Goal: Information Seeking & Learning: Learn about a topic

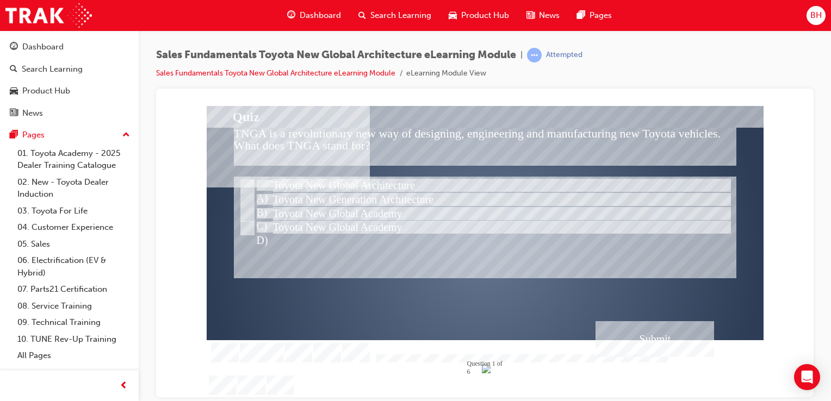
click at [622, 349] on div "Submit" at bounding box center [655, 339] width 119 height 36
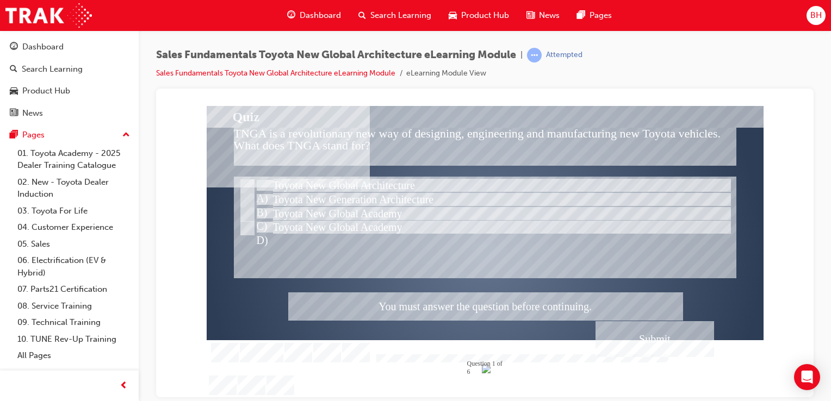
click at [297, 185] on div at bounding box center [485, 252] width 557 height 292
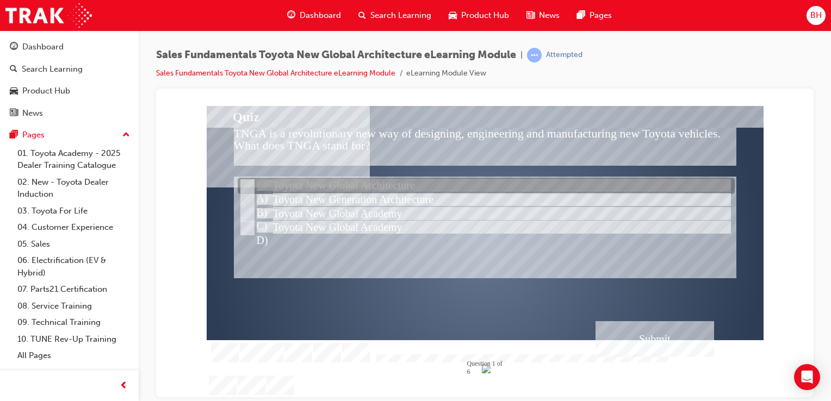
click at [434, 183] on div at bounding box center [486, 186] width 497 height 16
radio input "true"
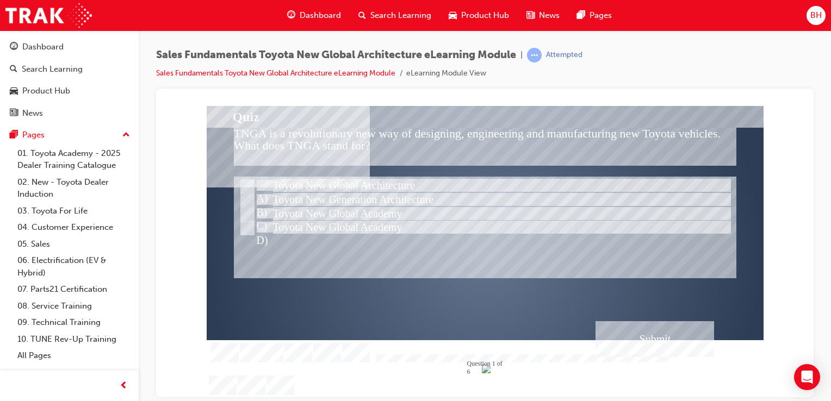
click at [677, 335] on div "Submit" at bounding box center [655, 339] width 119 height 36
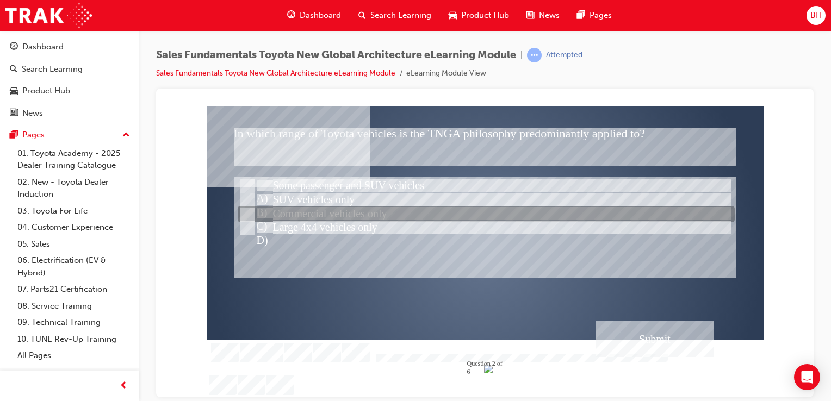
click at [309, 213] on div at bounding box center [486, 215] width 497 height 16
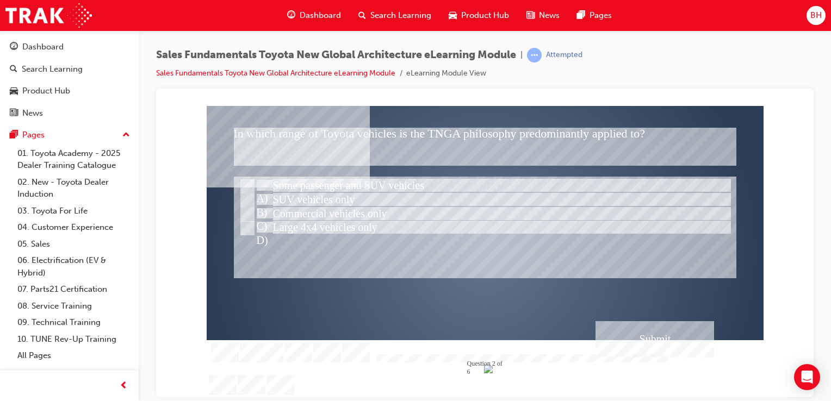
click at [620, 330] on div "Submit" at bounding box center [655, 339] width 119 height 36
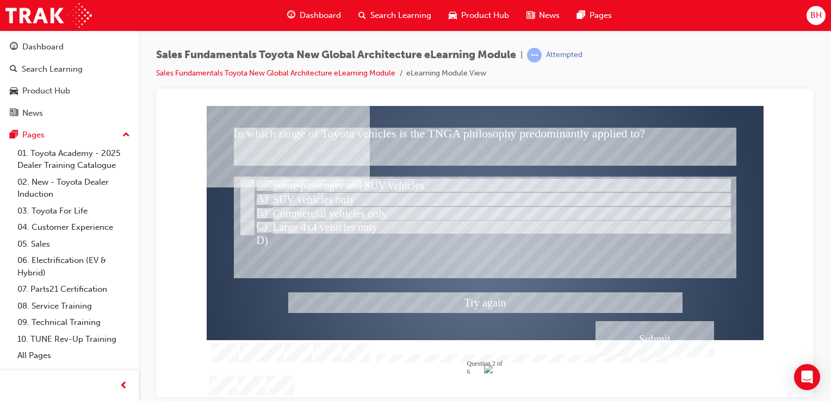
click at [259, 227] on div at bounding box center [485, 252] width 557 height 292
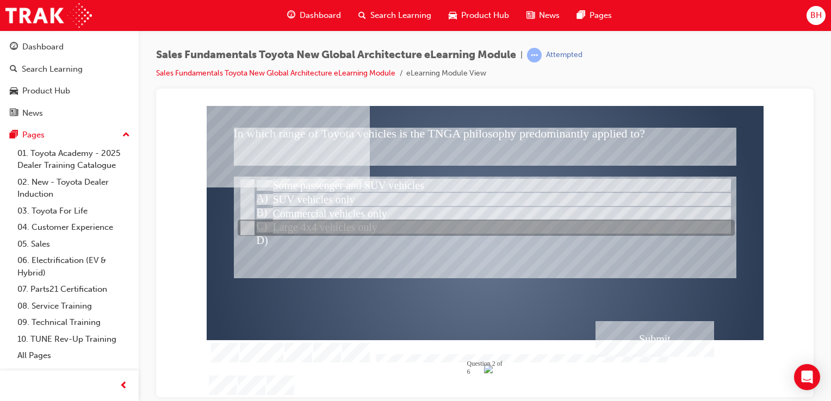
click at [349, 231] on div at bounding box center [486, 228] width 497 height 16
radio input "false"
radio input "true"
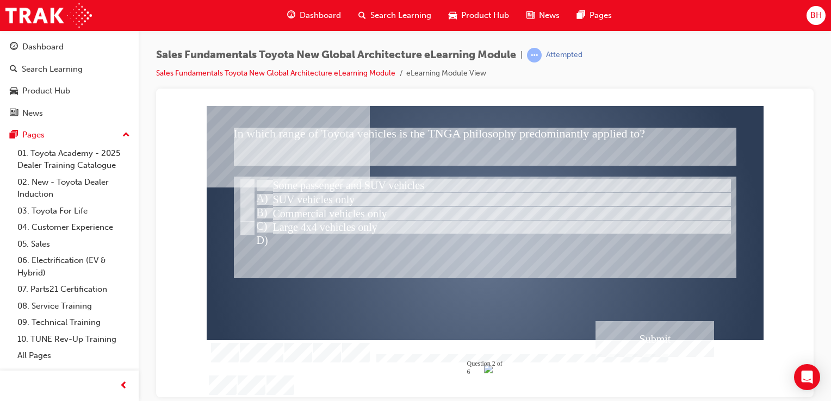
click at [679, 343] on div "Submit" at bounding box center [655, 339] width 119 height 36
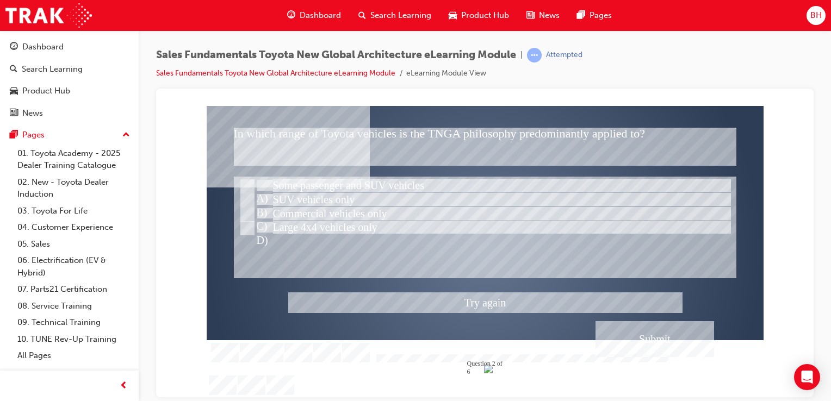
click at [325, 204] on div at bounding box center [485, 252] width 557 height 292
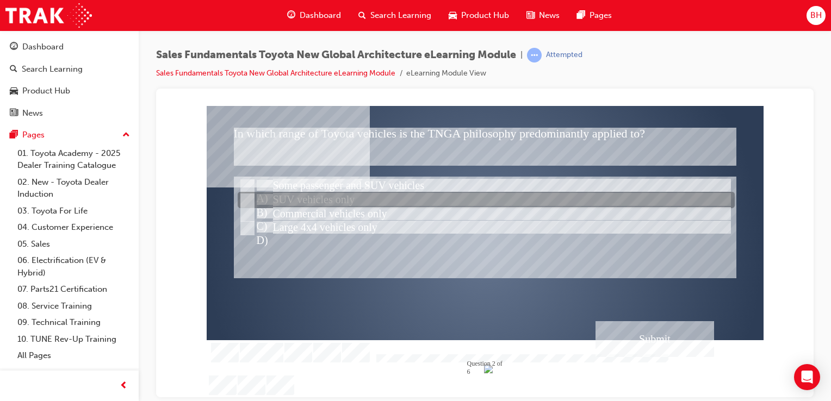
click at [325, 204] on div at bounding box center [486, 201] width 497 height 16
radio input "true"
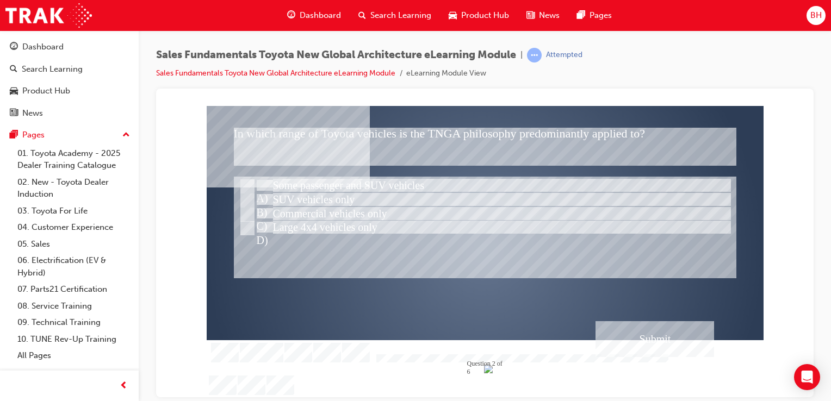
click at [683, 344] on div "Submit" at bounding box center [655, 339] width 119 height 36
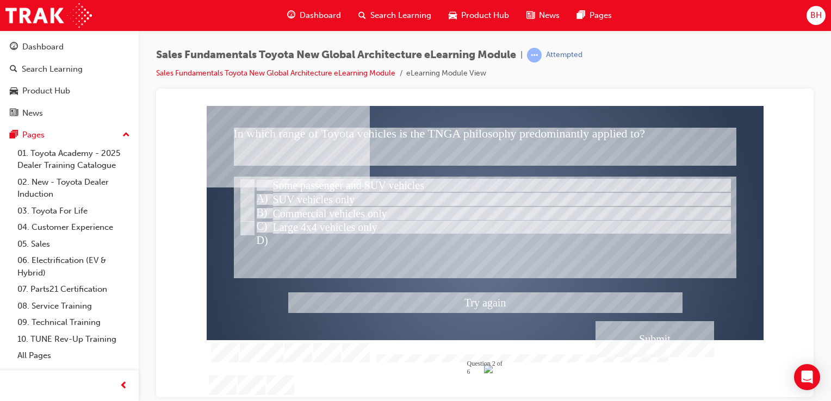
click at [346, 184] on div at bounding box center [485, 252] width 557 height 292
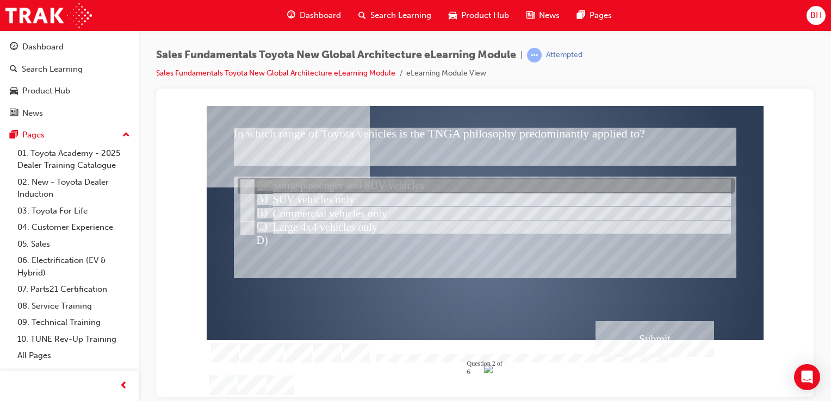
click at [346, 184] on div at bounding box center [486, 186] width 497 height 16
radio input "true"
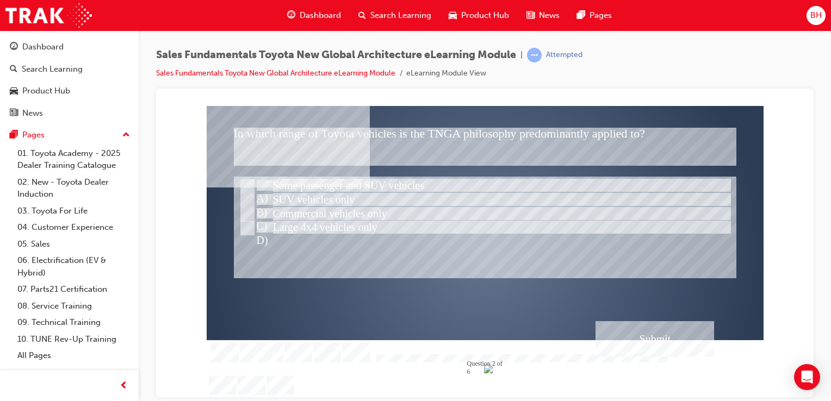
click at [666, 344] on div "Submit" at bounding box center [655, 339] width 119 height 36
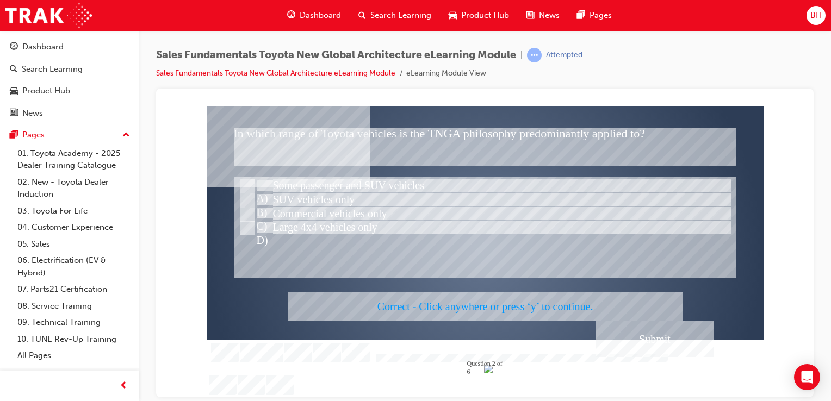
click at [646, 342] on div at bounding box center [485, 252] width 557 height 292
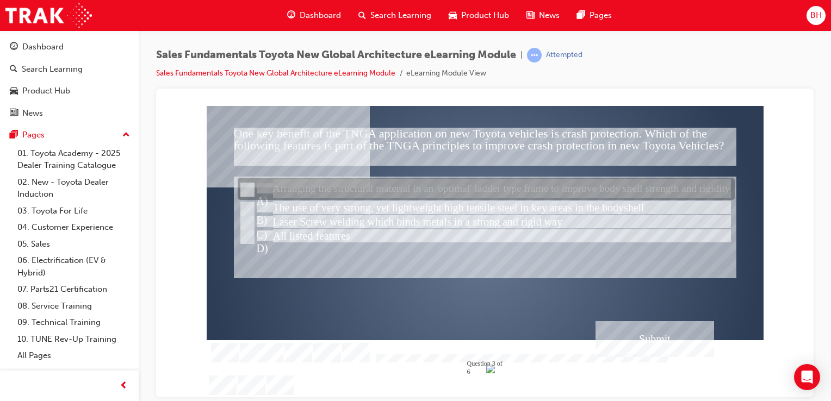
click at [450, 193] on div at bounding box center [486, 189] width 497 height 22
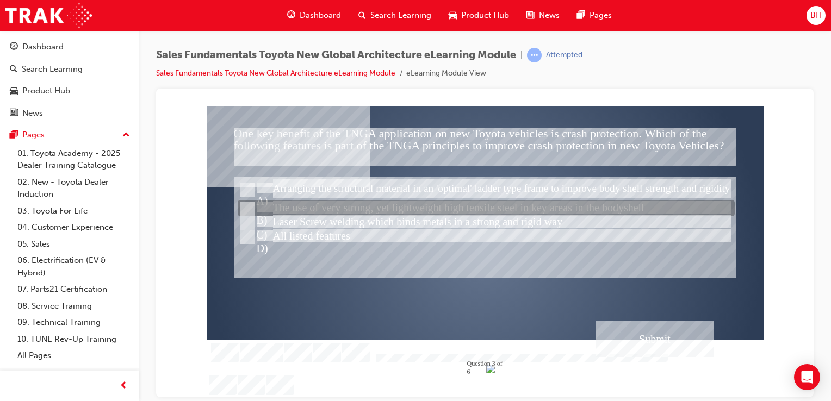
click at [461, 213] on div at bounding box center [486, 209] width 497 height 16
radio input "false"
radio input "true"
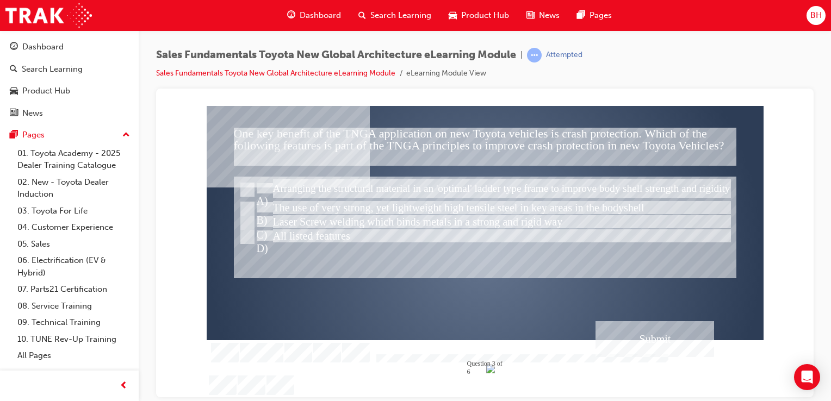
click at [690, 333] on div "Submit" at bounding box center [655, 339] width 119 height 36
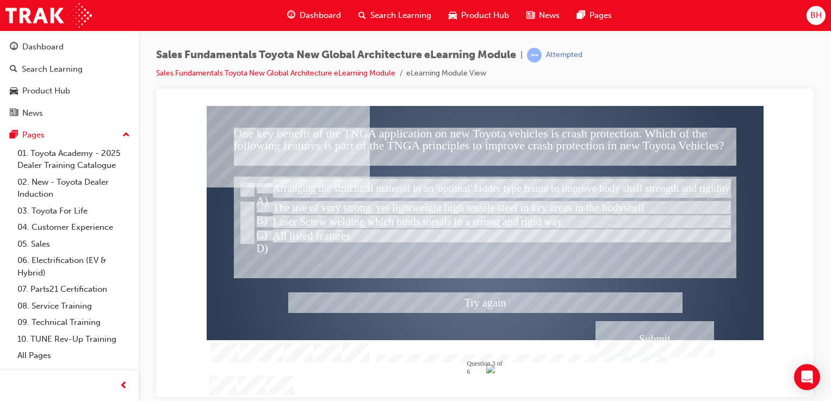
click at [511, 189] on div at bounding box center [485, 252] width 557 height 292
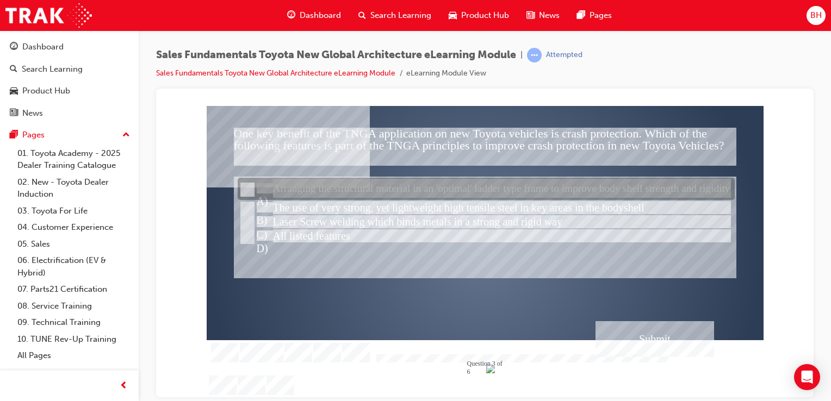
click at [570, 194] on div at bounding box center [486, 189] width 497 height 22
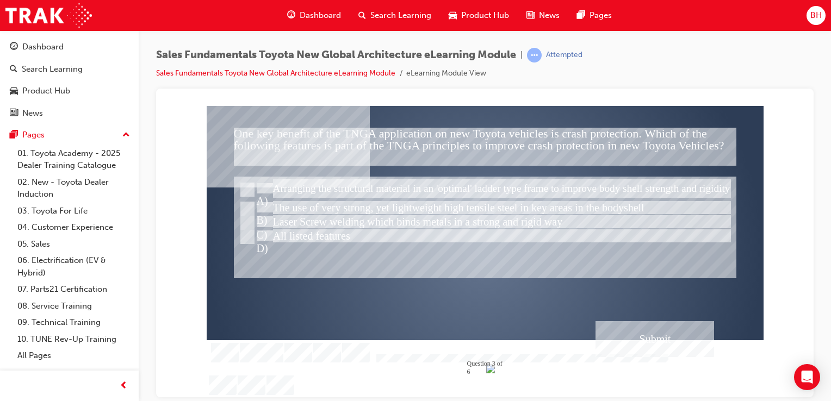
click at [614, 333] on div "Submit" at bounding box center [655, 339] width 119 height 36
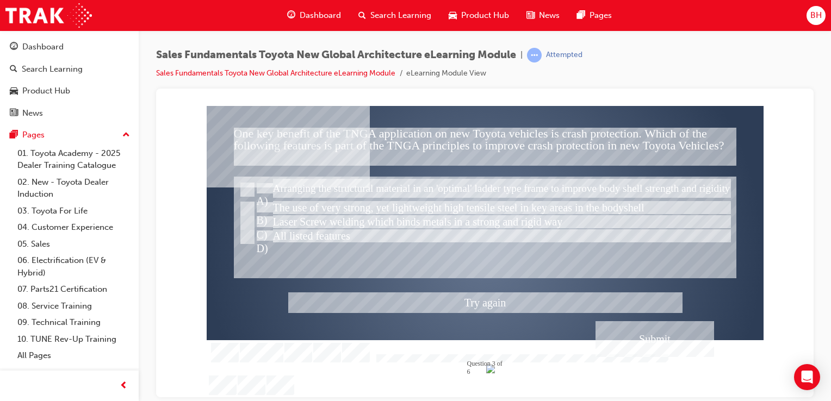
click at [527, 218] on div at bounding box center [485, 252] width 557 height 292
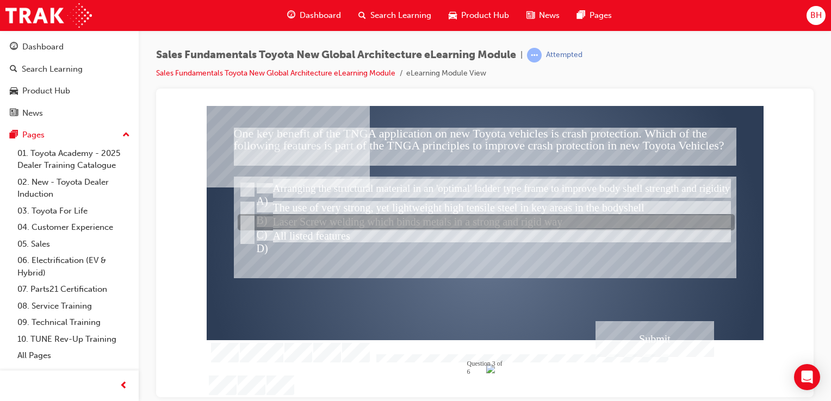
click at [527, 221] on div at bounding box center [486, 223] width 497 height 16
radio input "false"
radio input "true"
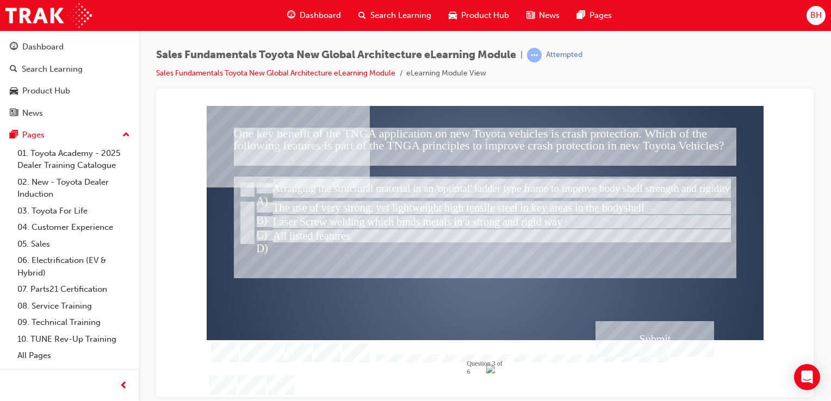
click at [645, 335] on div "Submit" at bounding box center [655, 339] width 119 height 36
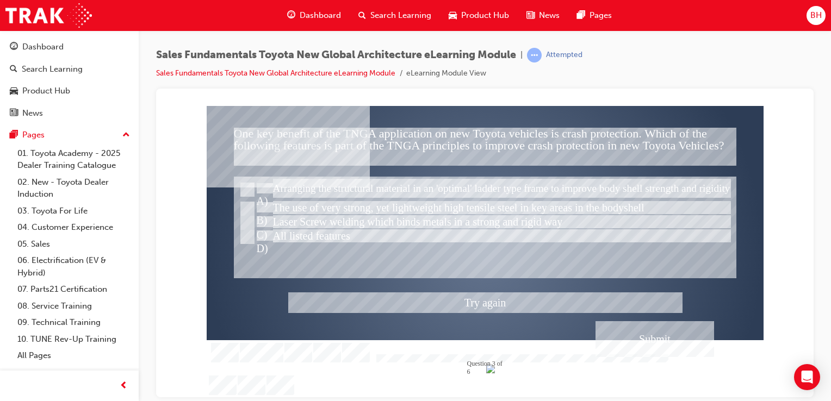
click at [435, 301] on div at bounding box center [485, 252] width 557 height 292
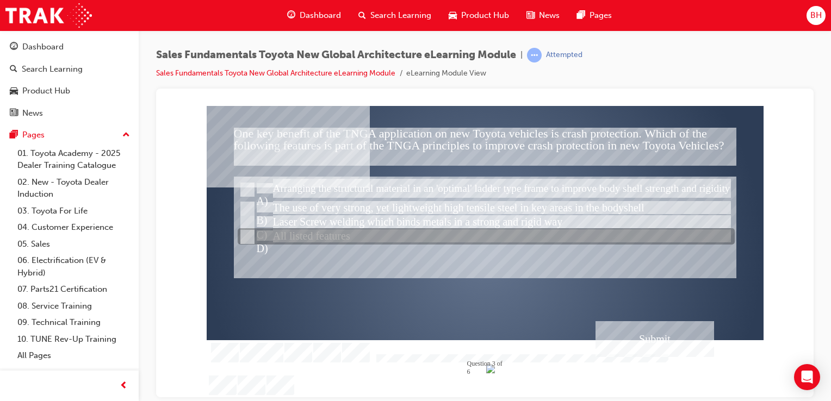
click at [251, 242] on input "All listed features" at bounding box center [246, 237] width 12 height 12
radio input "true"
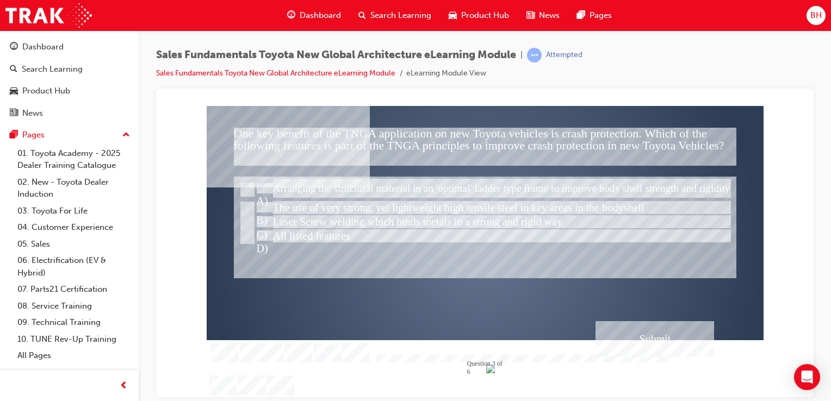
click at [637, 334] on div "Submit" at bounding box center [655, 339] width 119 height 36
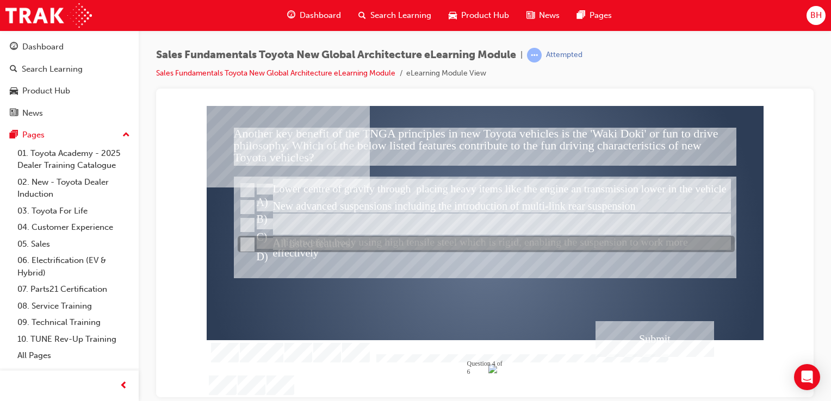
click at [548, 237] on div at bounding box center [486, 245] width 497 height 16
radio input "true"
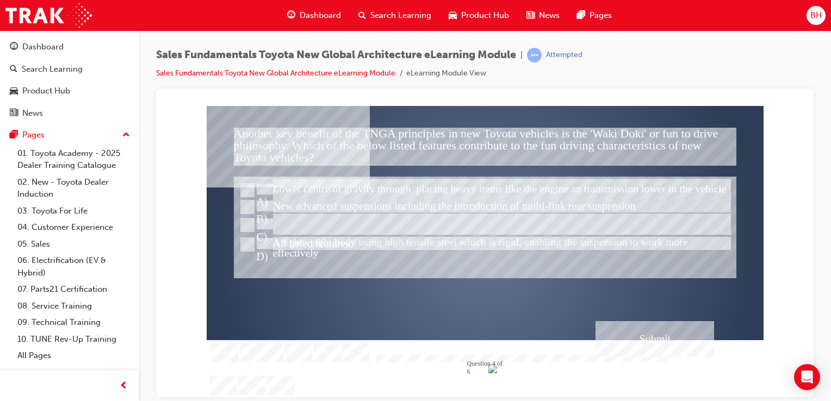
click at [657, 343] on div "Submit" at bounding box center [655, 339] width 119 height 36
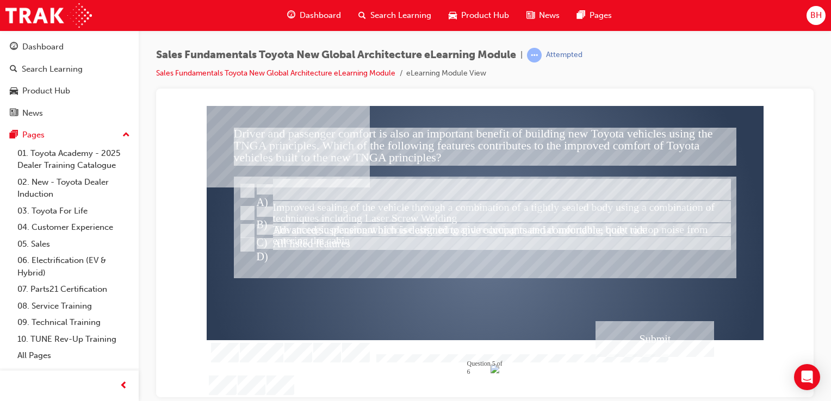
click at [652, 334] on div "Submit" at bounding box center [655, 339] width 119 height 36
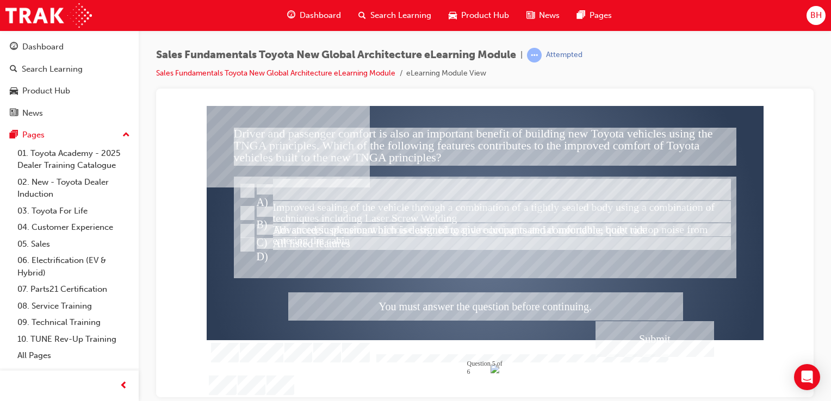
click at [270, 245] on div at bounding box center [485, 252] width 557 height 292
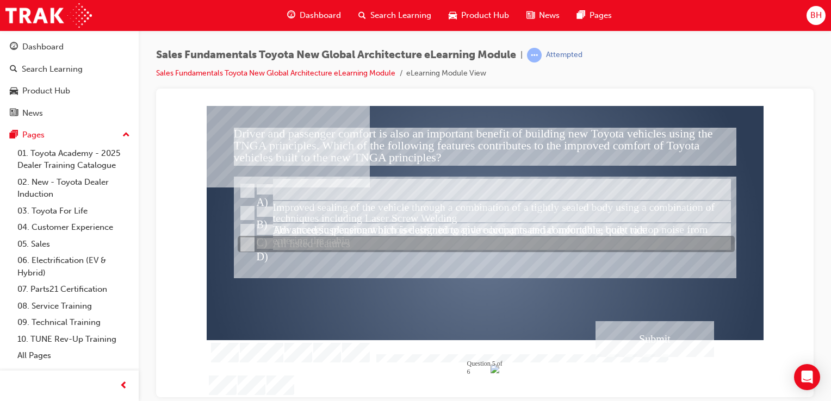
click at [270, 245] on div at bounding box center [486, 245] width 497 height 16
radio input "true"
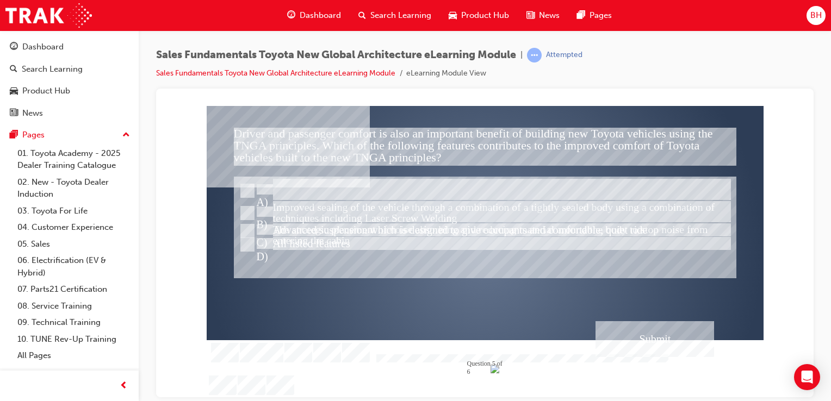
click at [627, 342] on div "Submit" at bounding box center [655, 339] width 119 height 36
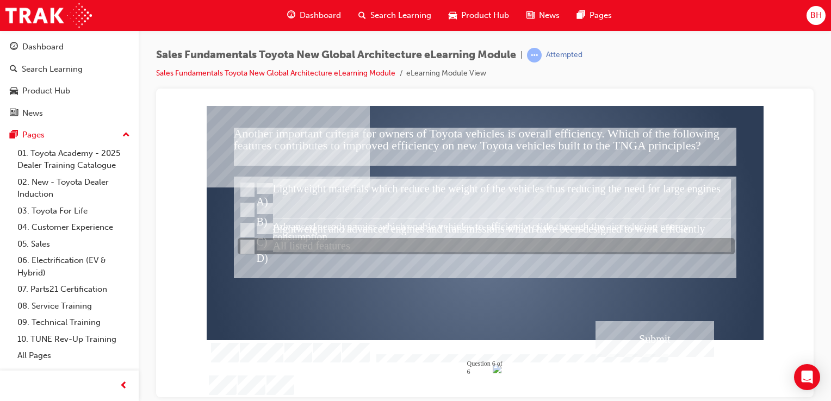
click at [330, 246] on div at bounding box center [486, 247] width 497 height 16
radio input "true"
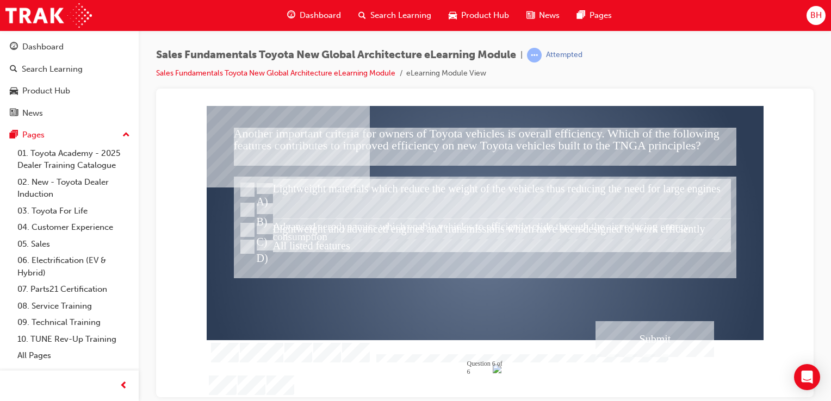
click at [650, 341] on div "Submit" at bounding box center [655, 339] width 119 height 36
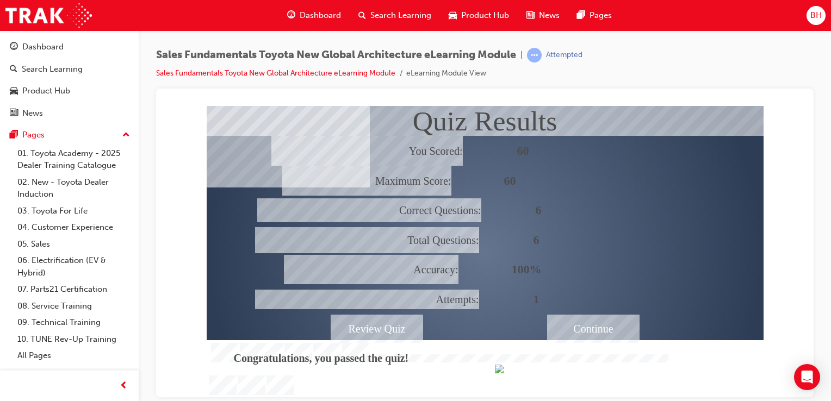
click at [598, 323] on div "Continue" at bounding box center [593, 328] width 92 height 28
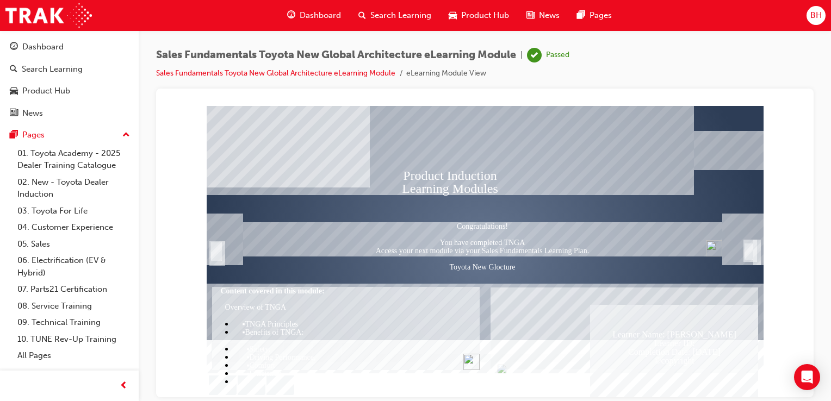
click at [753, 255] on div "Trigger this button to exit" at bounding box center [749, 251] width 11 height 18
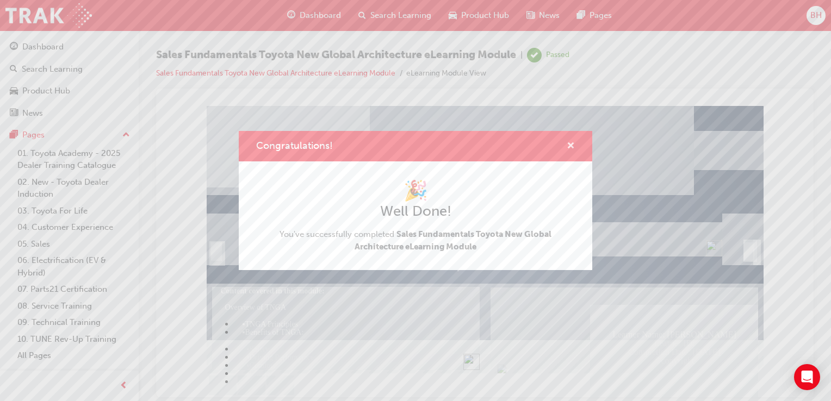
click at [572, 145] on span "cross-icon" at bounding box center [571, 147] width 8 height 10
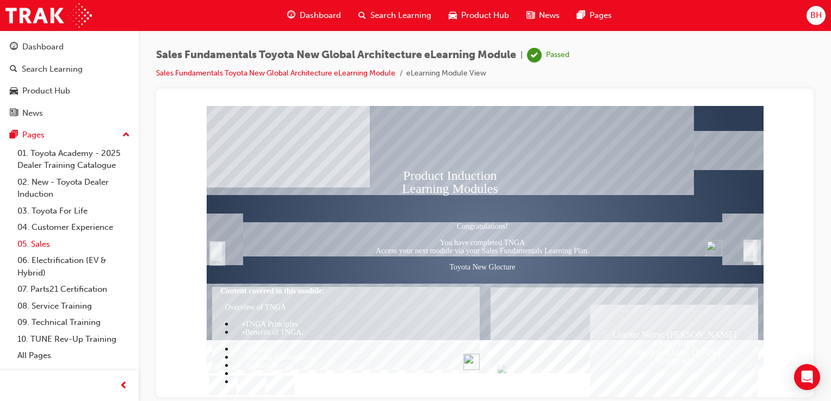
click at [42, 240] on link "05. Sales" at bounding box center [73, 244] width 121 height 17
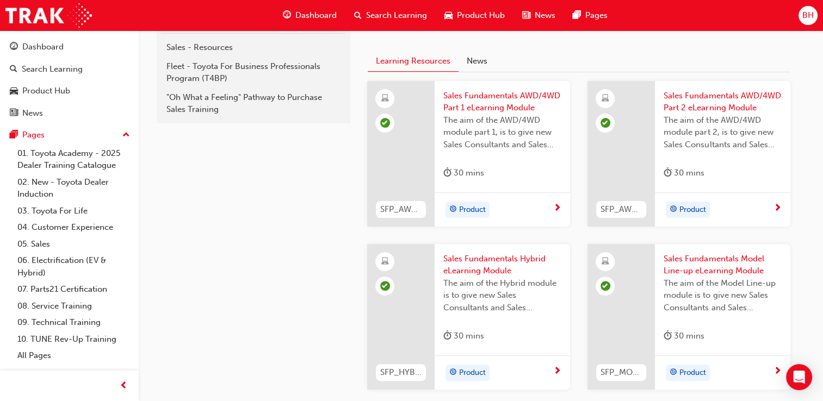
scroll to position [76, 0]
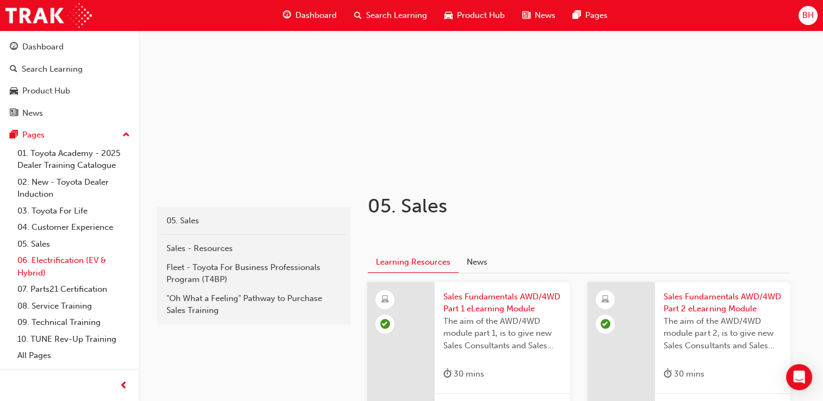
click at [39, 256] on link "06. Electrification (EV & Hybrid)" at bounding box center [73, 266] width 121 height 29
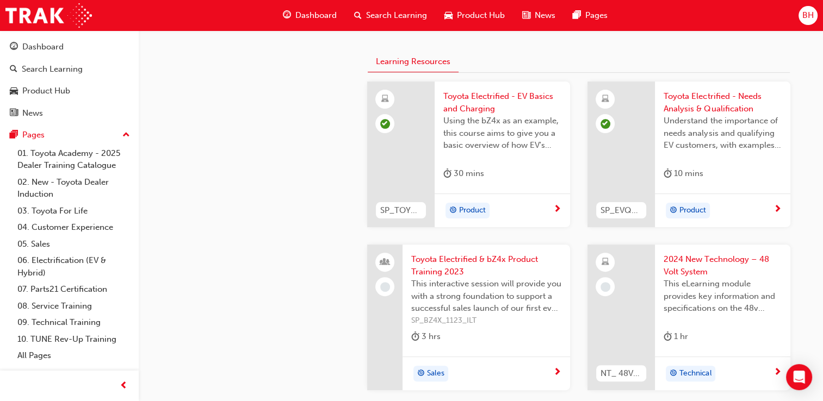
scroll to position [282, 0]
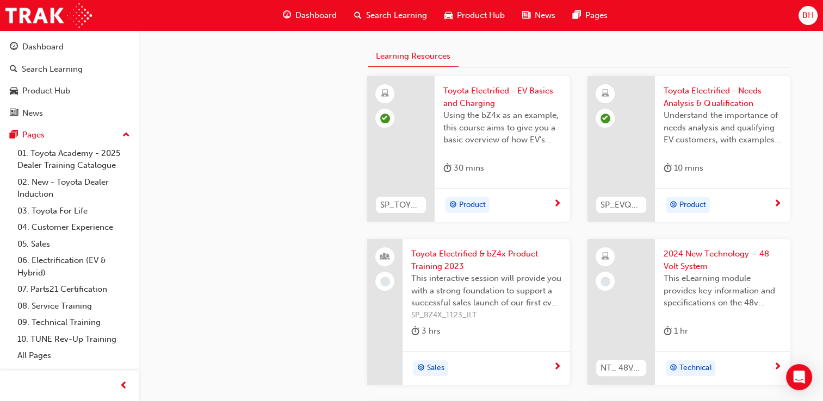
click at [672, 255] on span "2024 New Technology – 48 Volt System" at bounding box center [723, 260] width 118 height 24
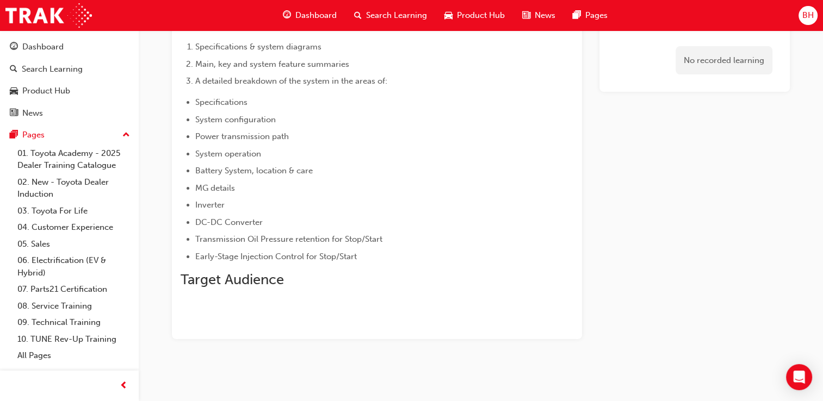
scroll to position [96, 0]
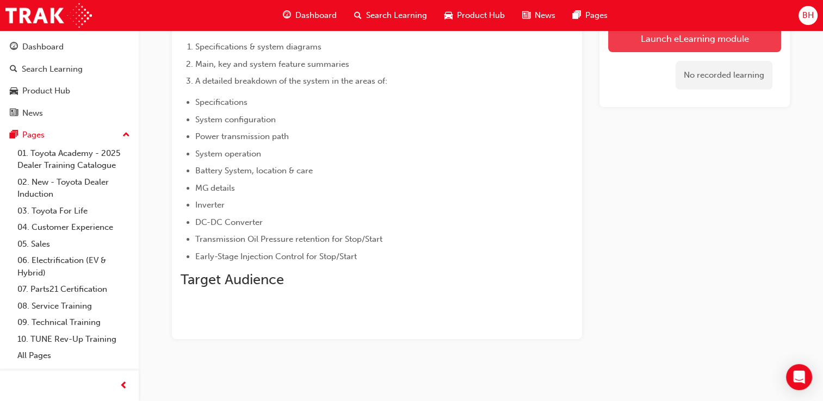
click at [661, 45] on link "Launch eLearning module" at bounding box center [694, 38] width 173 height 27
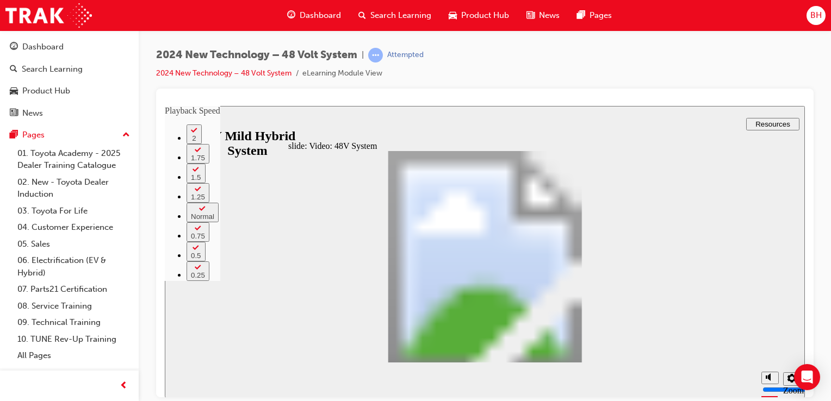
type input "5"
type input "8"
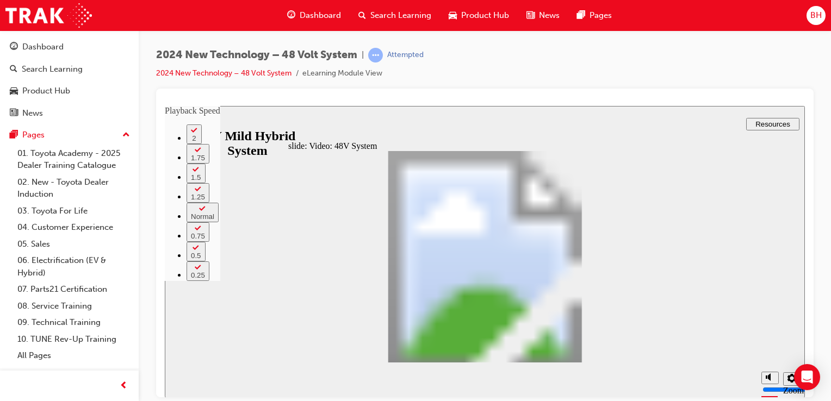
type input "5"
type input "8"
type input "6"
type input "8"
type input "6"
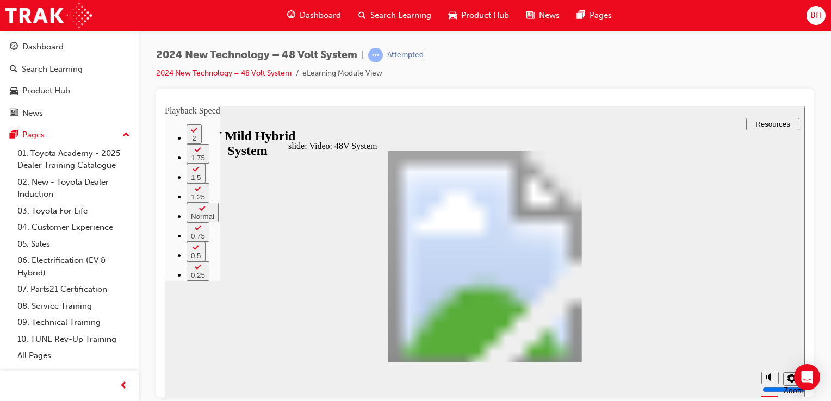
type input "8"
type input "9"
type input "6"
type input "9"
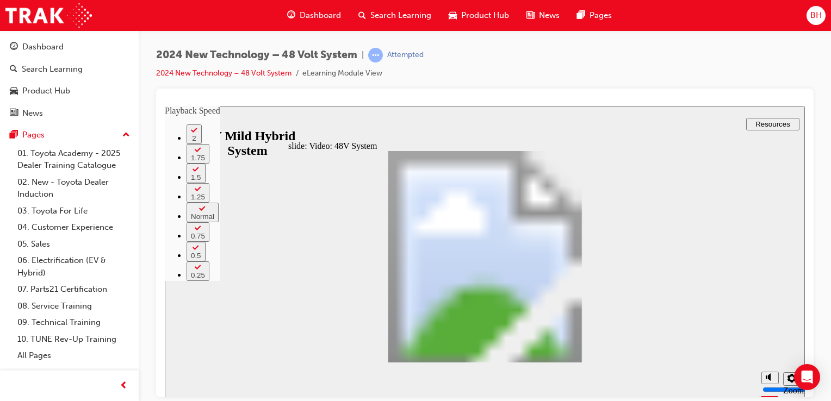
type input "6"
type input "9"
type input "10"
type input "6"
type input "10"
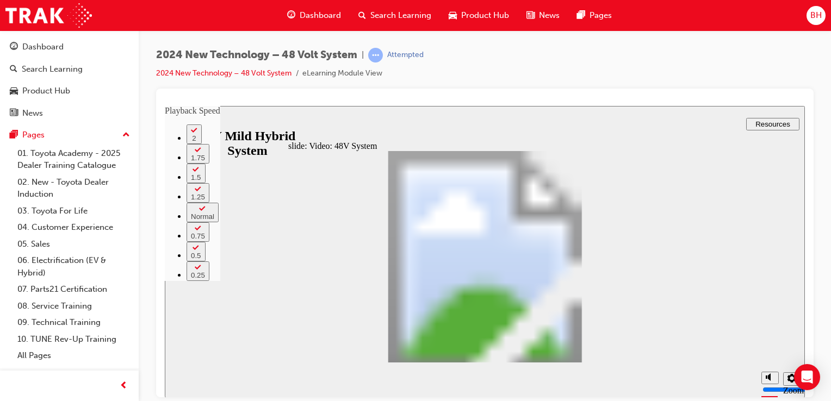
drag, startPoint x: 514, startPoint y: 281, endPoint x: 519, endPoint y: 259, distance: 21.9
click at [287, 304] on div "slide: Video: 48V System playback speed 2 1.75 1.5 1.25 Normal 0.75 0.5 0.25 In…" at bounding box center [485, 252] width 640 height 292
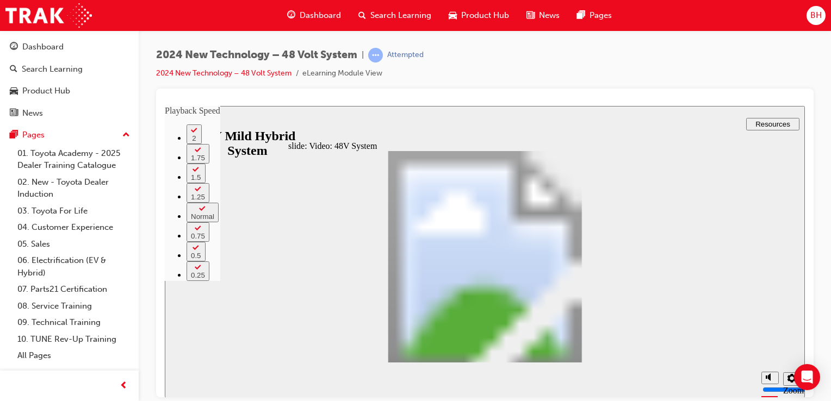
click at [202, 144] on button "2" at bounding box center [194, 134] width 15 height 20
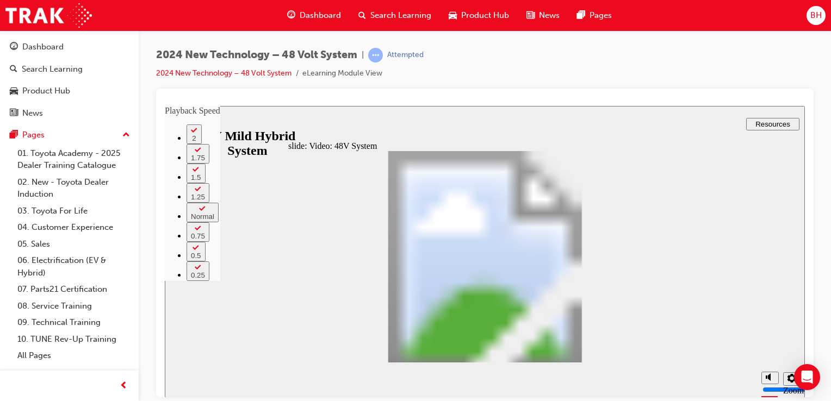
click at [201, 181] on div "1.5" at bounding box center [196, 177] width 10 height 8
type input "308"
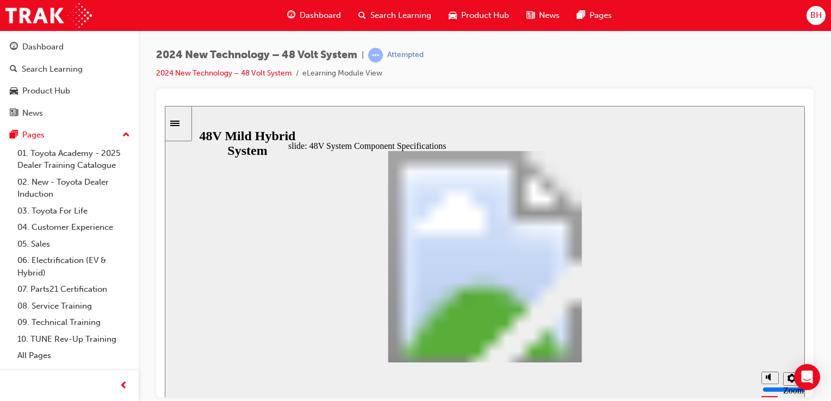
drag, startPoint x: 596, startPoint y: 353, endPoint x: 517, endPoint y: 267, distance: 117.4
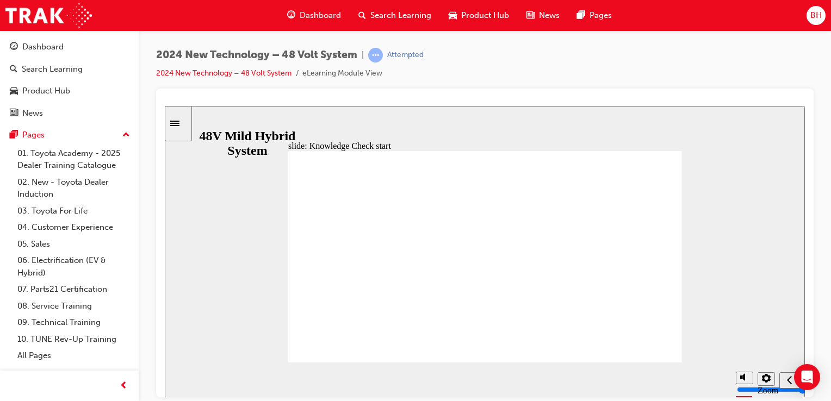
radio input "false"
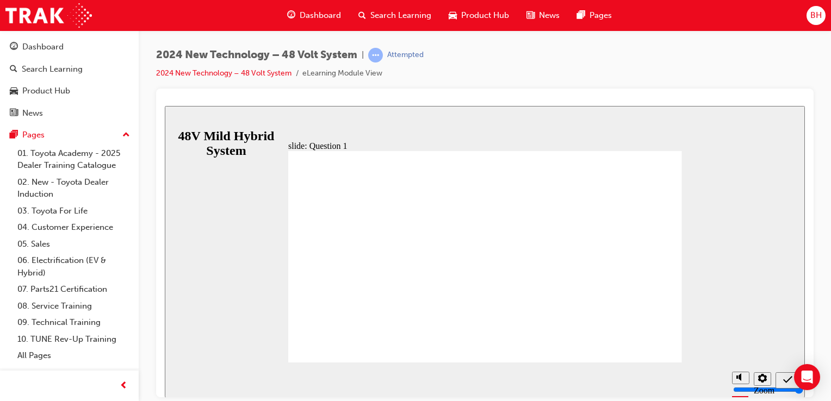
radio input "true"
checkbox input "true"
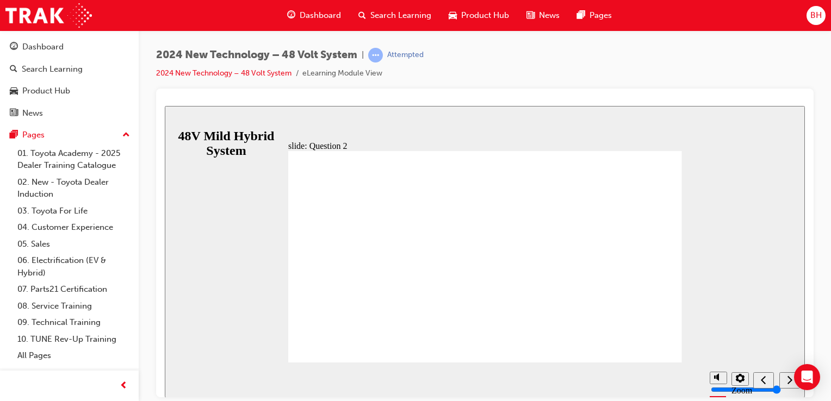
checkbox input "true"
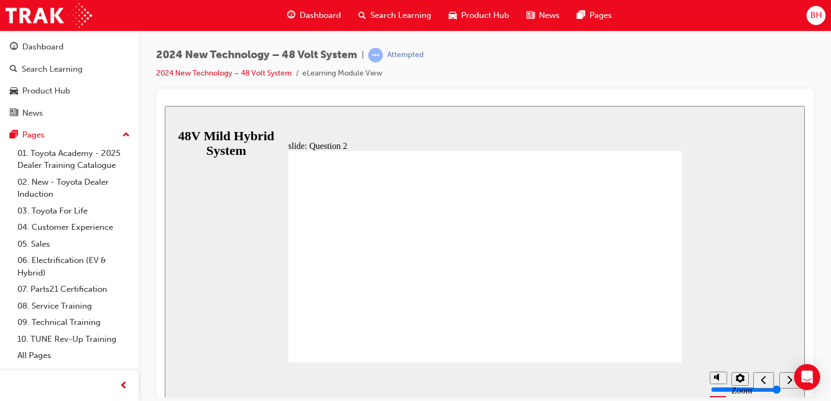
click at [770, 375] on div "Previous (Ctrl+Alt+Comma)" at bounding box center [764, 380] width 12 height 11
checkbox input "true"
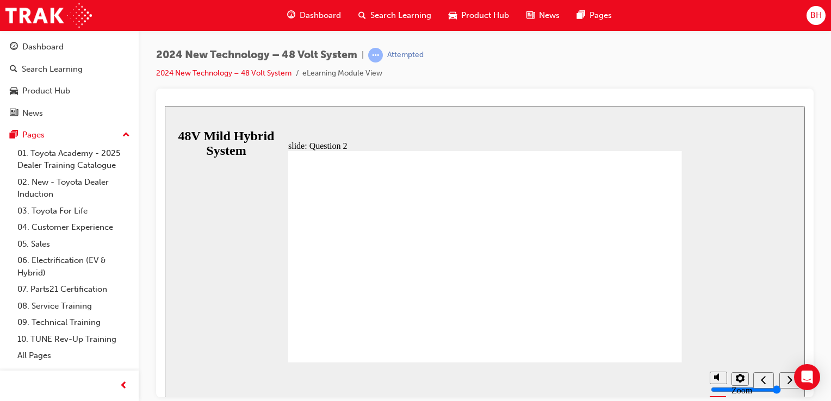
checkbox input "true"
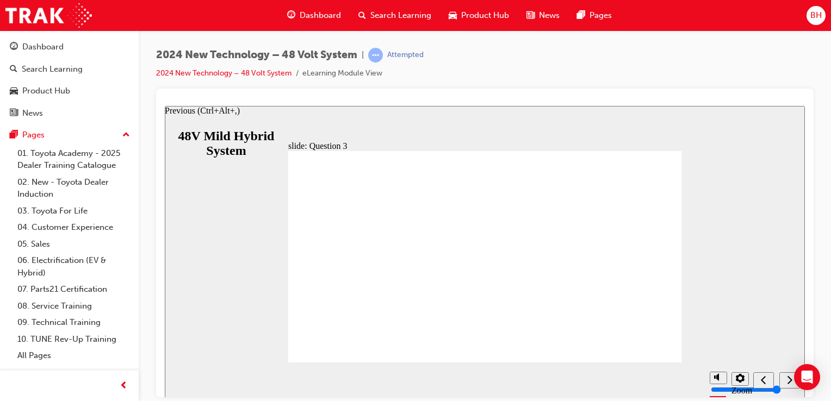
click at [765, 382] on icon "Previous (Ctrl+Alt+Comma)" at bounding box center [763, 380] width 5 height 10
click at [763, 384] on icon "Previous (Ctrl+Alt+Comma)" at bounding box center [763, 380] width 5 height 10
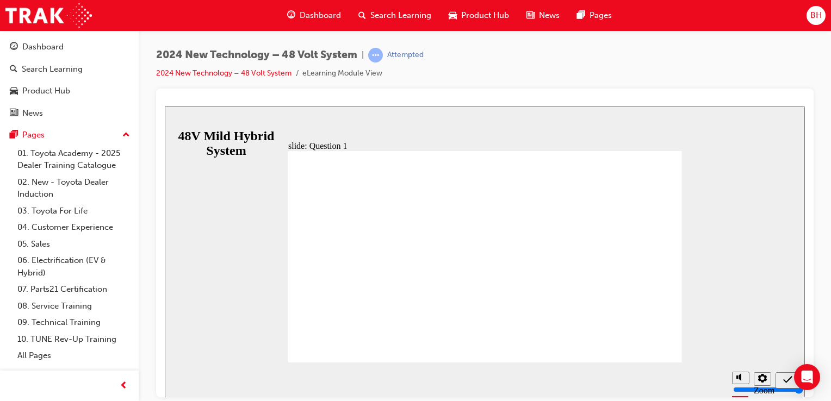
radio input "false"
radio input "true"
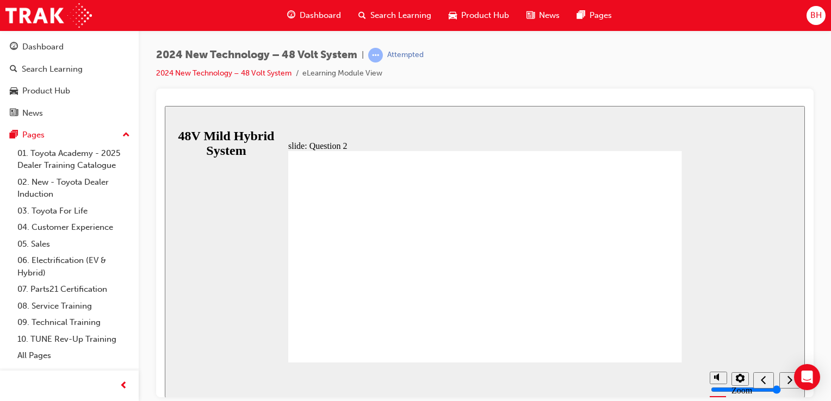
checkbox input "true"
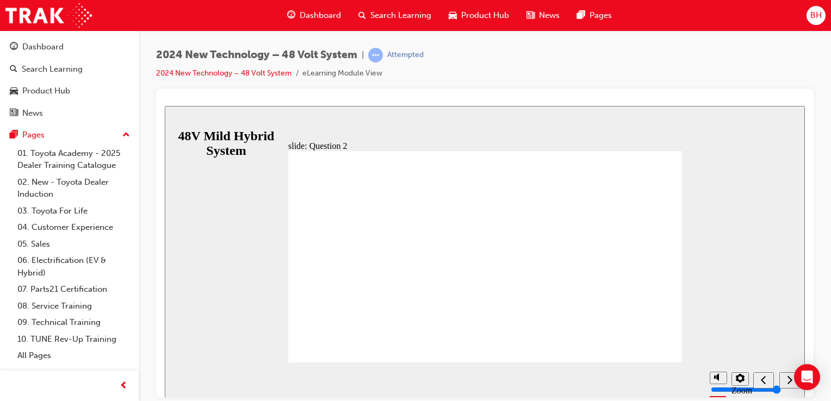
checkbox input "true"
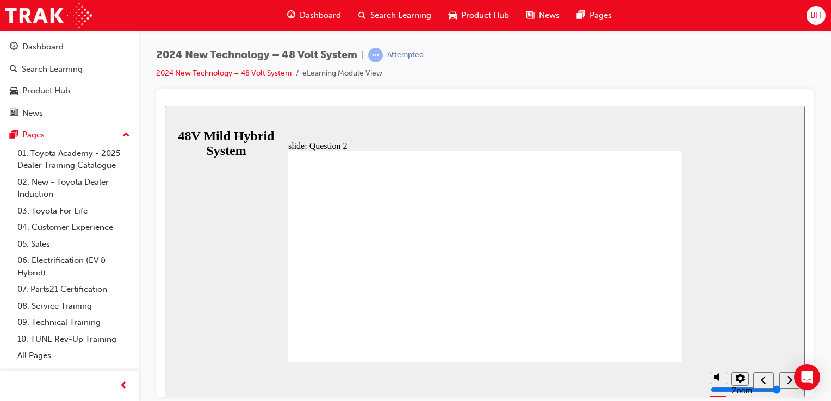
click at [758, 383] on div "Previous (Ctrl+Alt+Comma)" at bounding box center [764, 380] width 12 height 11
checkbox input "true"
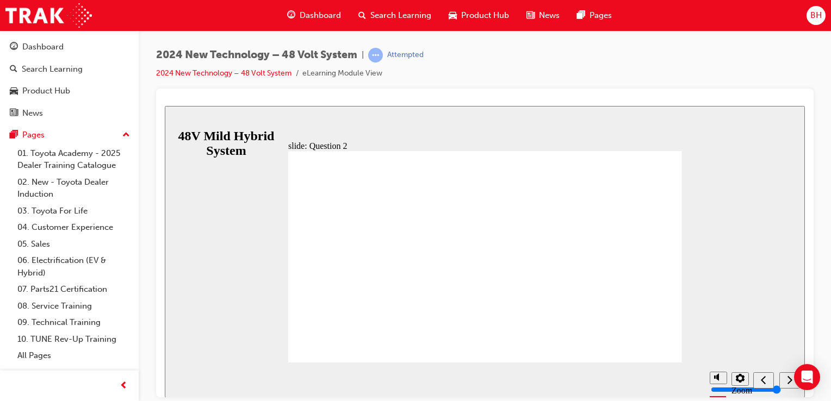
checkbox input "true"
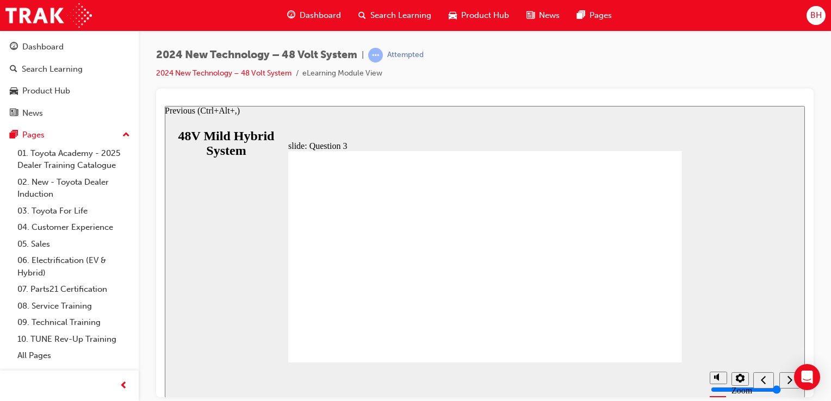
click at [770, 382] on div "Previous (Ctrl+Alt+Comma)" at bounding box center [764, 380] width 12 height 11
checkbox input "true"
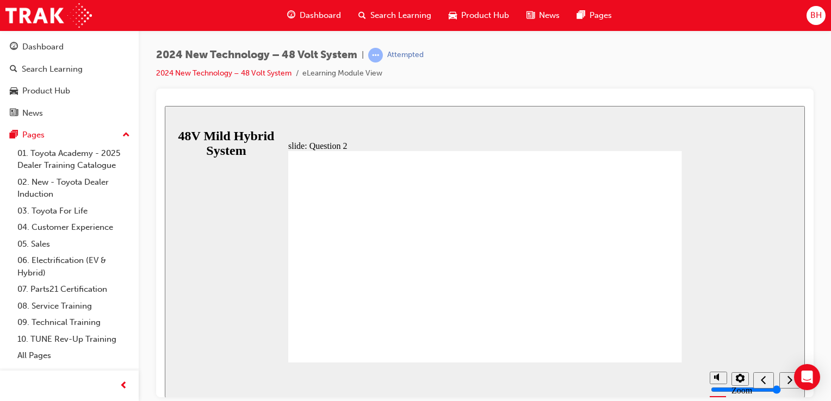
checkbox input "false"
click at [770, 385] on div "Previous (Ctrl+Alt+Comma)" at bounding box center [764, 380] width 12 height 11
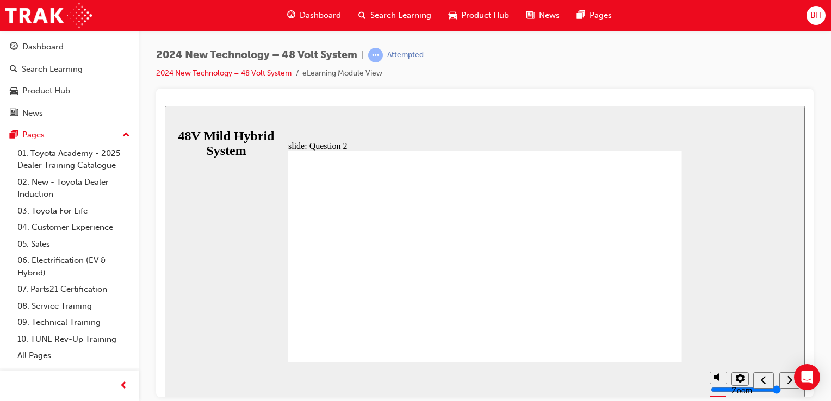
checkbox input "true"
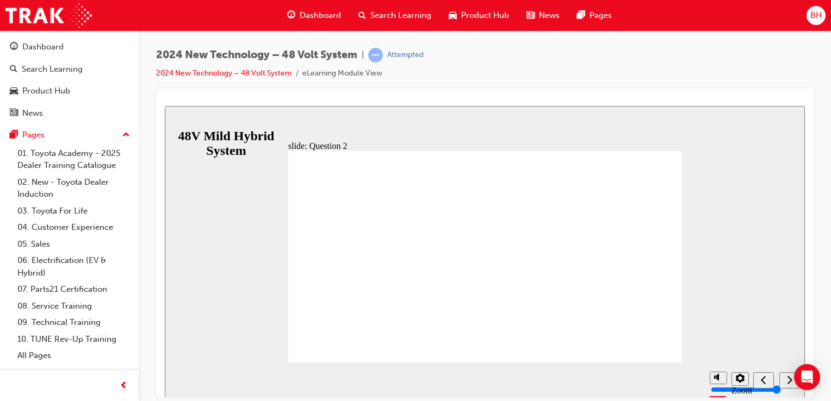
checkbox input "true"
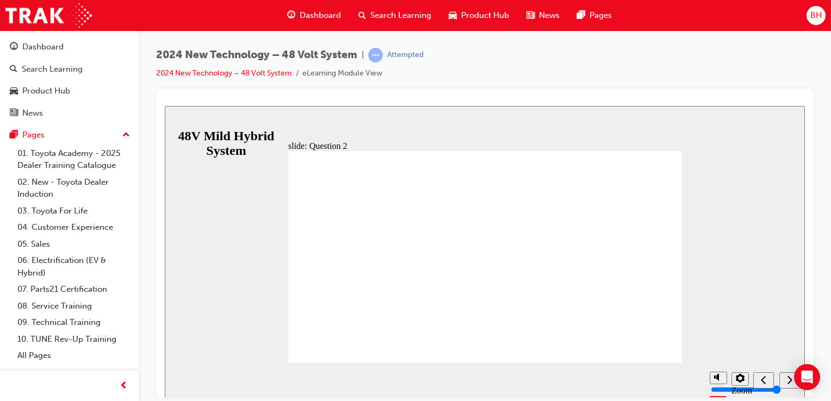
checkbox input "false"
click at [759, 379] on div "Previous (Ctrl+Alt+Comma)" at bounding box center [764, 380] width 12 height 11
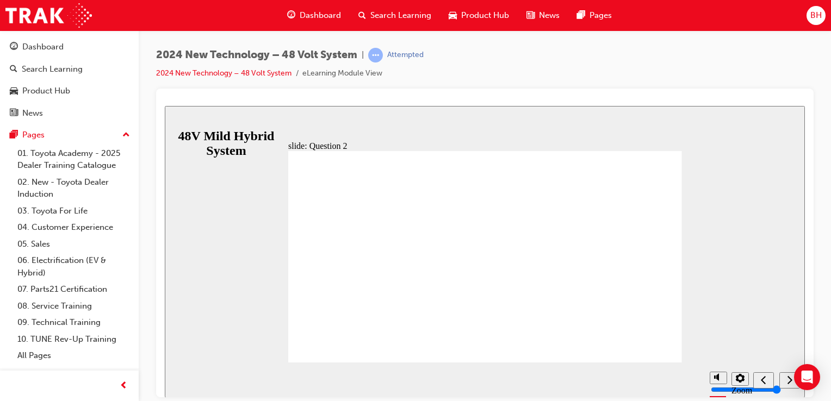
checkbox input "true"
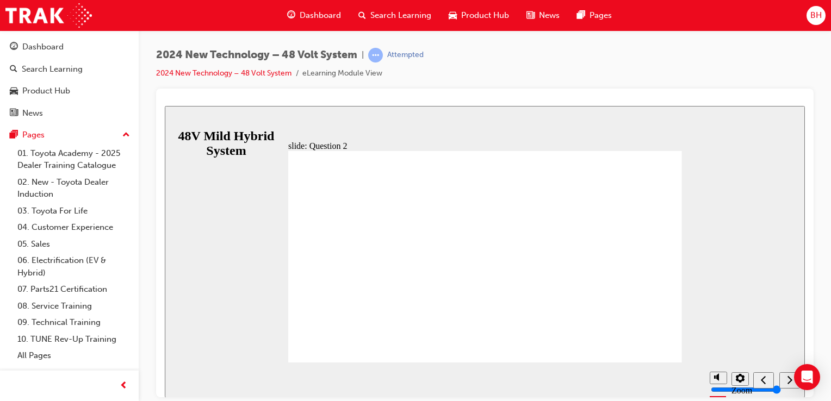
checkbox input "true"
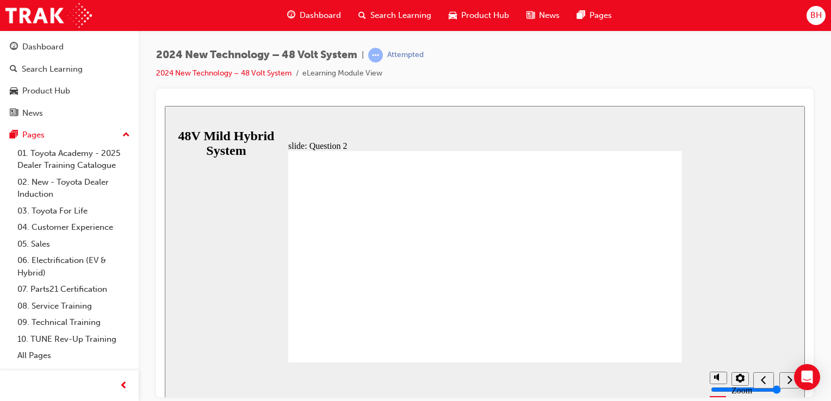
checkbox input "false"
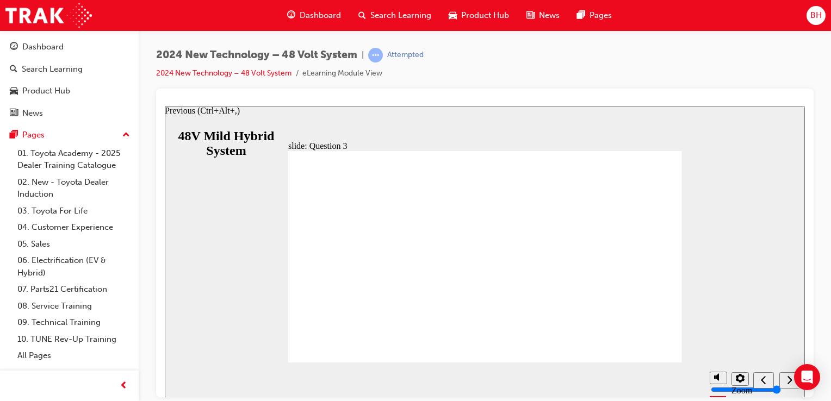
click at [763, 383] on icon "Previous (Ctrl+Alt+Comma)" at bounding box center [763, 380] width 5 height 10
checkbox input "true"
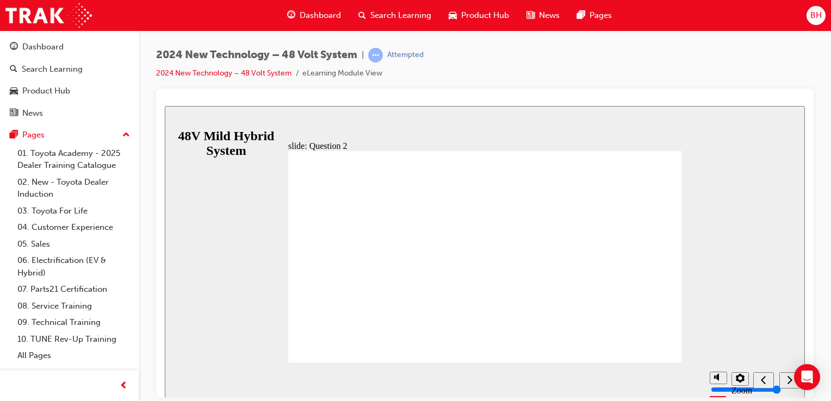
radio input "true"
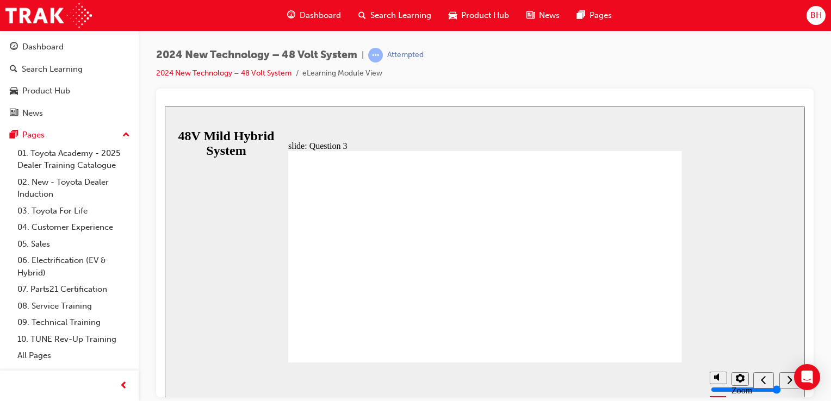
click at [766, 380] on icon "Previous (Ctrl+Alt+Comma)" at bounding box center [763, 380] width 5 height 10
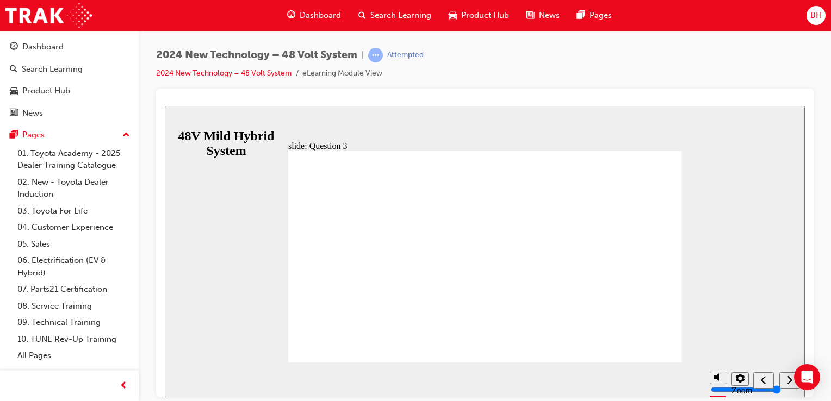
radio input "false"
radio input "true"
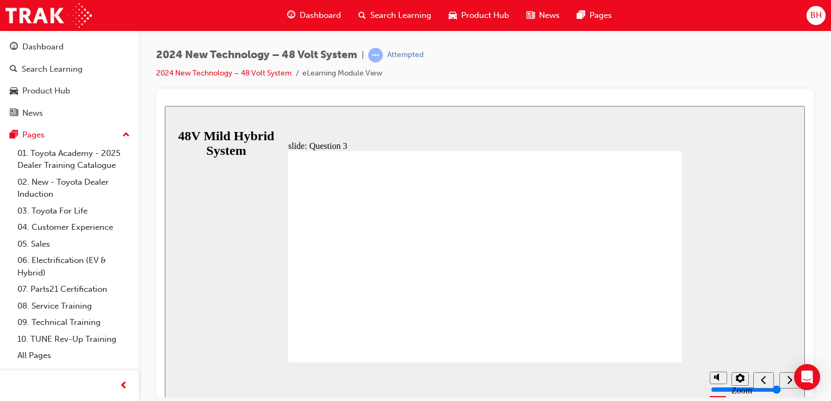
radio input "true"
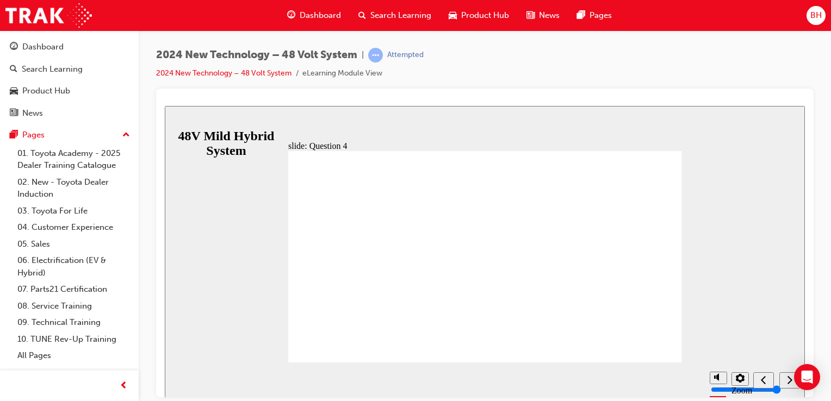
radio input "true"
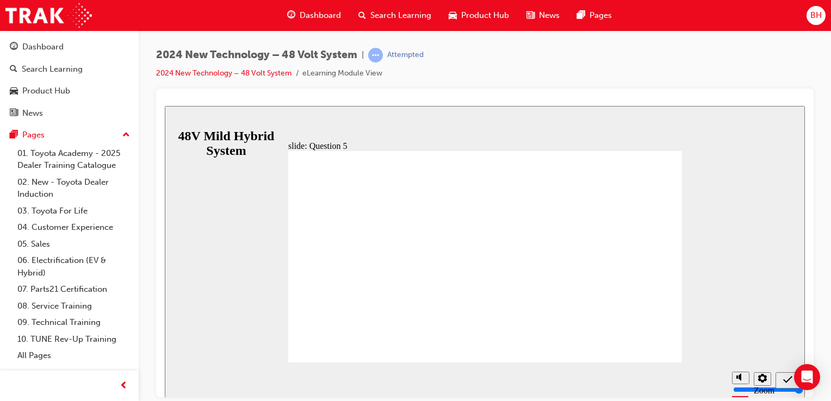
radio input "true"
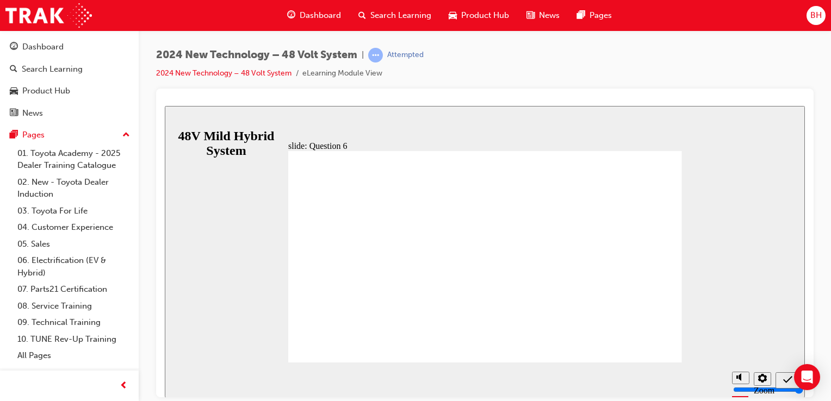
radio input "true"
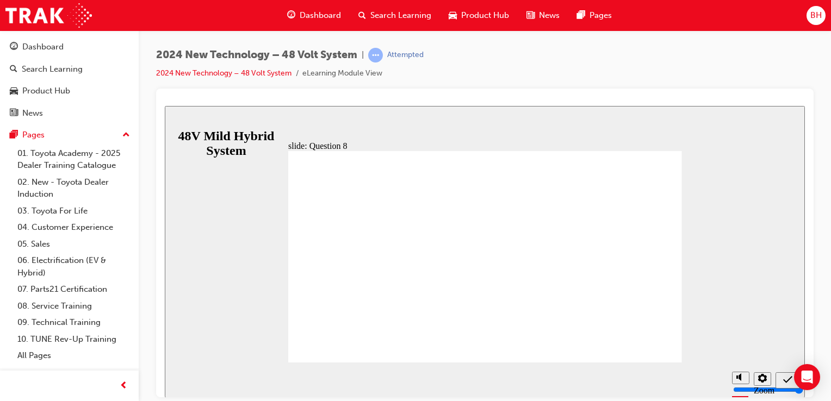
radio input "true"
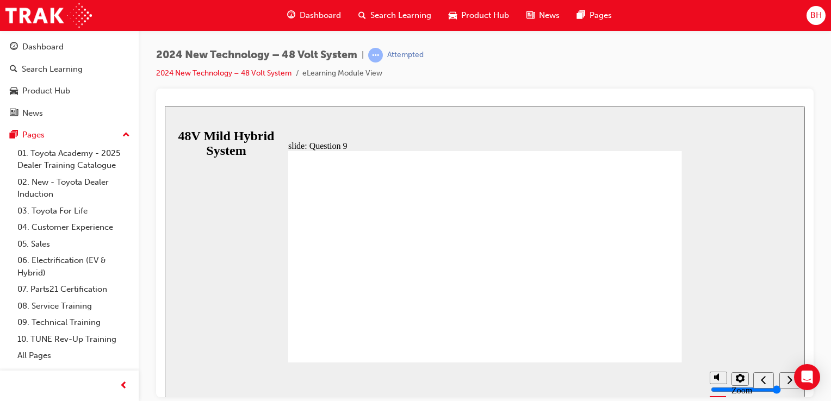
radio input "false"
radio input "true"
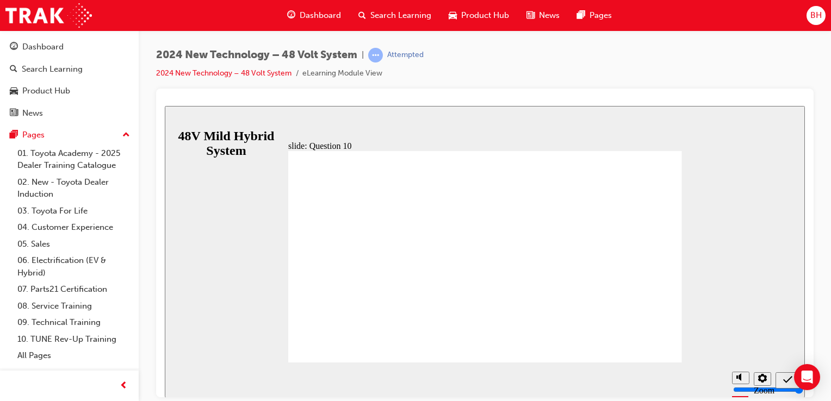
radio input "true"
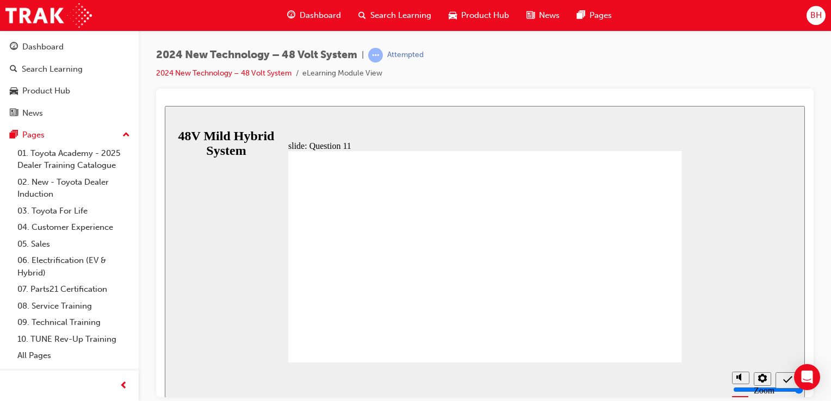
radio input "false"
radio input "true"
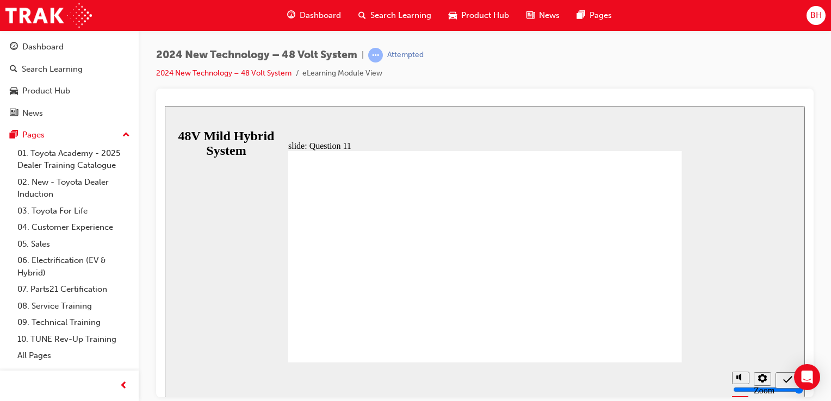
click at [764, 385] on div "Previous (Ctrl+Alt+Comma)" at bounding box center [764, 380] width 12 height 11
radio input "true"
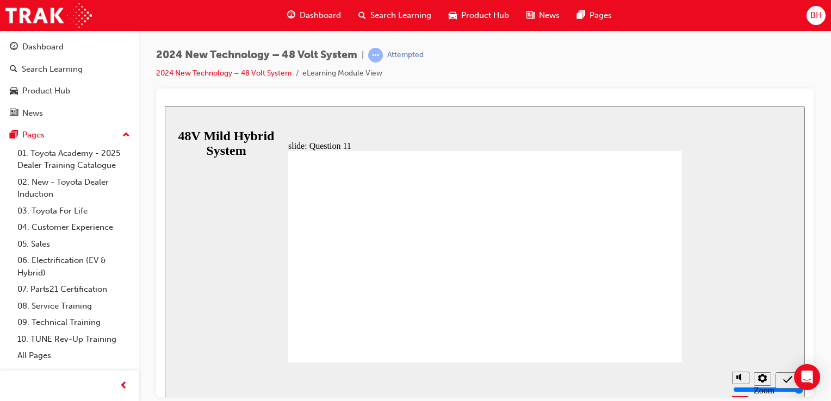
radio input "true"
click at [759, 376] on div "Previous (Ctrl+Alt+Comma)" at bounding box center [764, 380] width 12 height 11
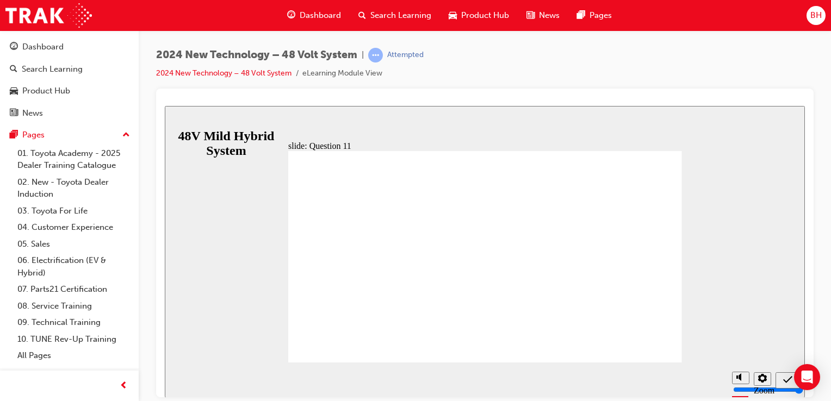
radio input "true"
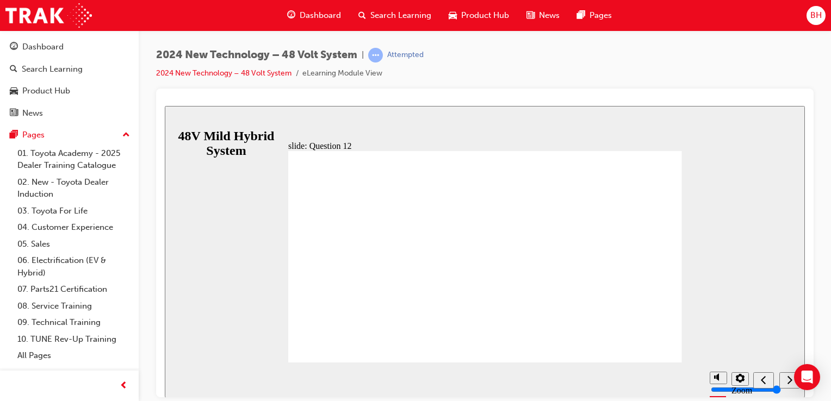
radio input "false"
radio input "true"
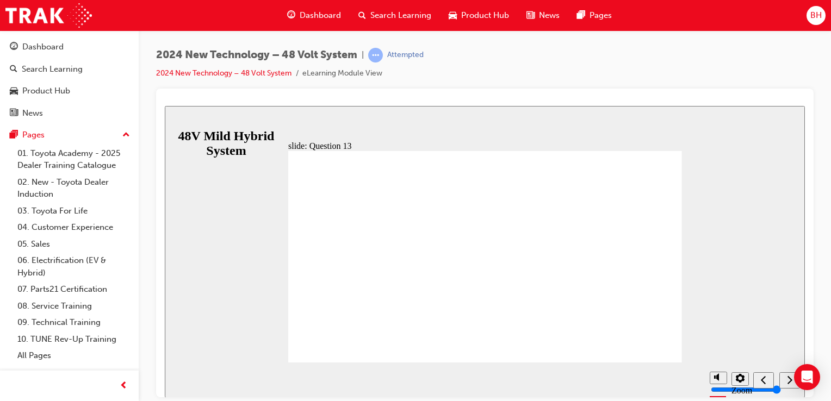
radio input "false"
radio input "true"
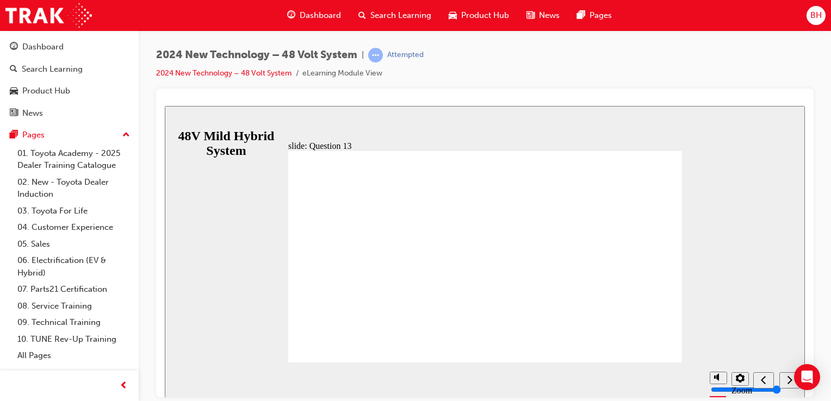
click at [759, 381] on div "Previous (Ctrl+Alt+Comma)" at bounding box center [764, 380] width 12 height 11
radio input "true"
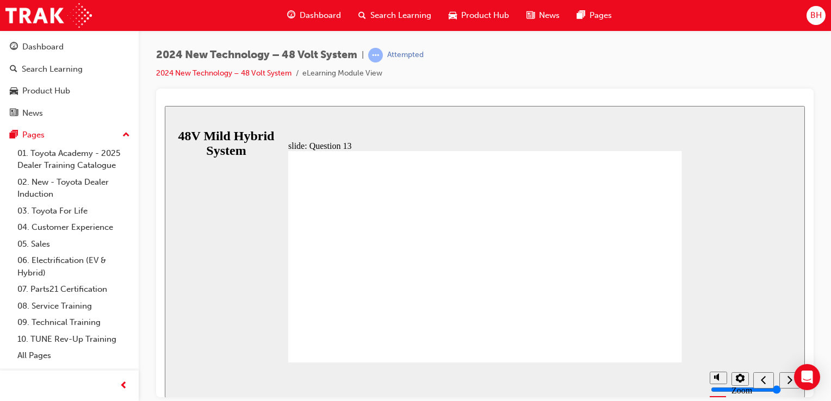
radio input "true"
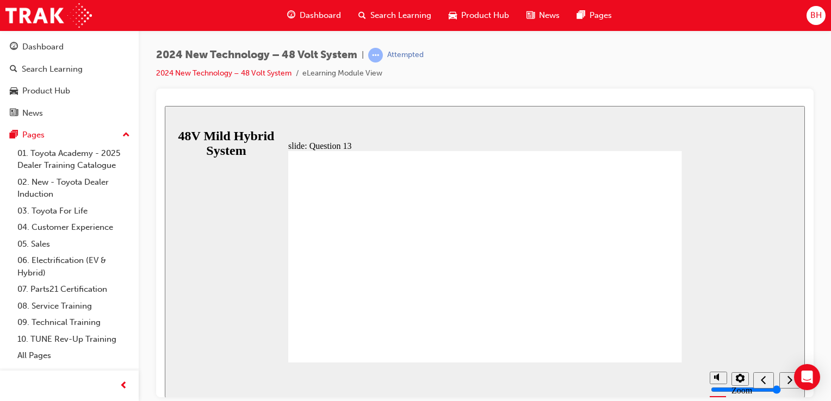
click at [766, 380] on icon "Previous (Ctrl+Alt+Comma)" at bounding box center [763, 380] width 5 height 10
radio input "true"
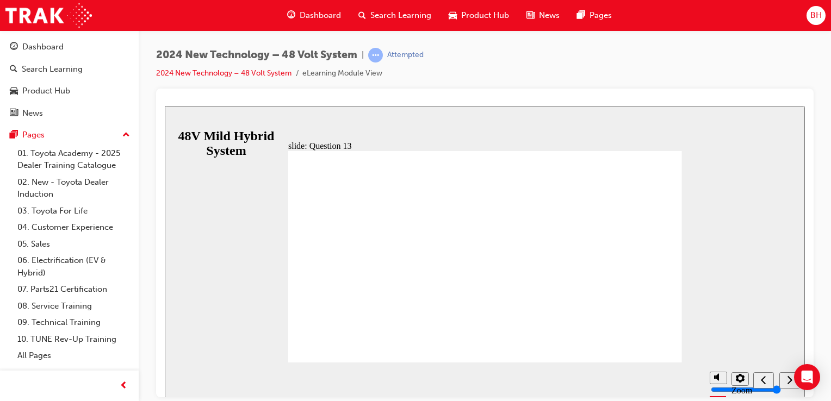
radio input "false"
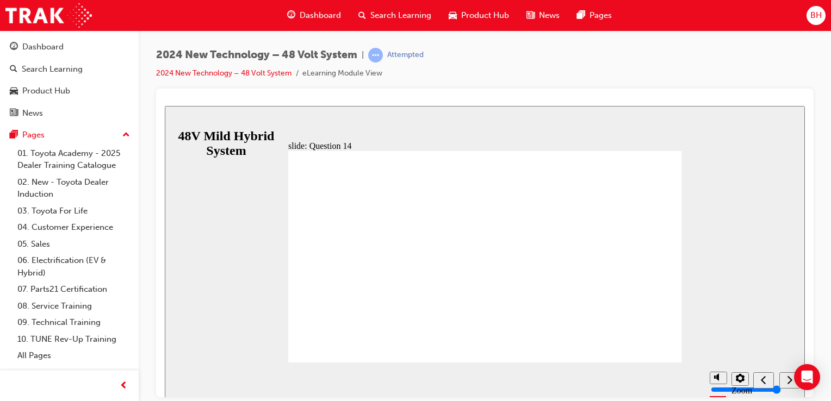
radio input "true"
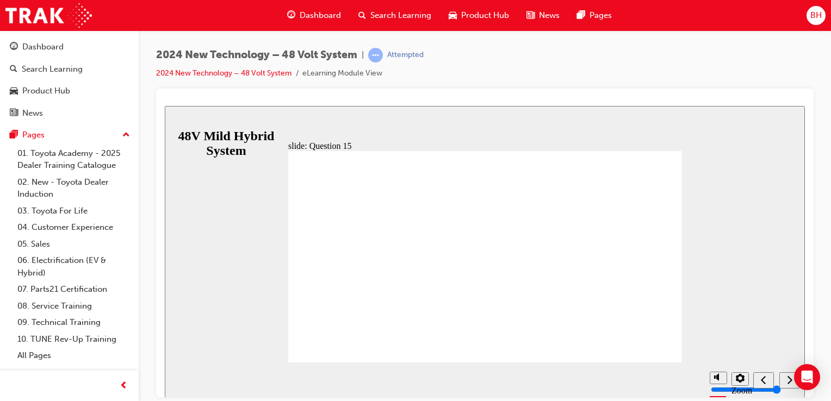
radio input "false"
radio input "true"
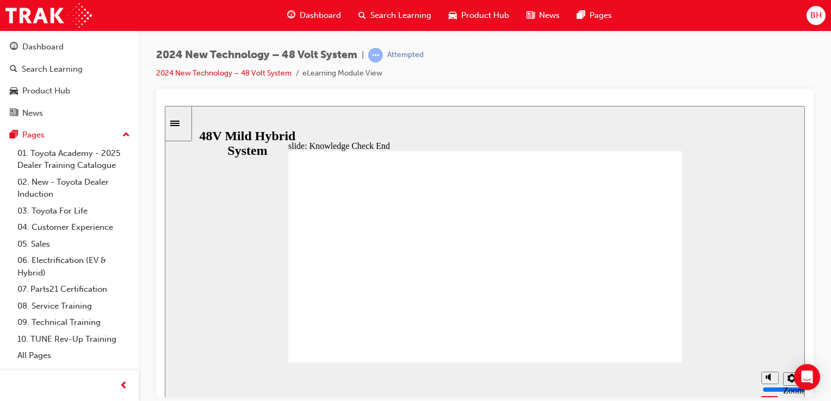
click at [181, 119] on div "Sidebar Toggle" at bounding box center [178, 123] width 18 height 8
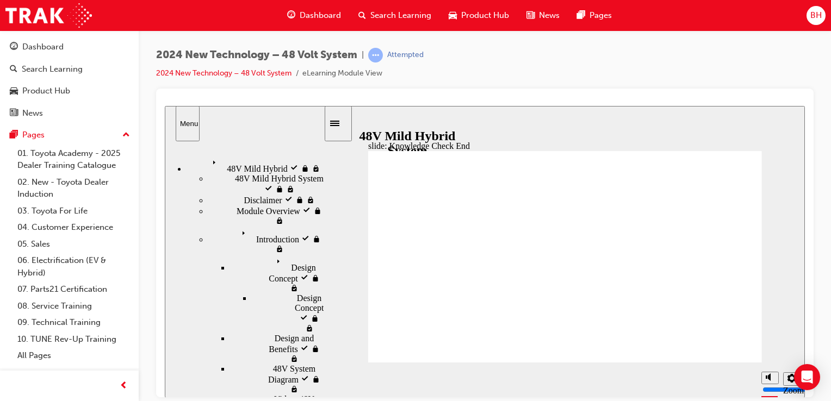
click at [226, 159] on span "48V Mild Hybrid visited" at bounding box center [251, 160] width 86 height 10
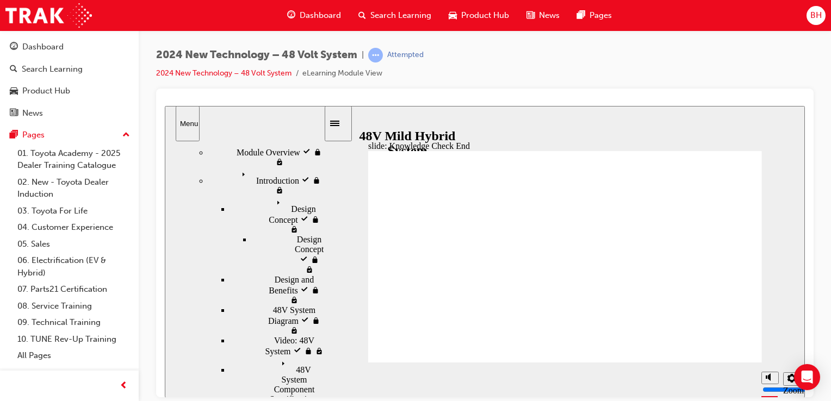
scroll to position [90, 0]
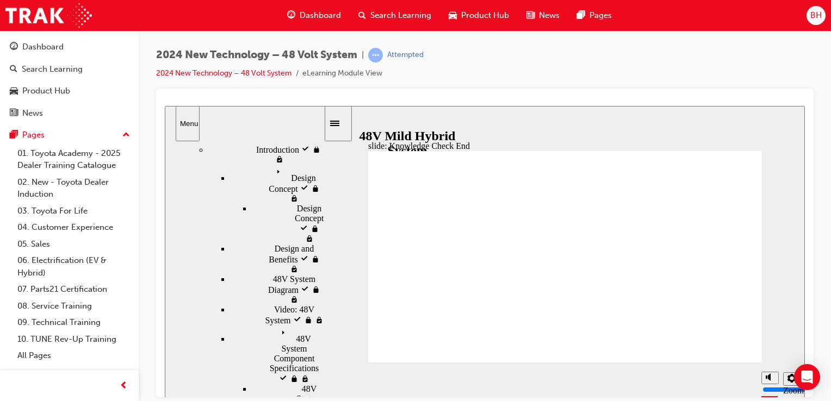
drag, startPoint x: 321, startPoint y: 271, endPoint x: 329, endPoint y: 391, distance: 120.5
click at [329, 391] on div "slide: Knowledge Check End Review the identified sections of this module again,…" at bounding box center [485, 252] width 640 height 292
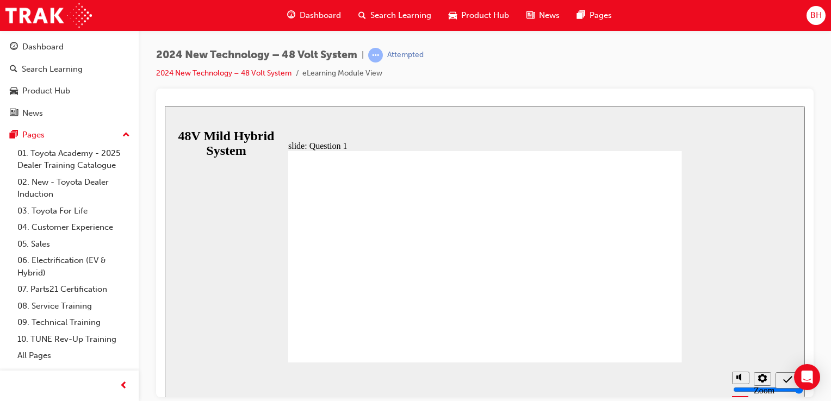
radio input "false"
radio input "true"
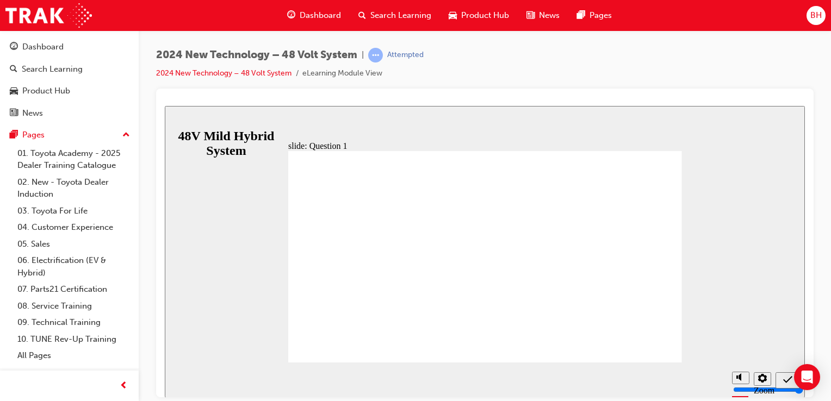
checkbox input "true"
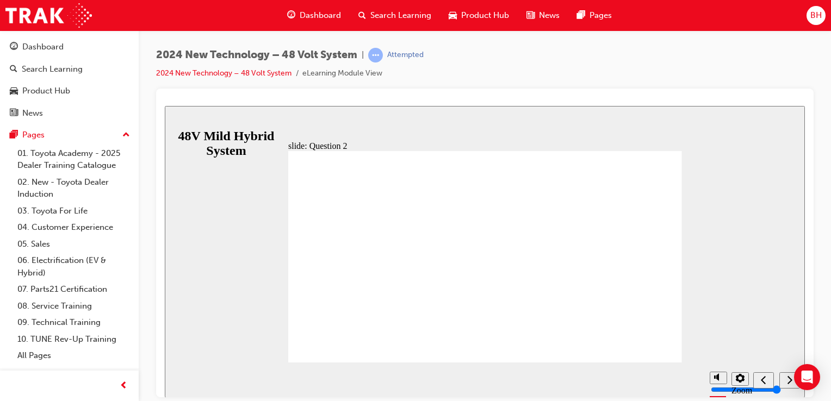
checkbox input "true"
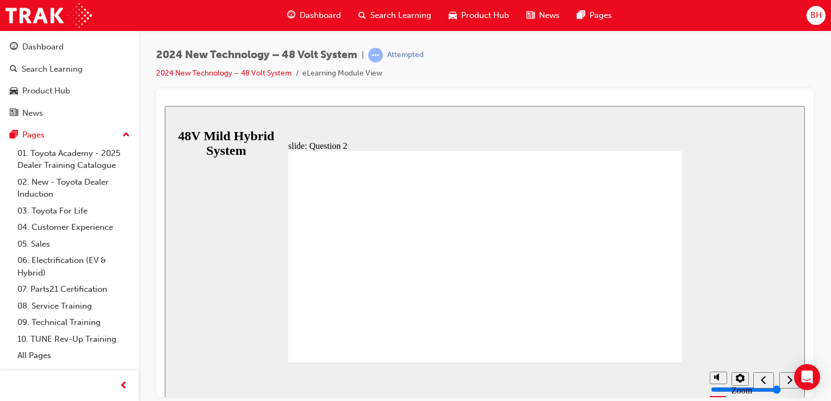
checkbox input "false"
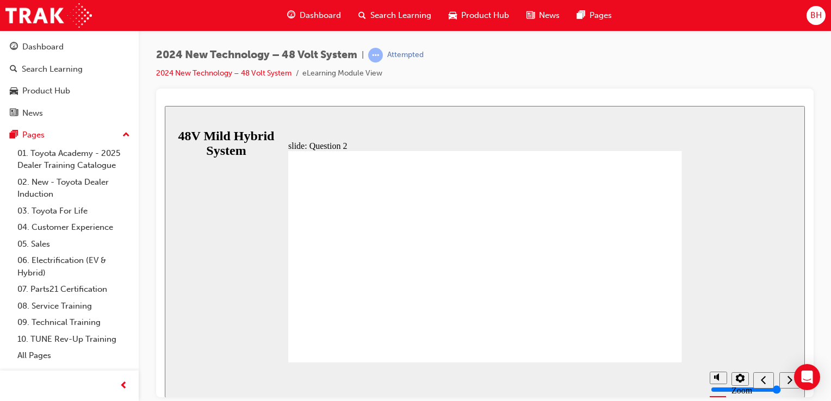
checkbox input "true"
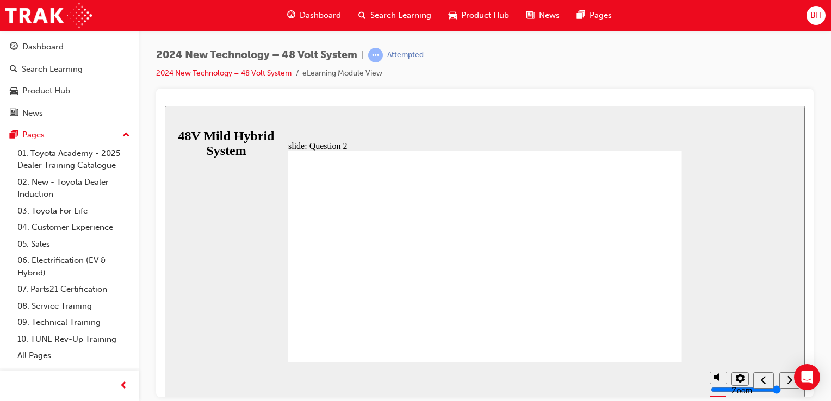
click at [762, 380] on icon "Previous (Ctrl+Alt+Comma)" at bounding box center [763, 380] width 5 height 8
checkbox input "true"
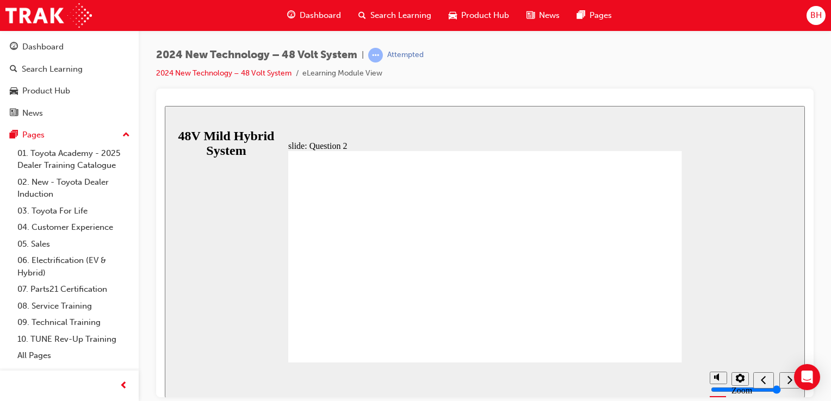
checkbox input "true"
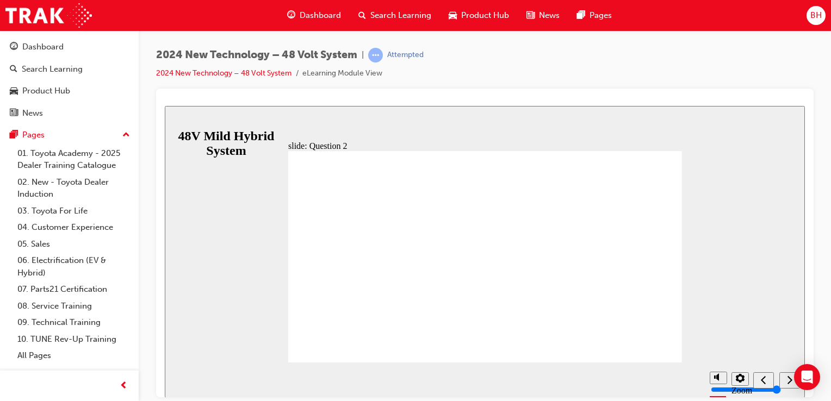
checkbox input "false"
checkbox input "true"
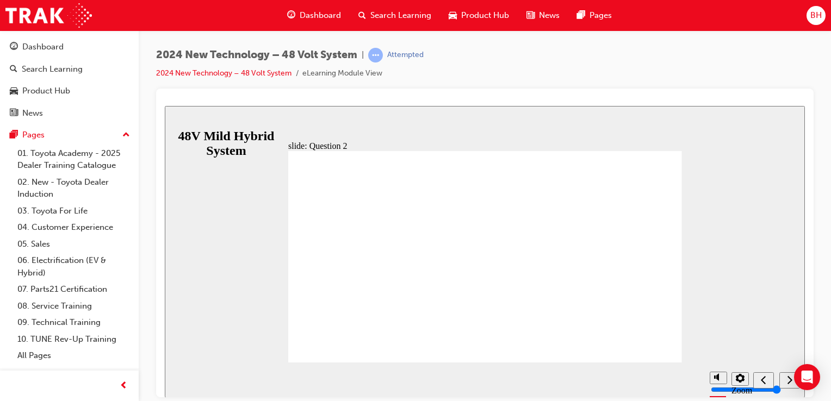
checkbox input "true"
checkbox input "false"
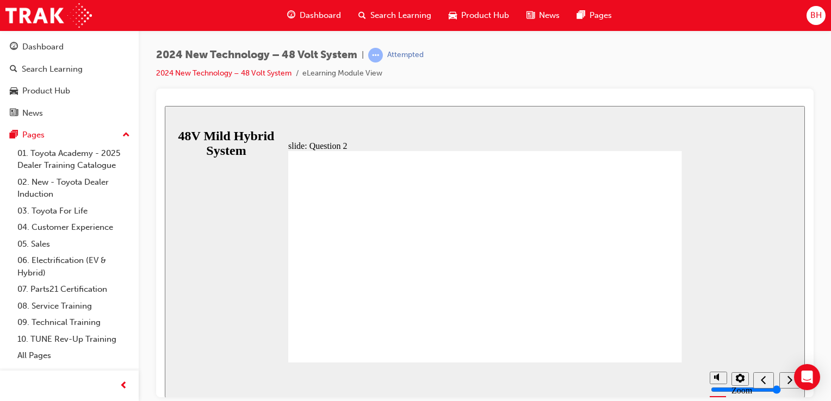
checkbox input "false"
checkbox input "true"
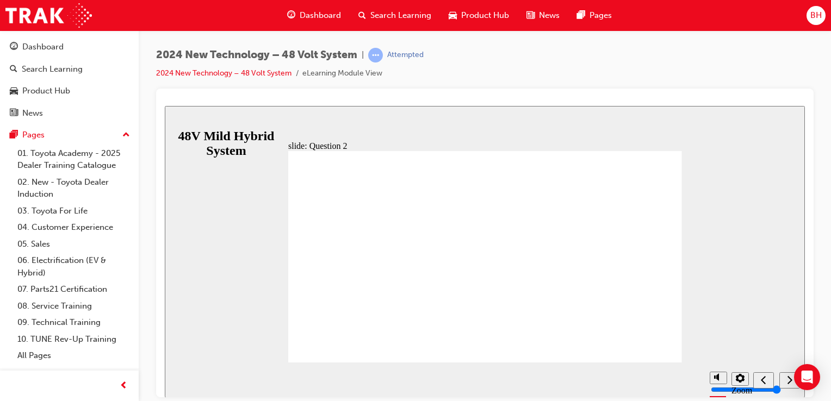
checkbox input "true"
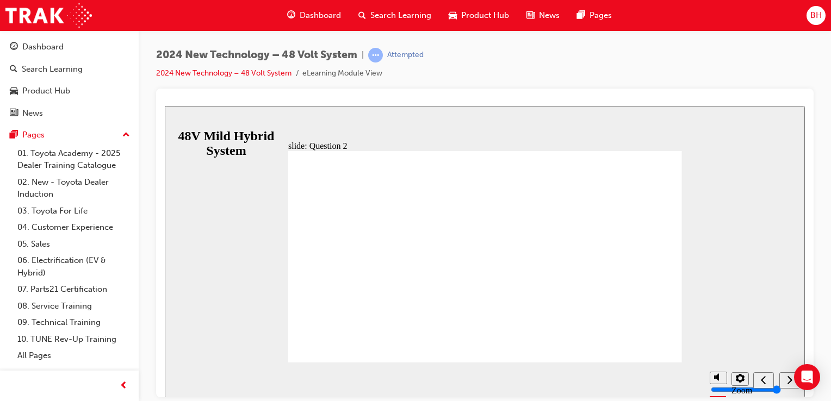
click at [763, 383] on icon "Previous (Ctrl+Alt+Comma)" at bounding box center [763, 380] width 5 height 10
checkbox input "true"
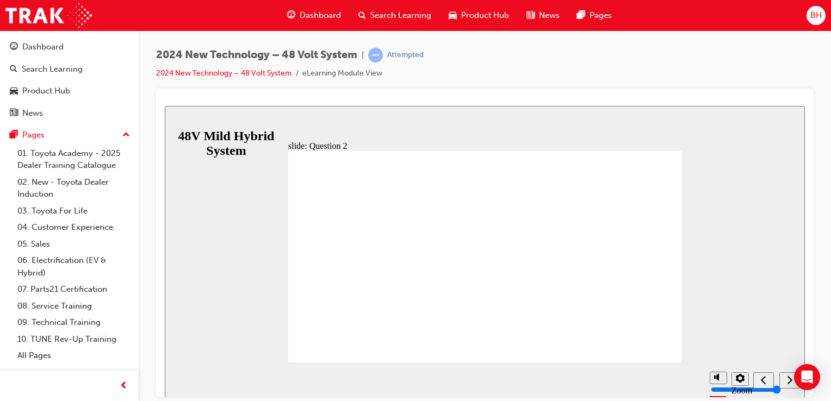
checkbox input "true"
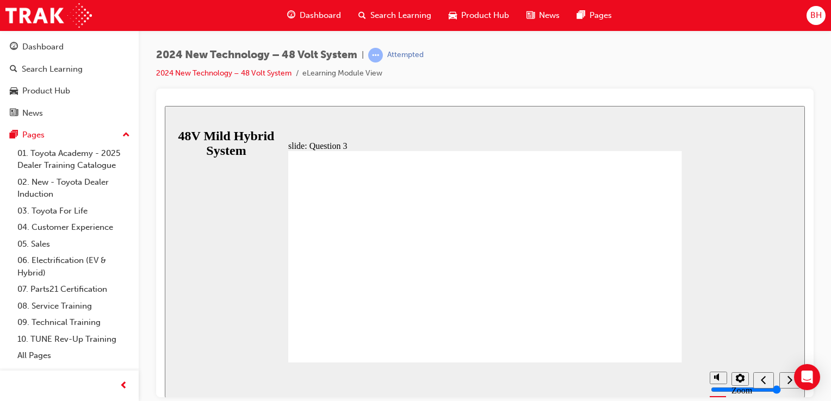
radio input "false"
radio input "true"
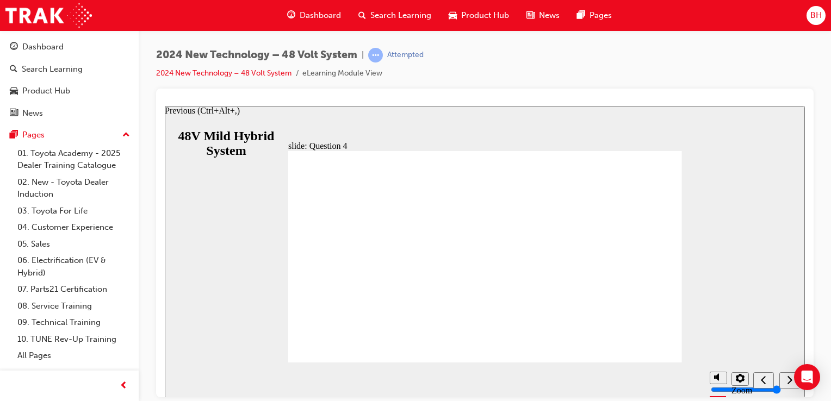
click at [764, 381] on icon "Previous (Ctrl+Alt+Comma)" at bounding box center [763, 380] width 5 height 10
radio input "true"
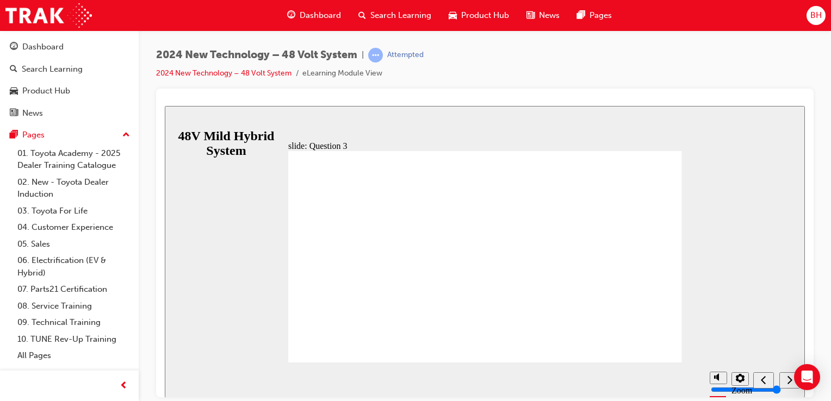
radio input "true"
click at [768, 383] on div "Previous (Ctrl+Alt+Comma)" at bounding box center [764, 380] width 12 height 11
click at [784, 381] on div "Next (Ctrl+Alt+Period)" at bounding box center [790, 380] width 12 height 11
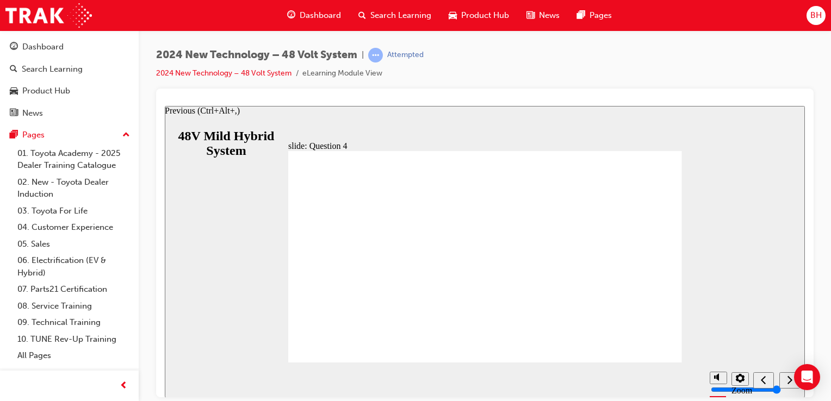
click at [763, 377] on icon "Previous (Ctrl+Alt+Comma)" at bounding box center [763, 380] width 5 height 10
radio input "true"
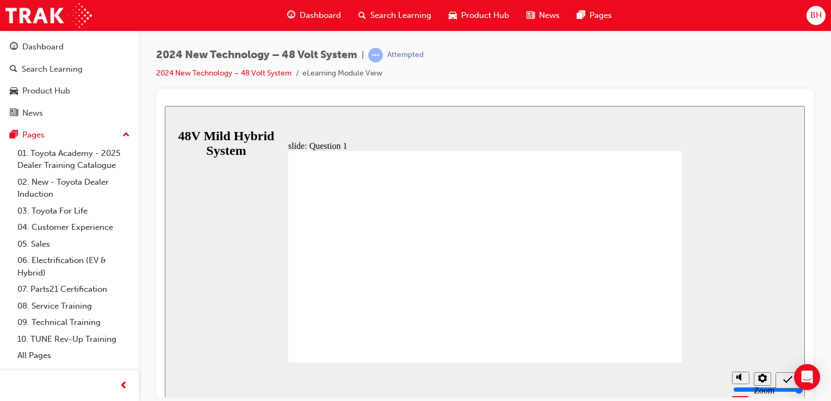
click at [784, 383] on div "Next (Ctrl+Alt+Period)" at bounding box center [790, 380] width 12 height 11
click at [763, 383] on icon "Previous (Ctrl+Alt+Comma)" at bounding box center [763, 380] width 5 height 10
click at [793, 380] on div "Next (Ctrl+Alt+Period)" at bounding box center [790, 380] width 12 height 11
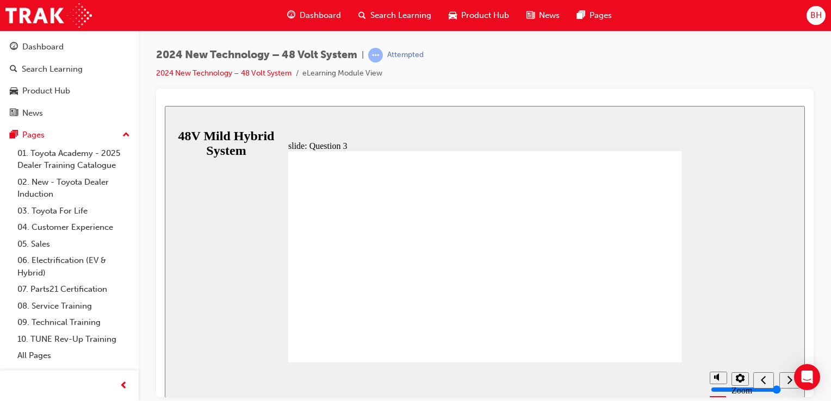
radio input "true"
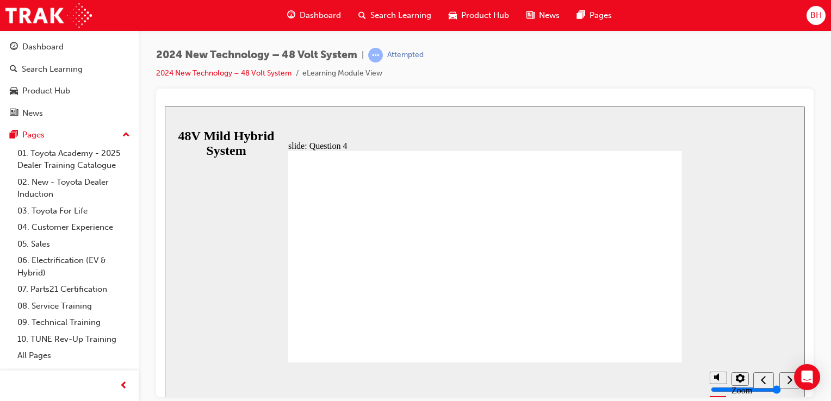
radio input "false"
radio input "true"
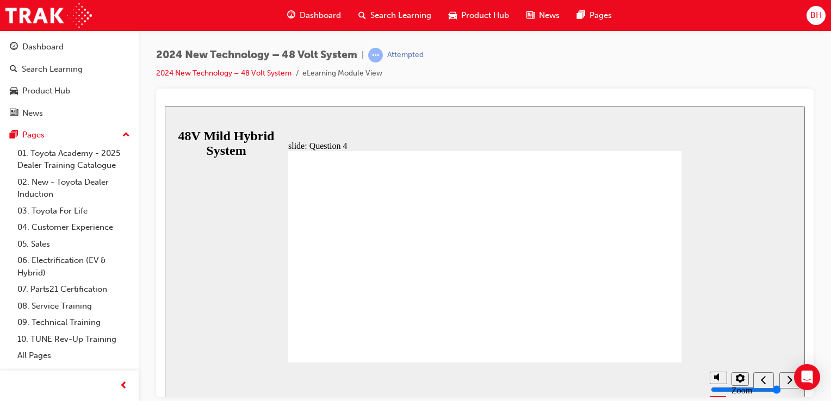
radio input "true"
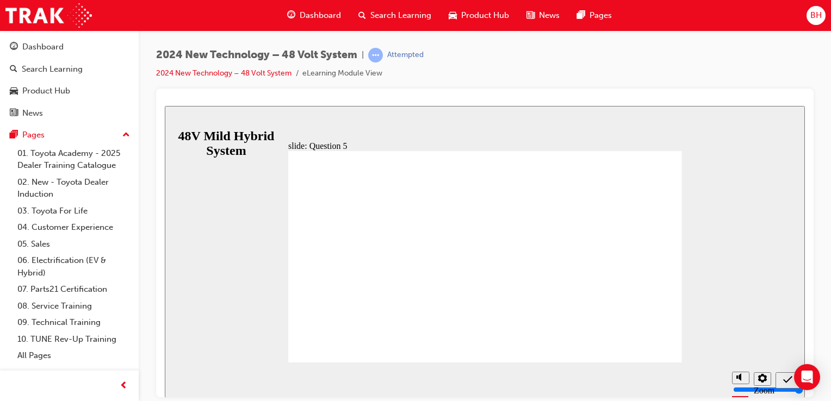
radio input "true"
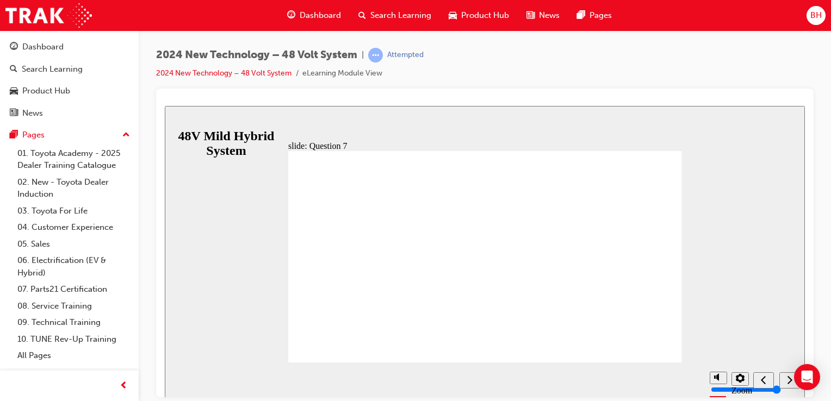
radio input "true"
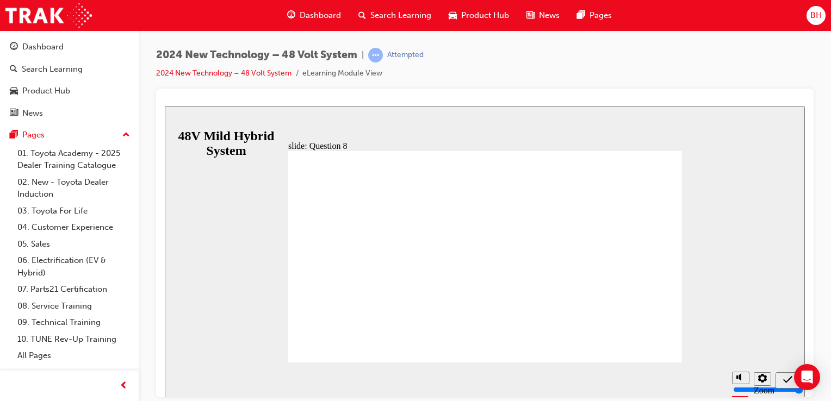
radio input "true"
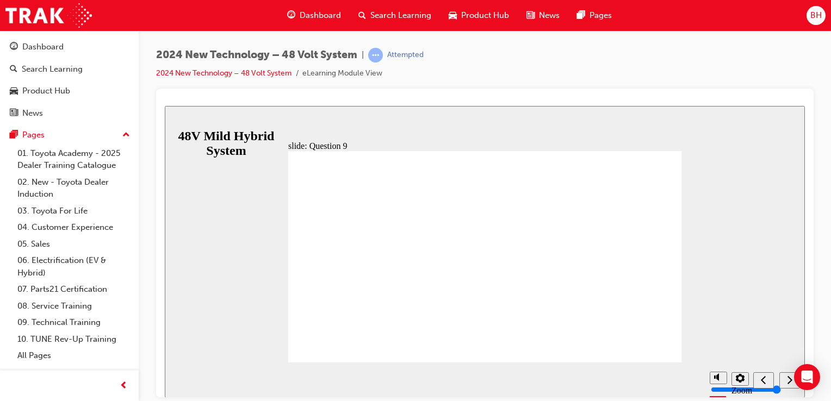
radio input "true"
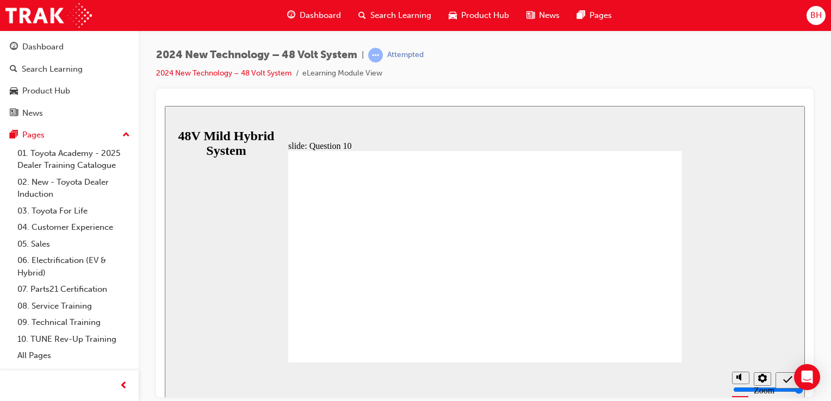
radio input "true"
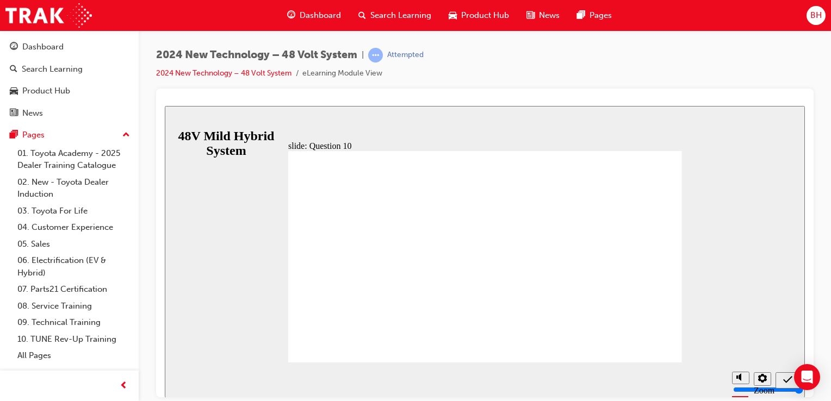
radio input "true"
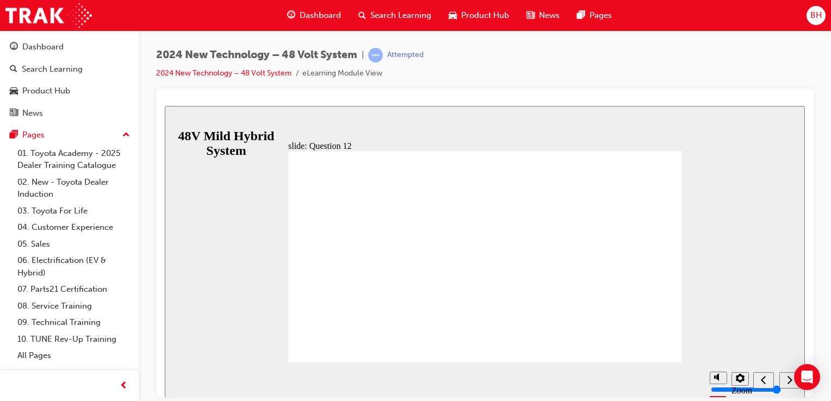
radio input "false"
radio input "true"
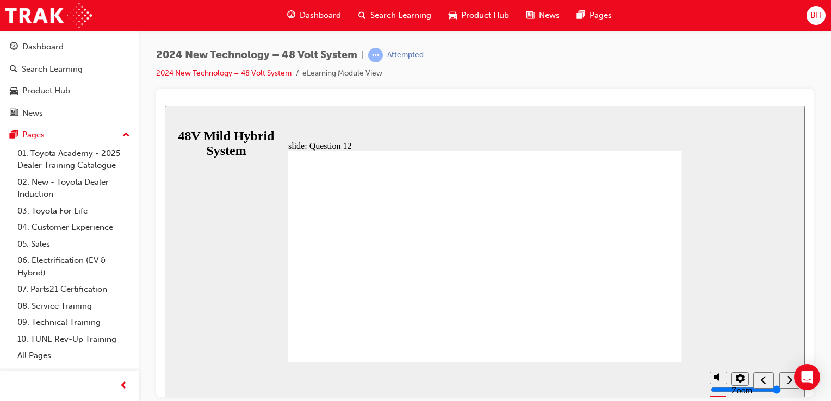
radio input "true"
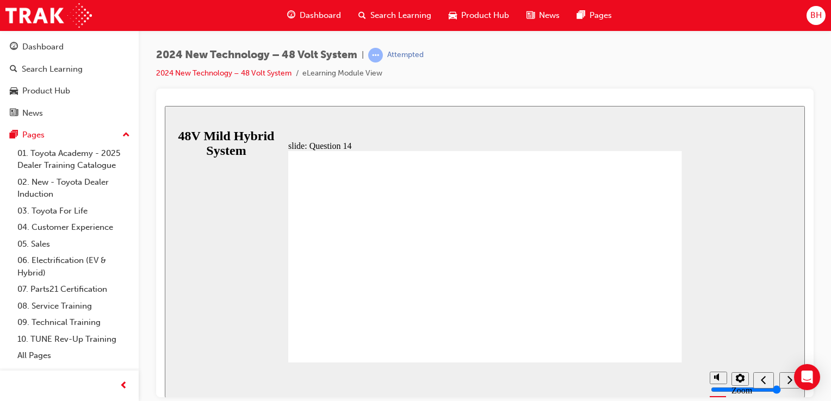
radio input "false"
radio input "true"
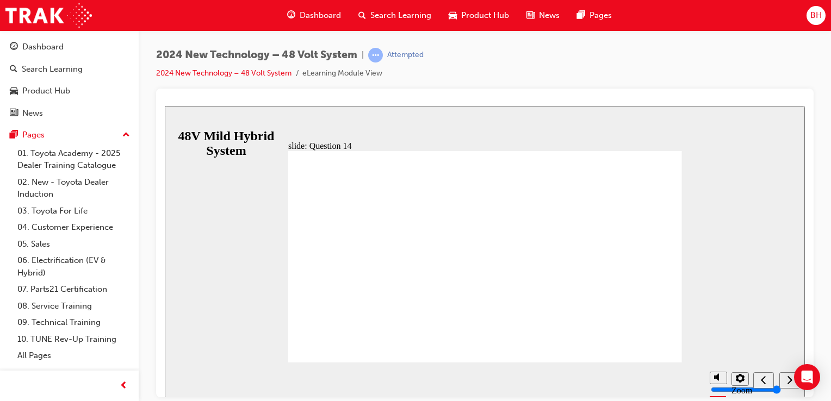
radio input "true"
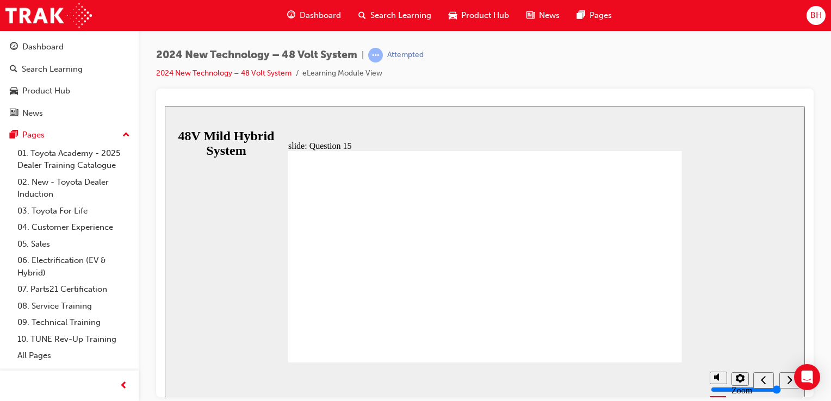
radio input "true"
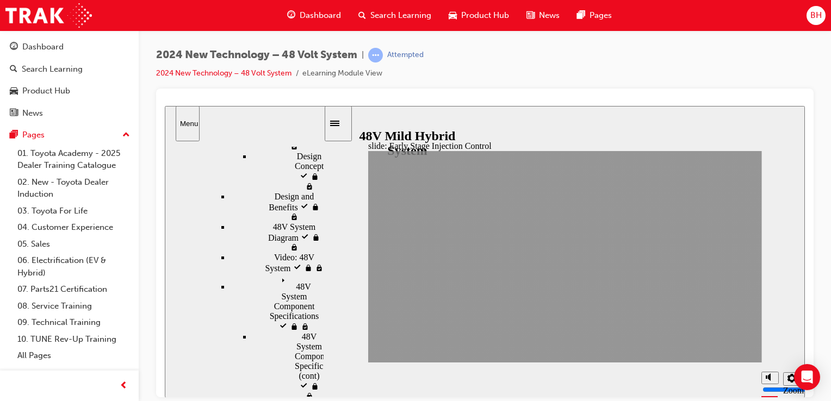
scroll to position [164, 0]
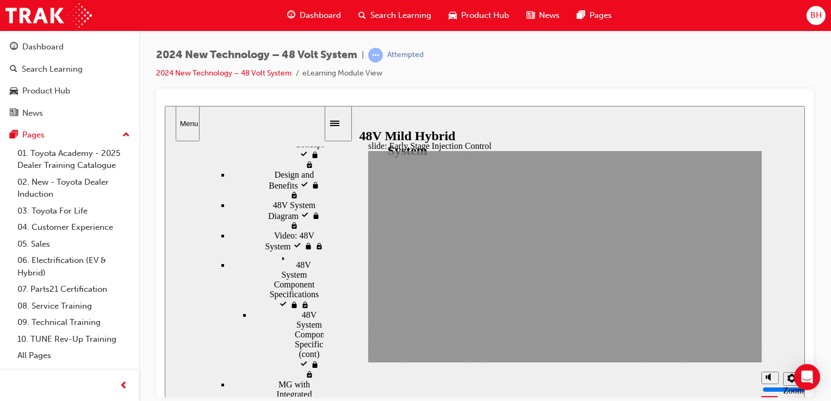
drag, startPoint x: 322, startPoint y: 325, endPoint x: 318, endPoint y: 408, distance: 83.3
click at [318, 397] on html "Intake Air Exhaust Air Direction of air when cleaning Intake Air Exhaust Air Di…" at bounding box center [485, 252] width 640 height 292
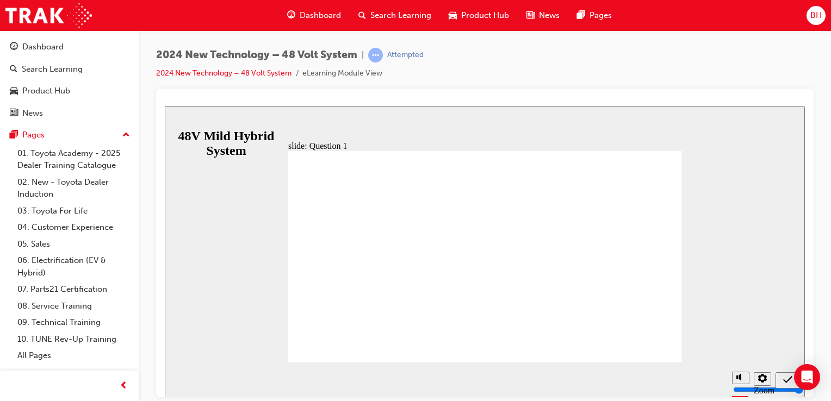
radio input "true"
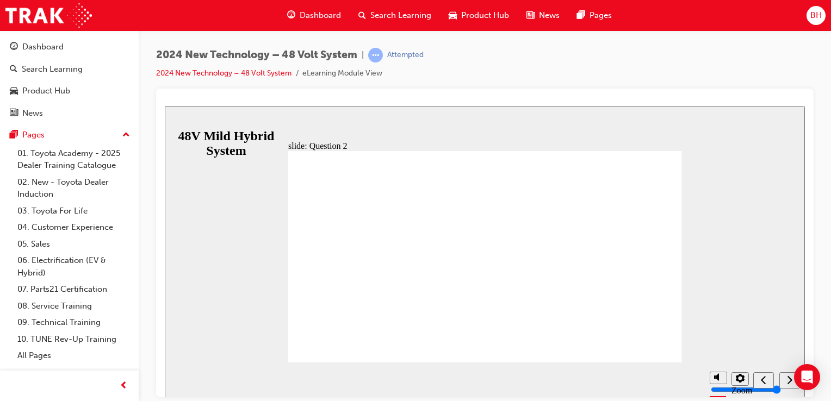
checkbox input "true"
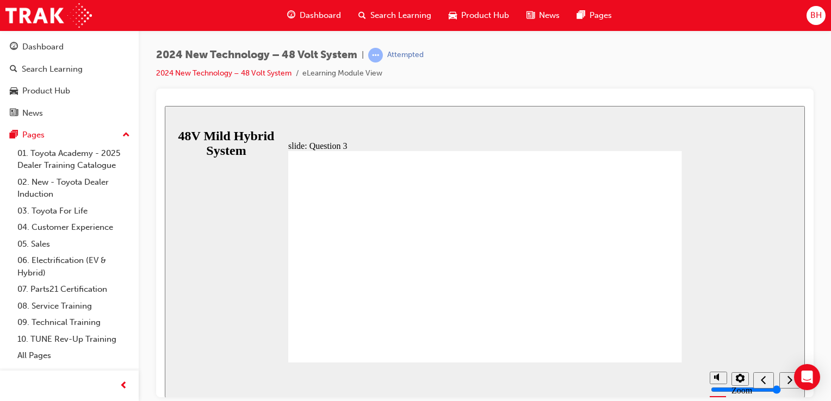
radio input "true"
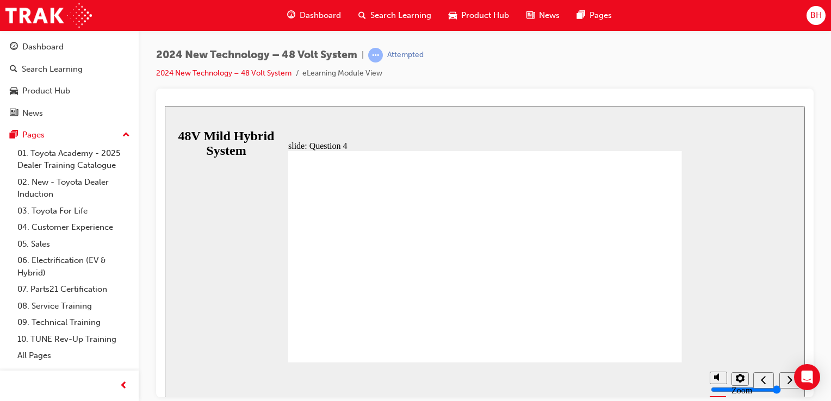
radio input "true"
radio input "false"
radio input "true"
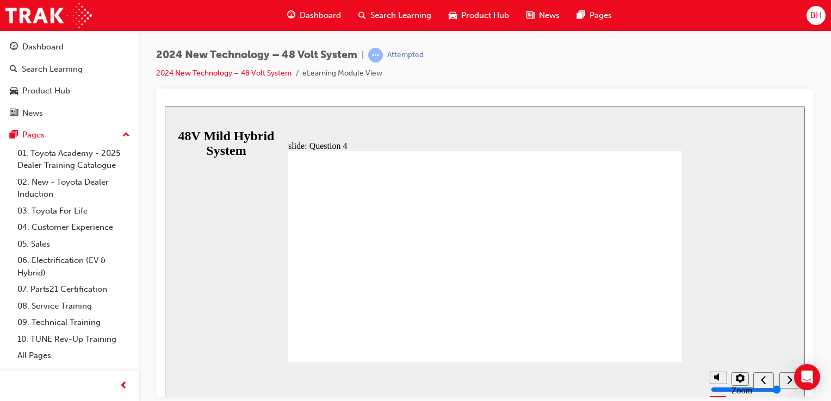
radio input "true"
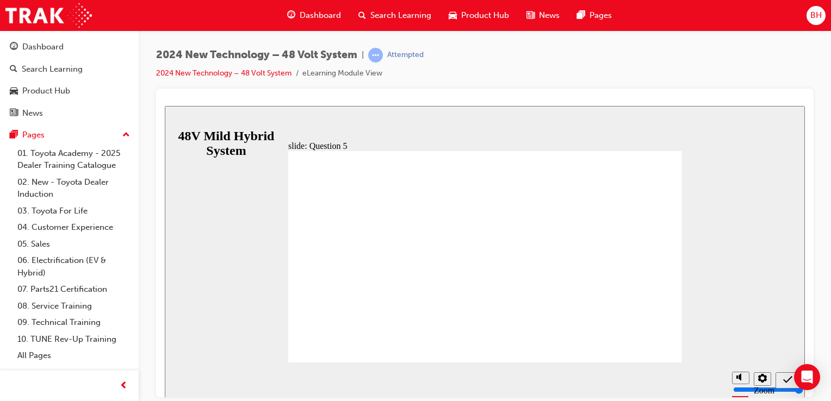
radio input "true"
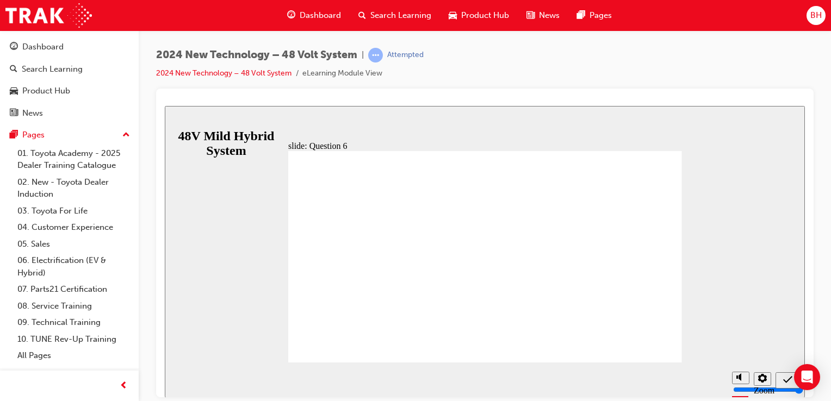
radio input "true"
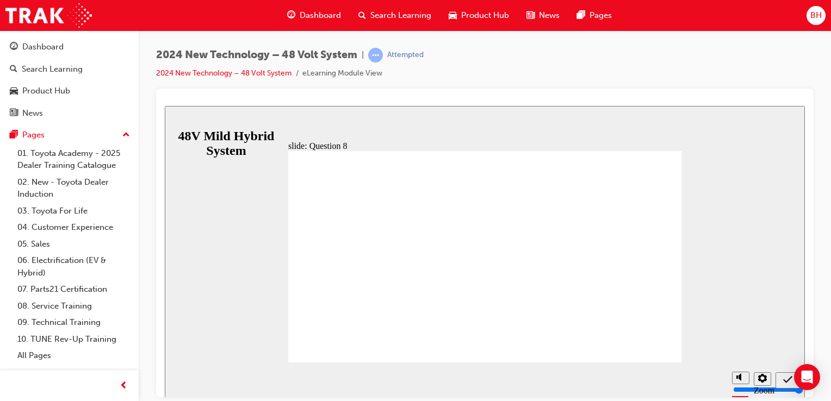
radio input "true"
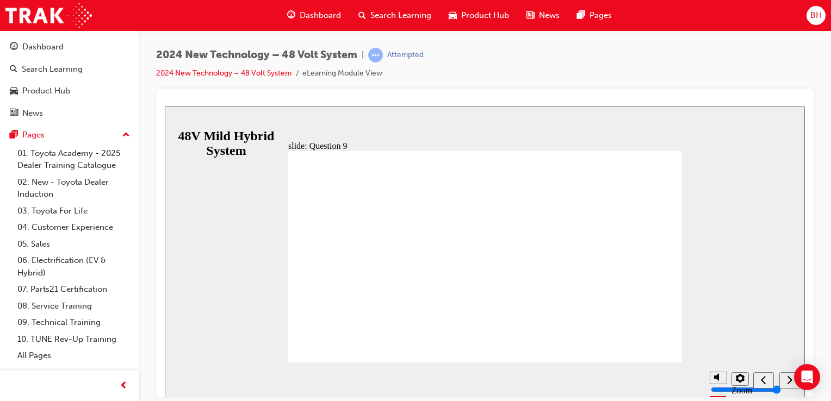
radio input "true"
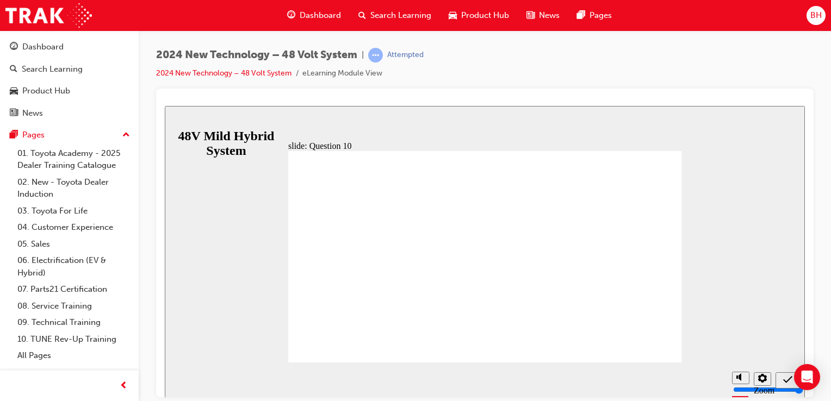
radio input "true"
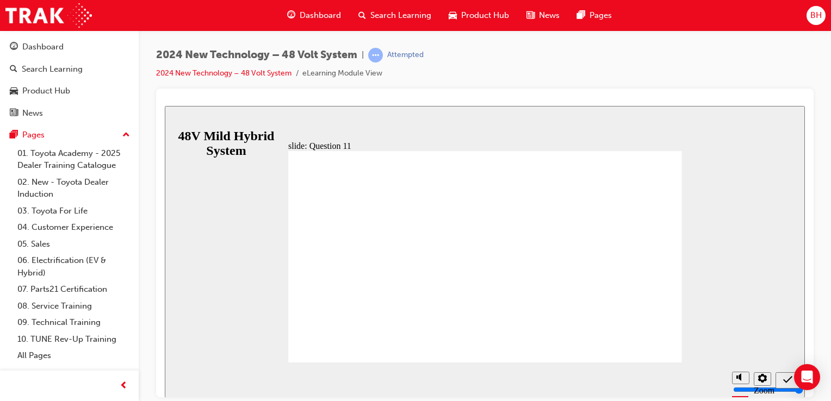
radio input "true"
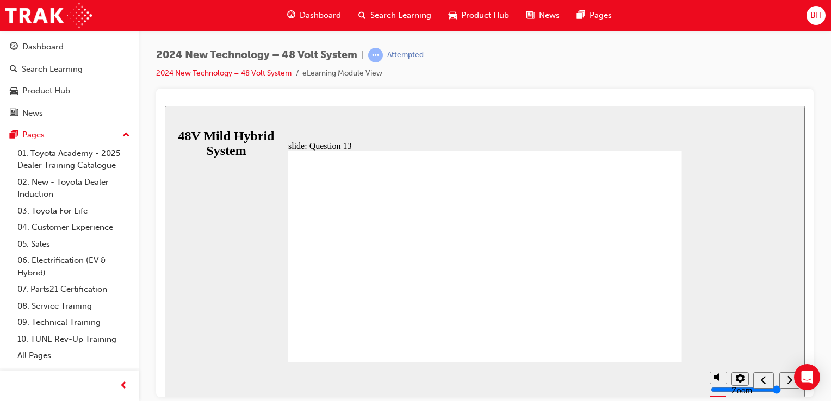
radio input "false"
radio input "true"
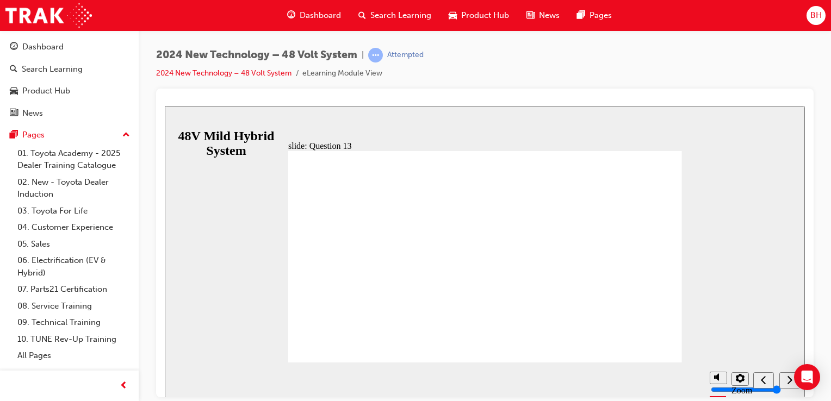
click at [764, 385] on div "Previous (Ctrl+Alt+Comma)" at bounding box center [764, 380] width 12 height 11
radio input "true"
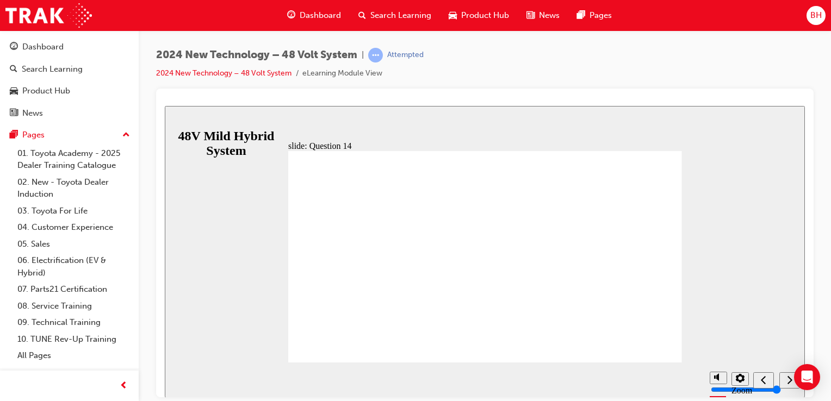
radio input "false"
radio input "true"
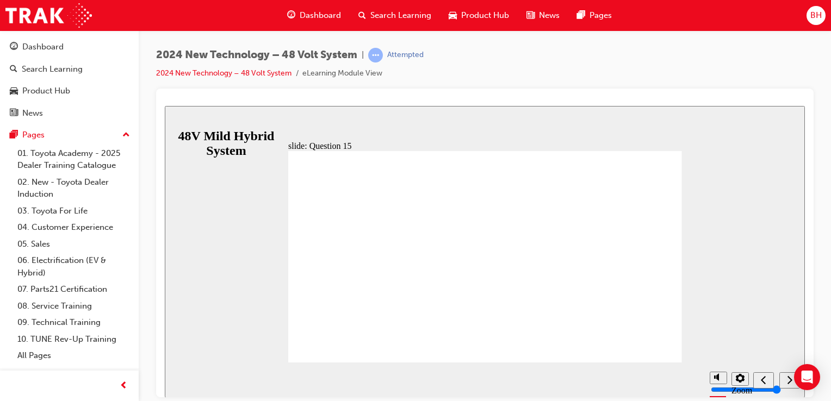
radio input "false"
radio input "true"
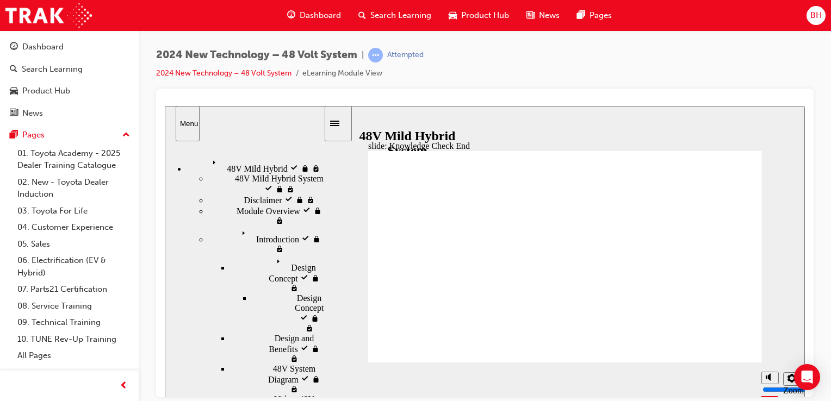
click at [342, 127] on div "Sidebar Toggle" at bounding box center [338, 123] width 18 height 8
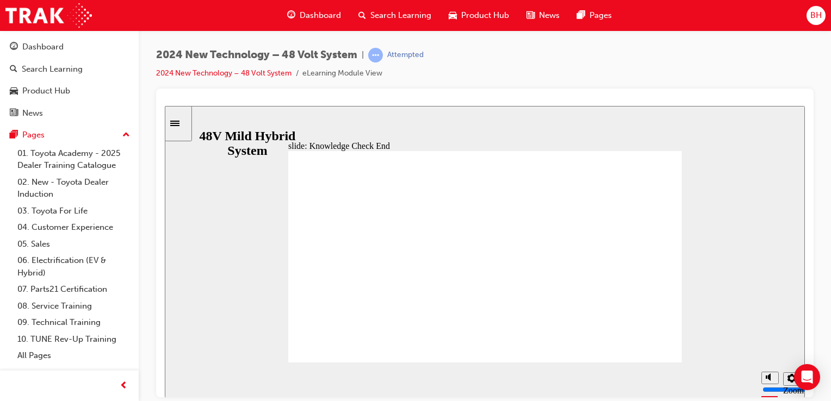
click at [186, 120] on icon "Sidebar Toggle" at bounding box center [178, 122] width 16 height 7
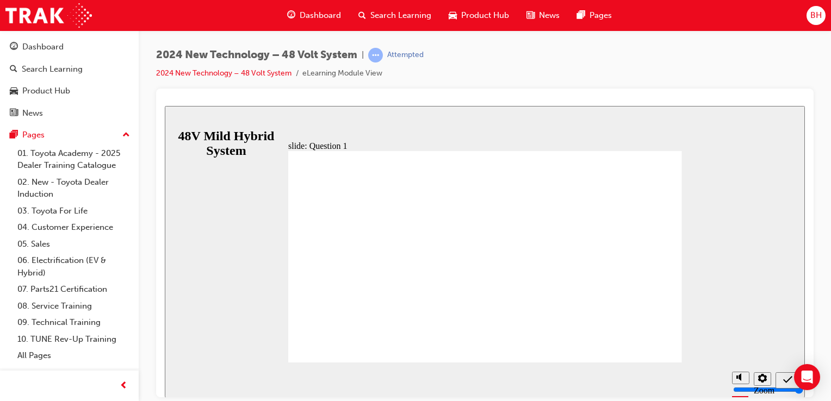
radio input "true"
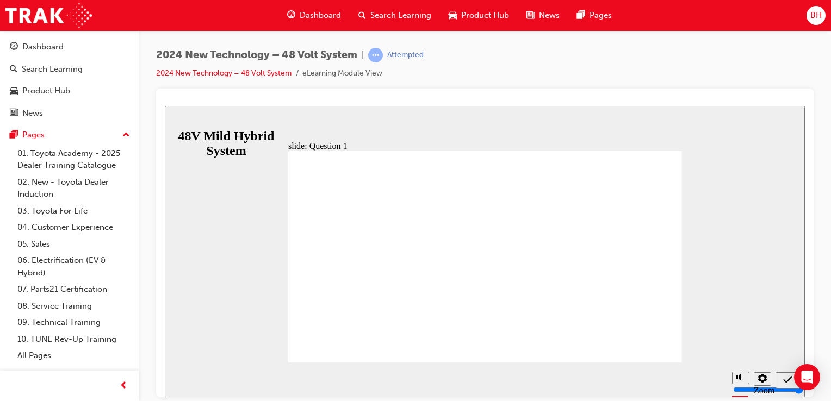
checkbox input "true"
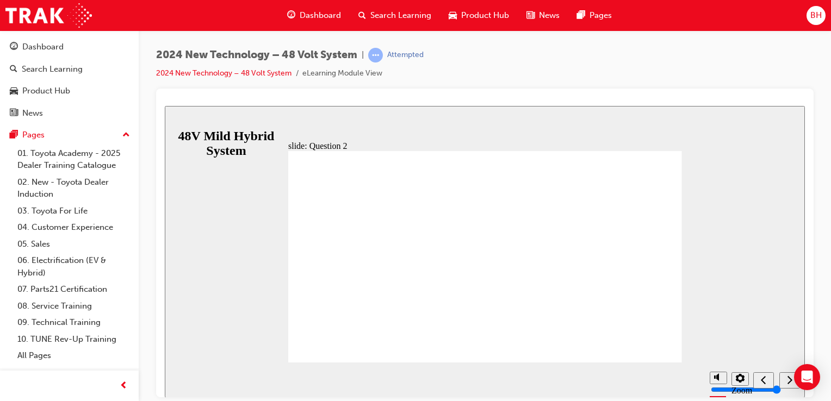
radio input "true"
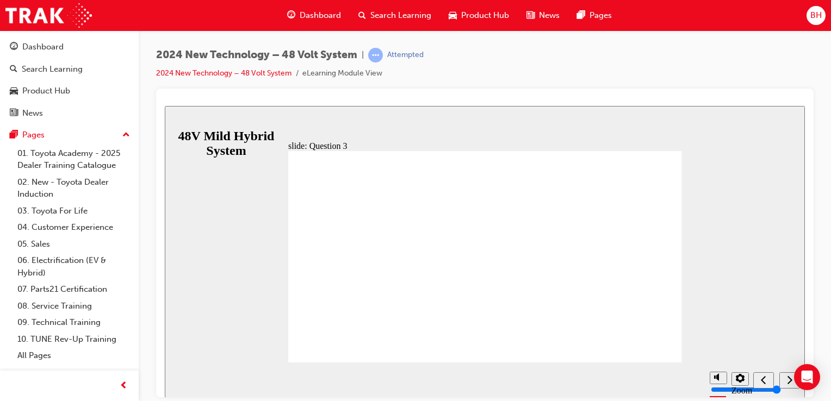
radio input "true"
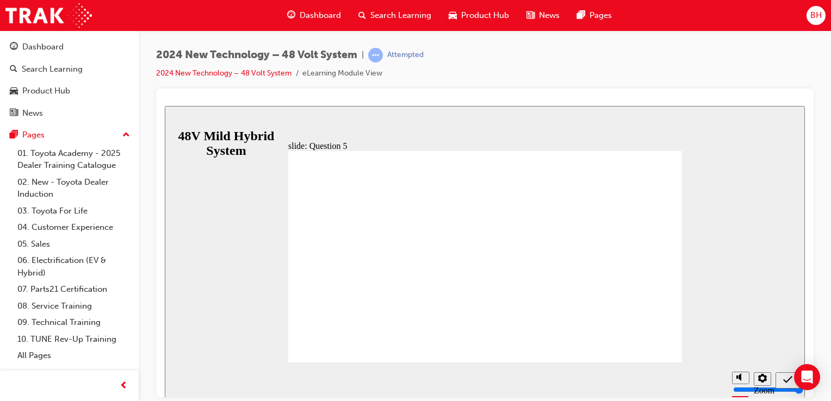
radio input "true"
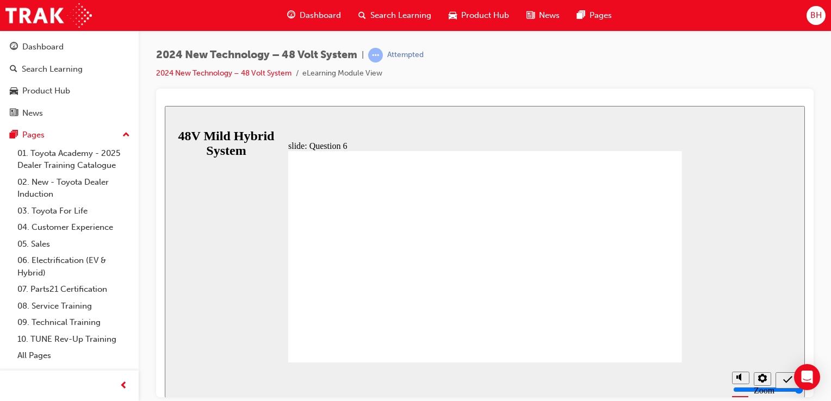
radio input "true"
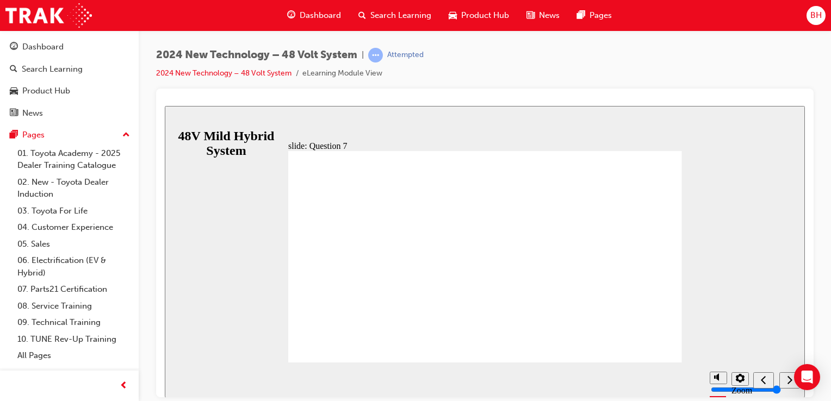
radio input "true"
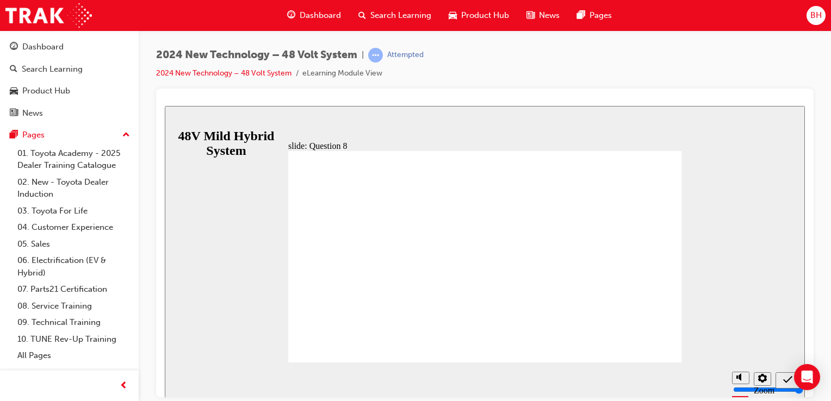
radio input "true"
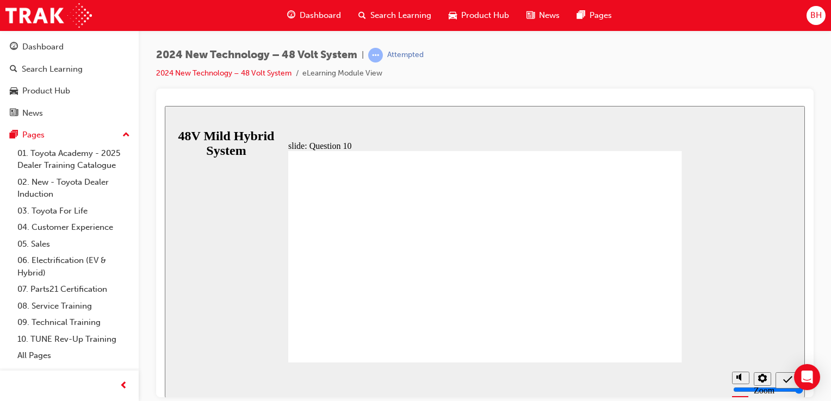
radio input "true"
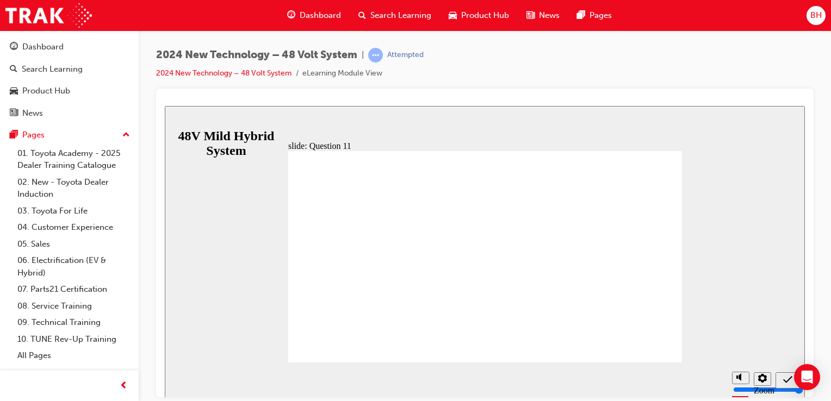
radio input "true"
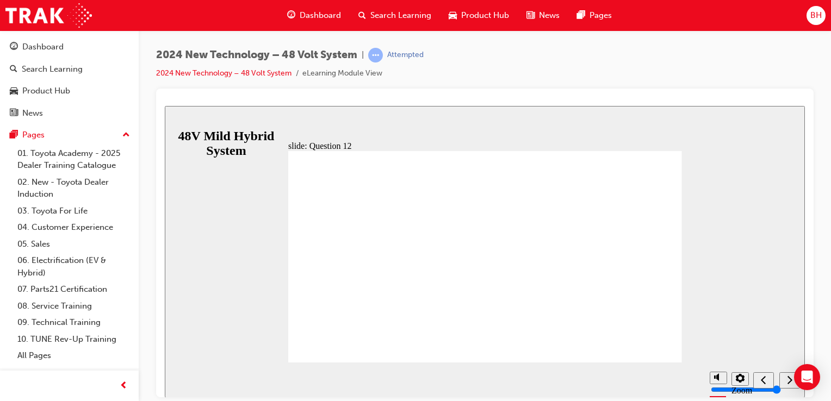
radio input "true"
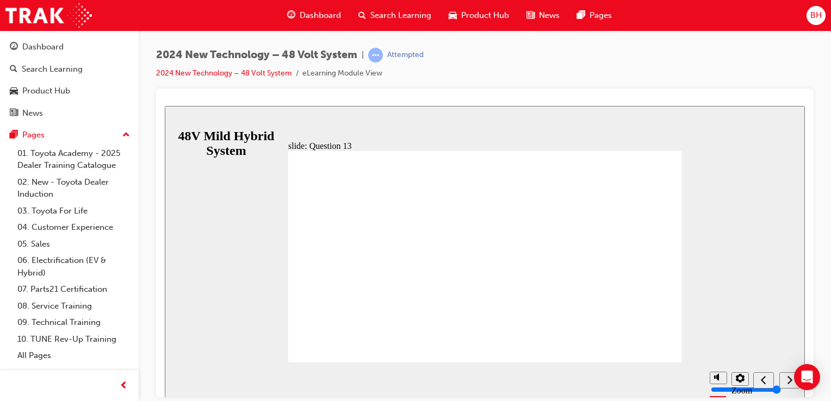
radio input "true"
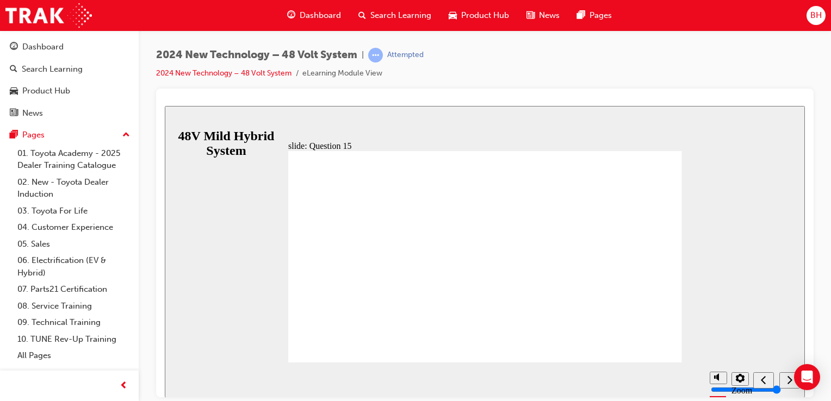
radio input "true"
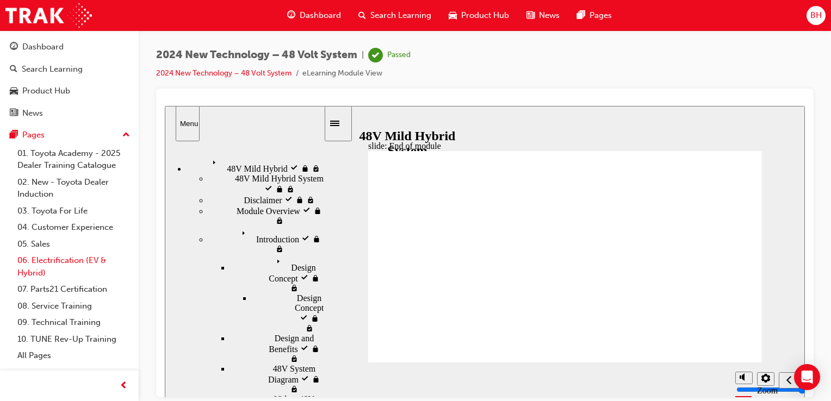
click at [36, 256] on link "06. Electrification (EV & Hybrid)" at bounding box center [73, 266] width 121 height 29
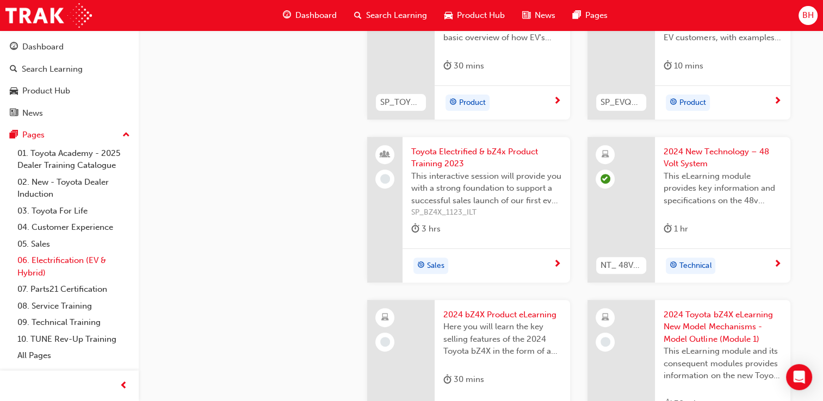
scroll to position [413, 0]
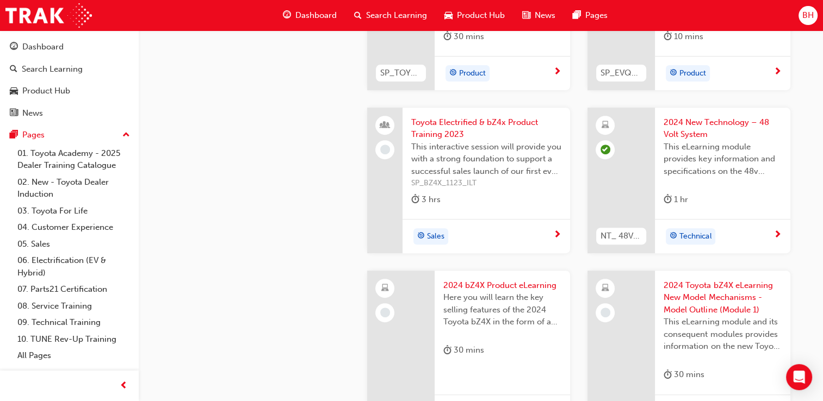
click at [478, 290] on span "2024 bZ4X Product eLearning" at bounding box center [502, 286] width 118 height 13
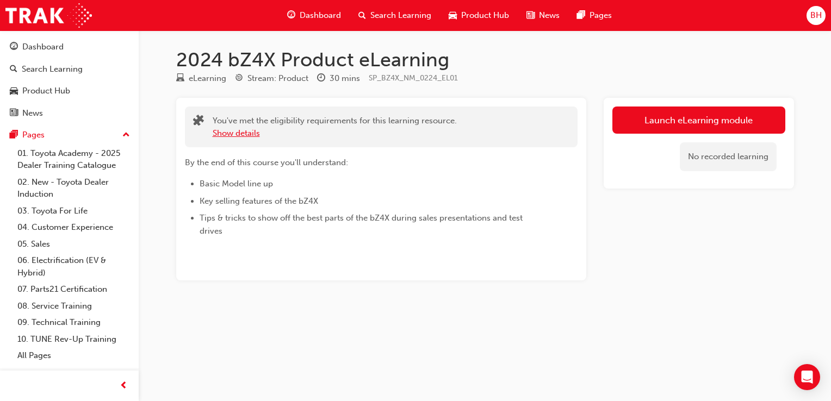
click at [242, 136] on button "Show details" at bounding box center [236, 133] width 47 height 13
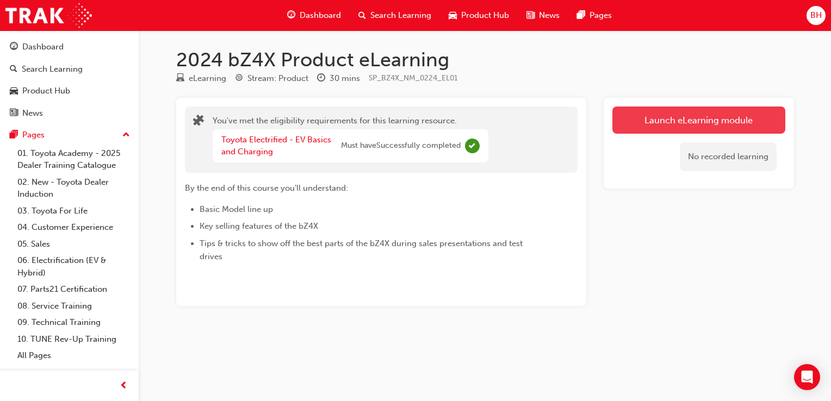
click at [649, 117] on link "Launch eLearning module" at bounding box center [698, 120] width 173 height 27
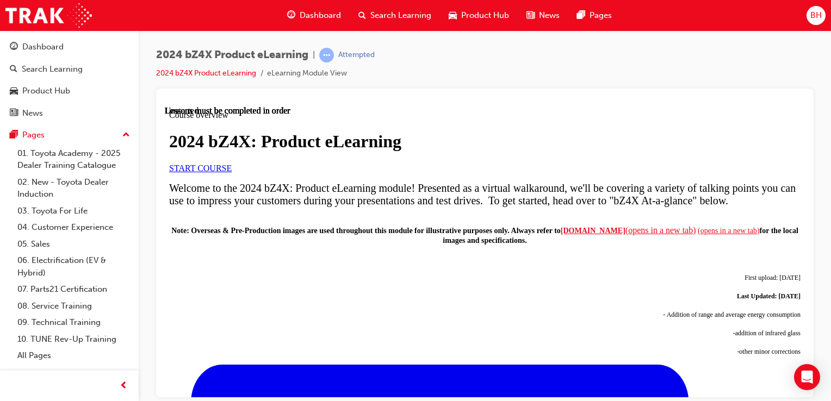
click at [232, 172] on span "START COURSE" at bounding box center [200, 167] width 63 height 9
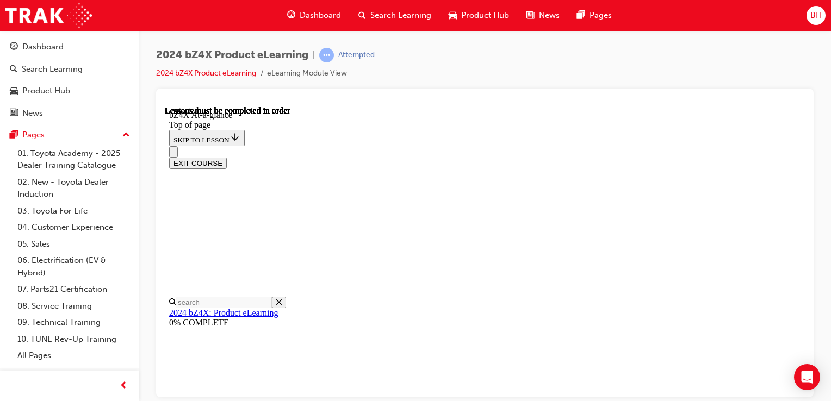
scroll to position [34, 0]
drag, startPoint x: 726, startPoint y: 245, endPoint x: 604, endPoint y: 267, distance: 123.8
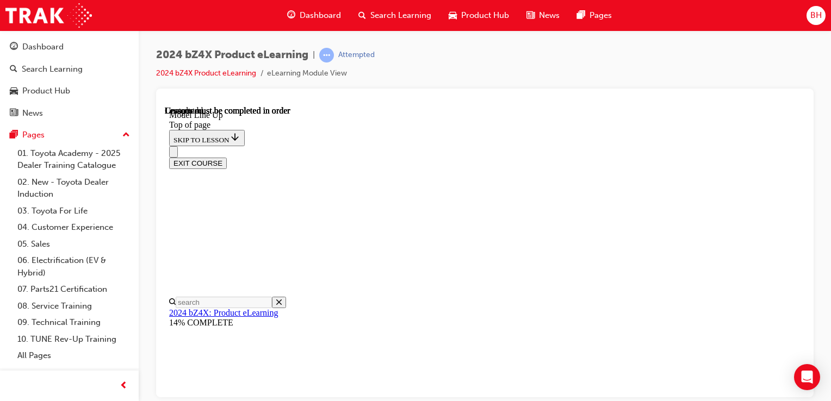
scroll to position [34, 0]
drag, startPoint x: 637, startPoint y: 317, endPoint x: 632, endPoint y: 314, distance: 6.1
drag, startPoint x: 632, startPoint y: 314, endPoint x: 527, endPoint y: 272, distance: 113.2
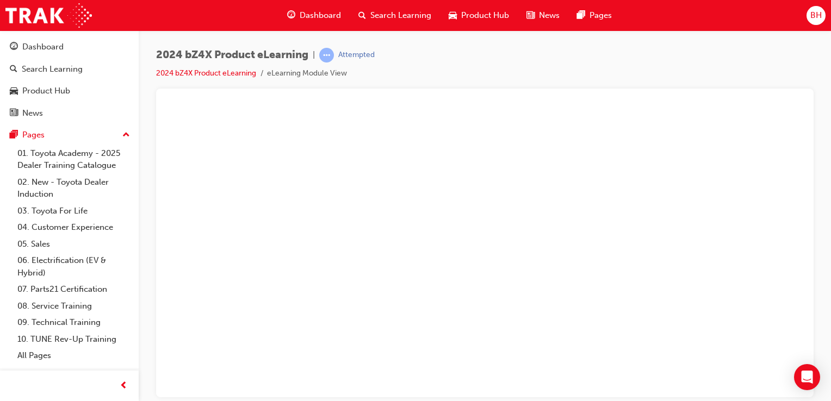
click at [462, 230] on button "Unzoom image" at bounding box center [485, 252] width 640 height 292
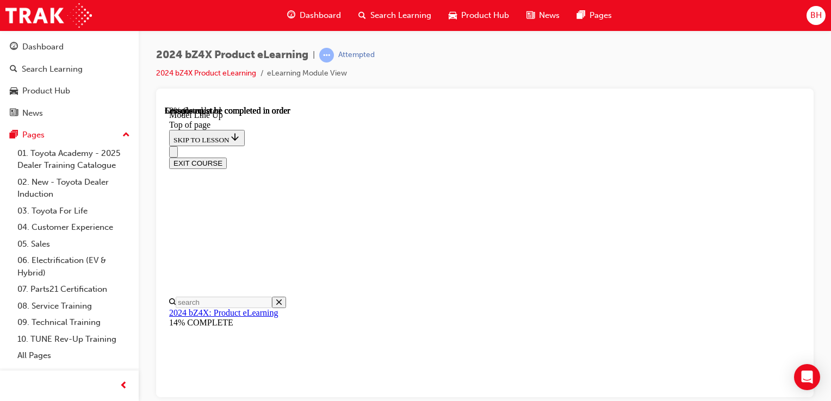
click at [819, 218] on div "2024 bZ4X Product eLearning | Attempted 2024 bZ4X Product eLearning eLearning M…" at bounding box center [485, 202] width 692 height 344
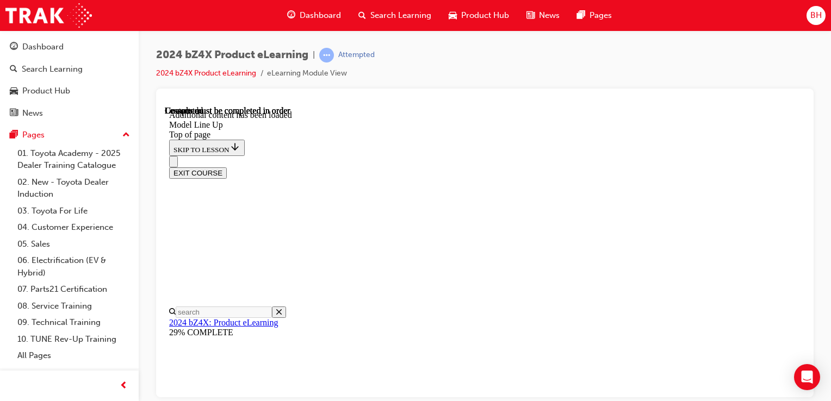
scroll to position [2041, 0]
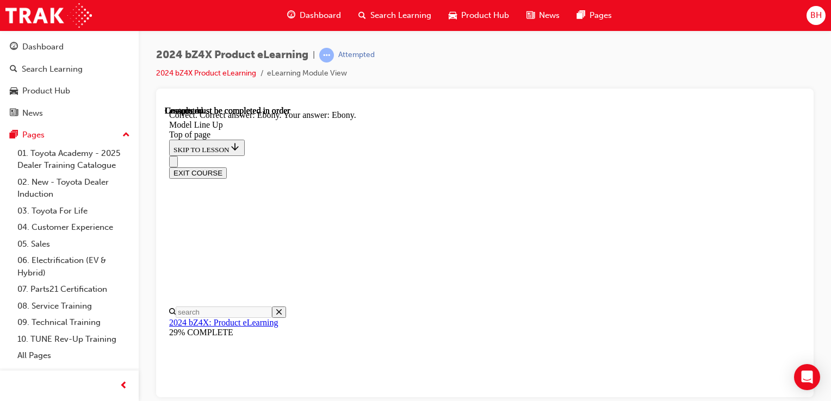
scroll to position [2267, 0]
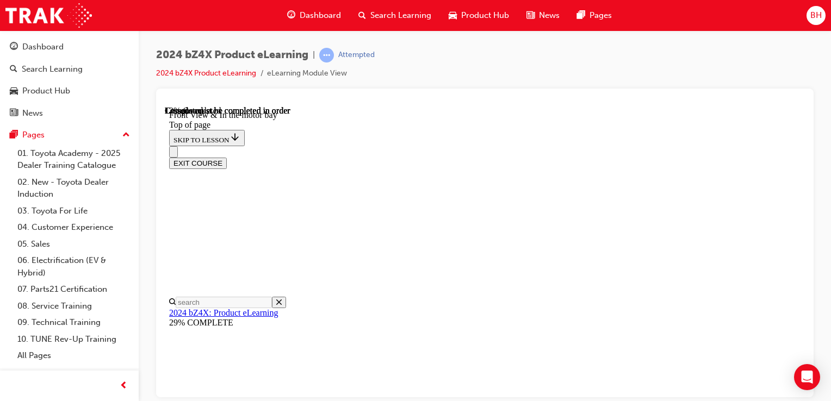
scroll to position [344, 0]
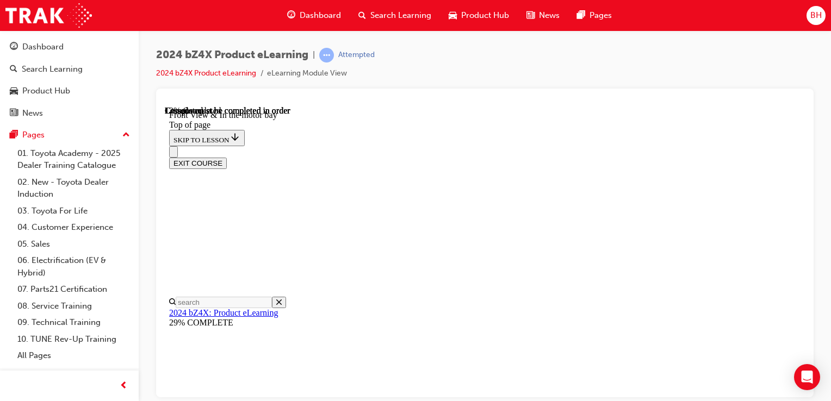
scroll to position [366, 0]
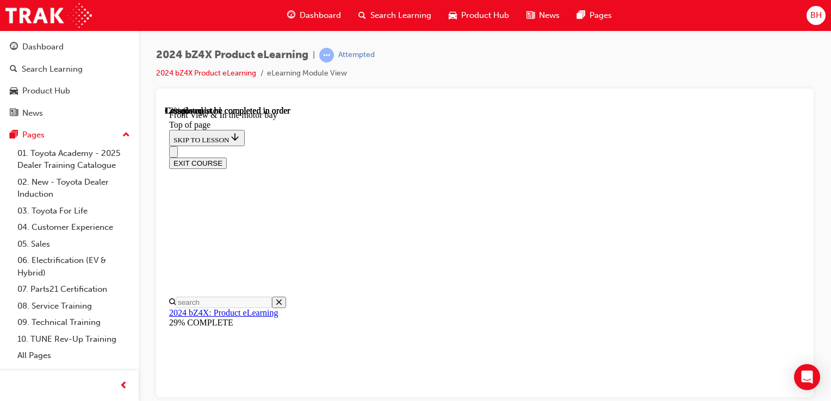
scroll to position [296, 0]
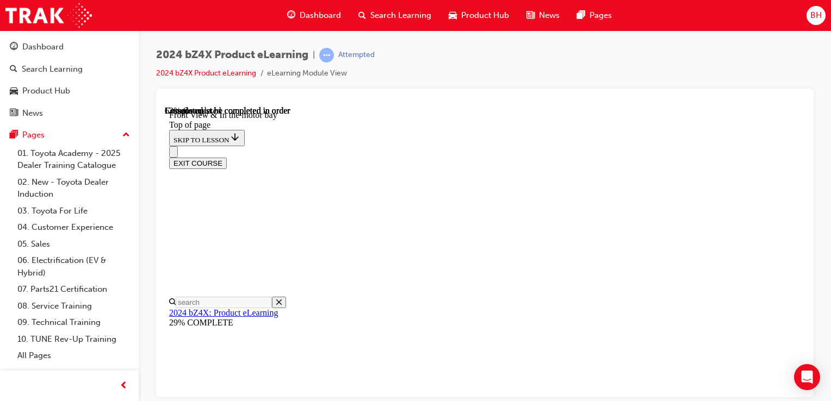
scroll to position [1390, 0]
click at [831, 178] on html "Your version of Internet Explorer is outdated and not supported. Please upgrade…" at bounding box center [415, 200] width 831 height 401
click at [816, 195] on div "2024 bZ4X Product eLearning | Attempted 2024 bZ4X Product eLearning eLearning M…" at bounding box center [485, 202] width 692 height 344
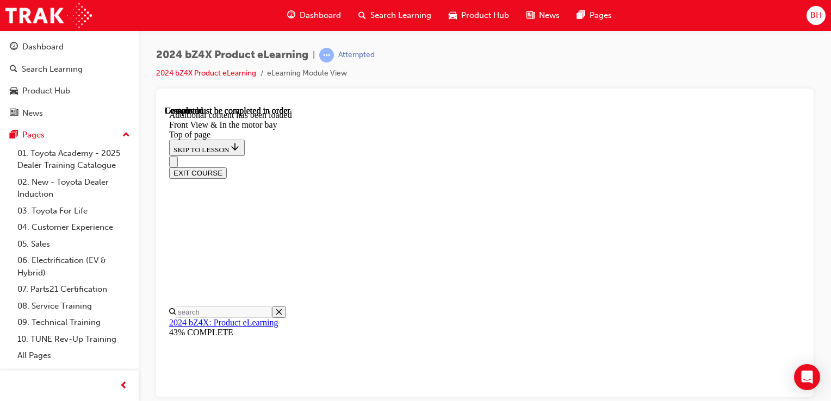
scroll to position [1709, 0]
drag, startPoint x: 509, startPoint y: 260, endPoint x: 610, endPoint y: 257, distance: 101.8
drag, startPoint x: 499, startPoint y: 313, endPoint x: 590, endPoint y: 315, distance: 90.9
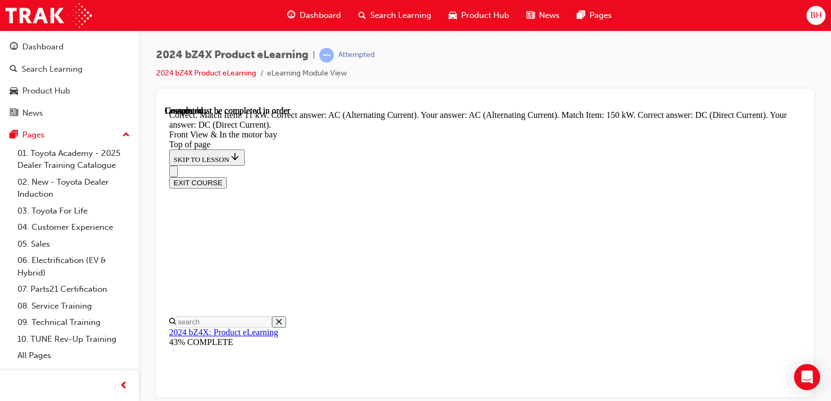
scroll to position [1900, 0]
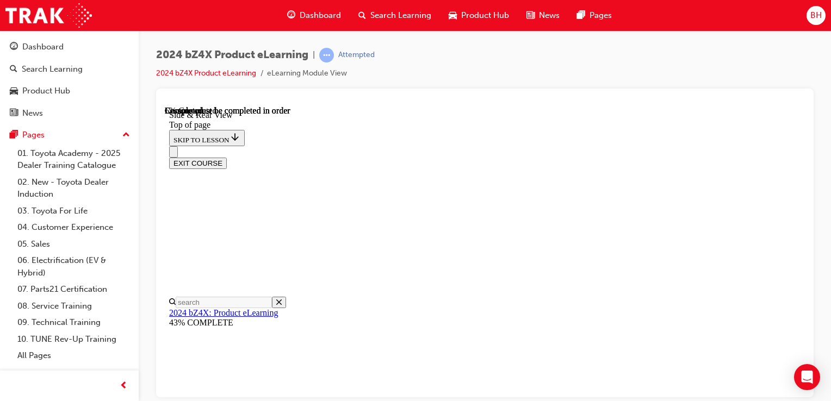
scroll to position [34, 0]
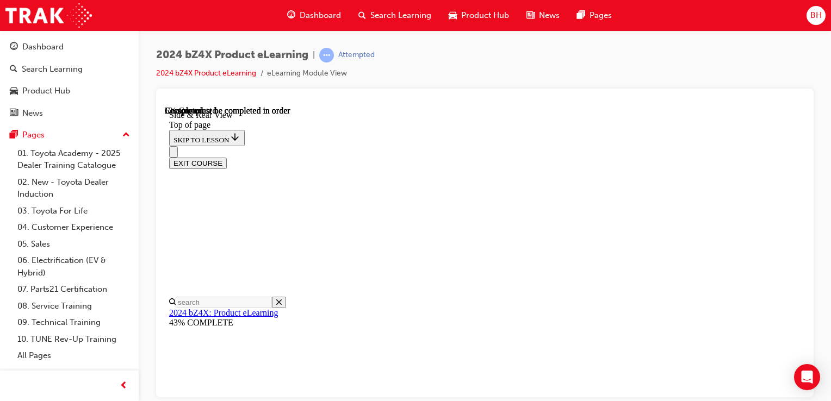
scroll to position [349, 0]
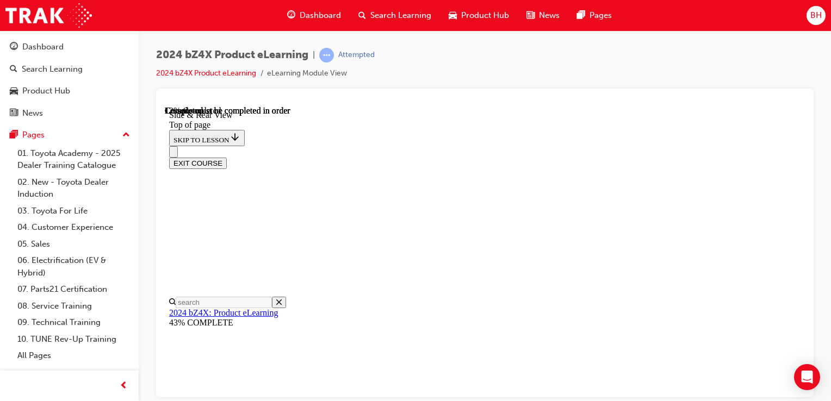
drag, startPoint x: 632, startPoint y: 270, endPoint x: 692, endPoint y: 309, distance: 72.4
drag, startPoint x: 692, startPoint y: 309, endPoint x: 643, endPoint y: 310, distance: 49.0
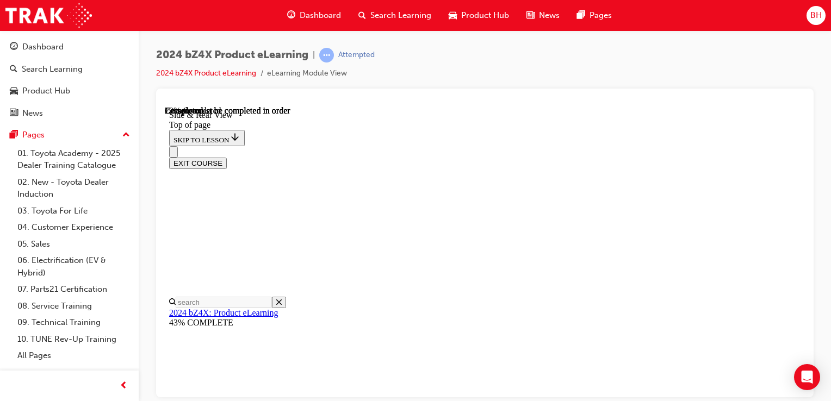
drag, startPoint x: 580, startPoint y: 261, endPoint x: 568, endPoint y: 303, distance: 44.1
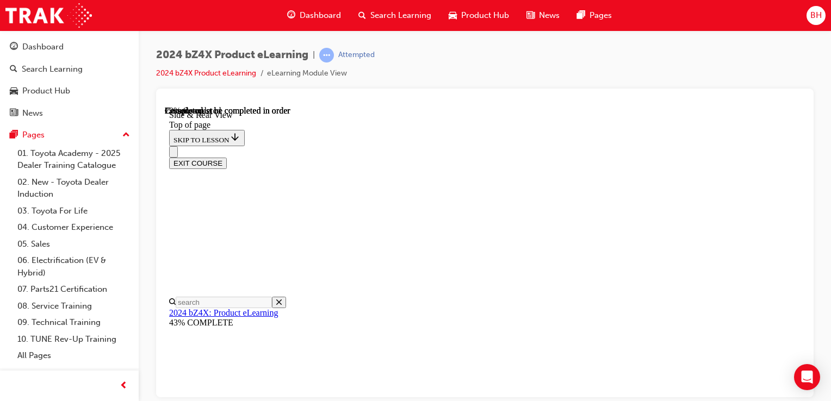
scroll to position [1096, 0]
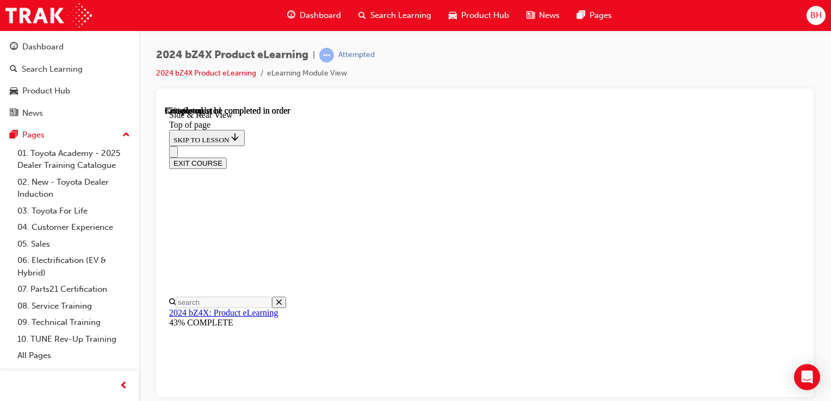
drag, startPoint x: 798, startPoint y: 347, endPoint x: 400, endPoint y: 387, distance: 400.7
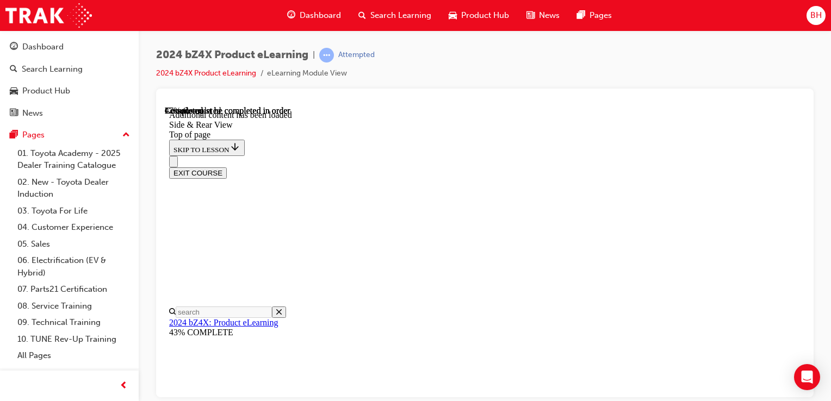
scroll to position [1862, 0]
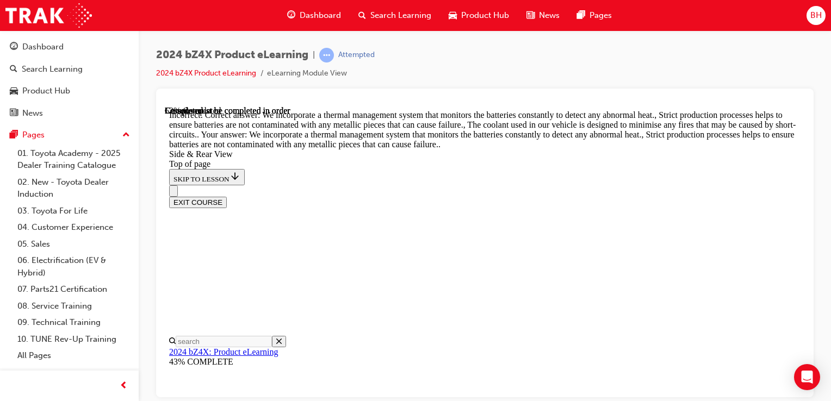
scroll to position [2081, 0]
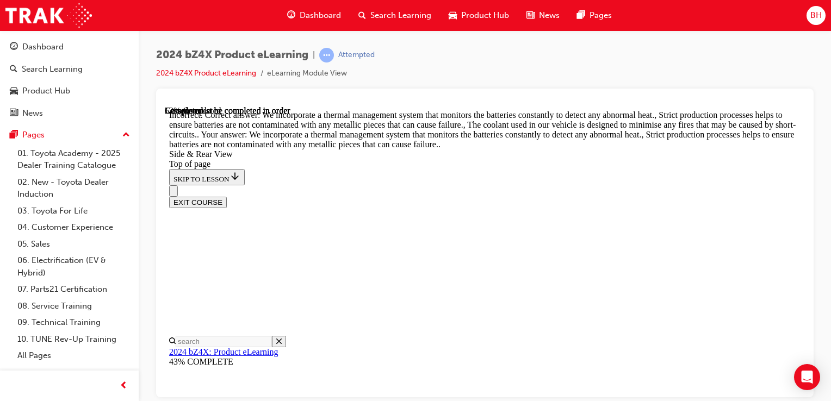
scroll to position [2043, 0]
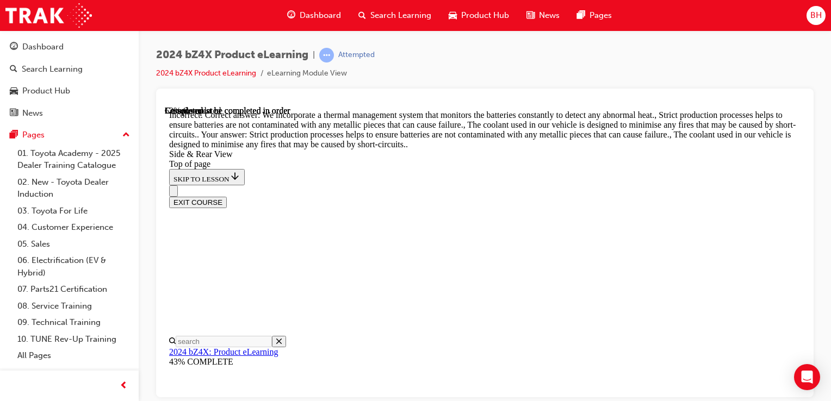
scroll to position [2152, 0]
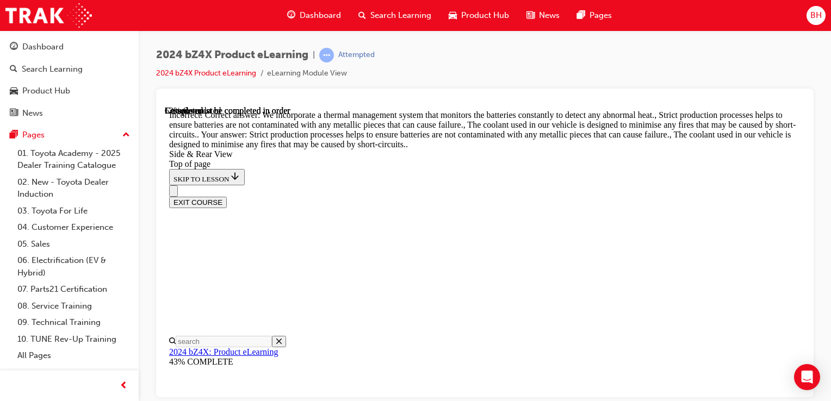
scroll to position [2130, 0]
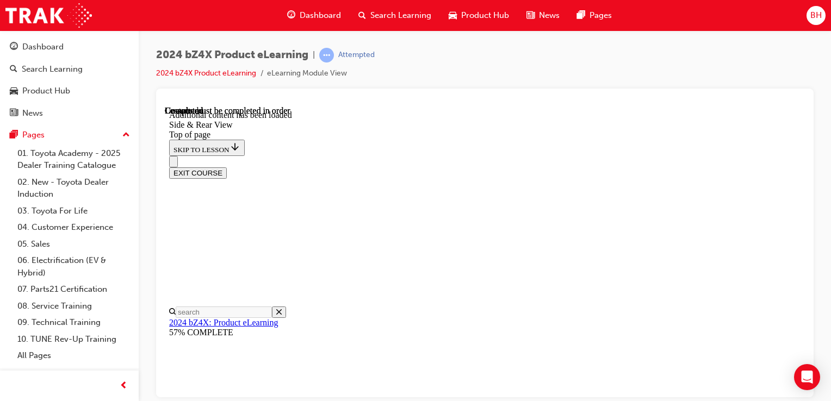
scroll to position [3626, 0]
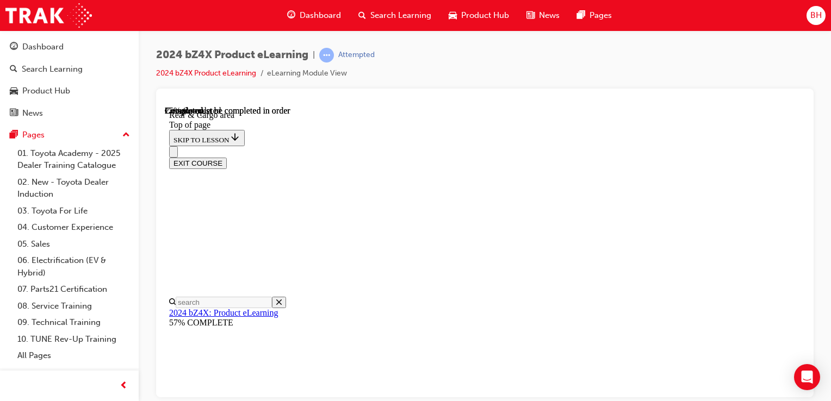
scroll to position [34, 0]
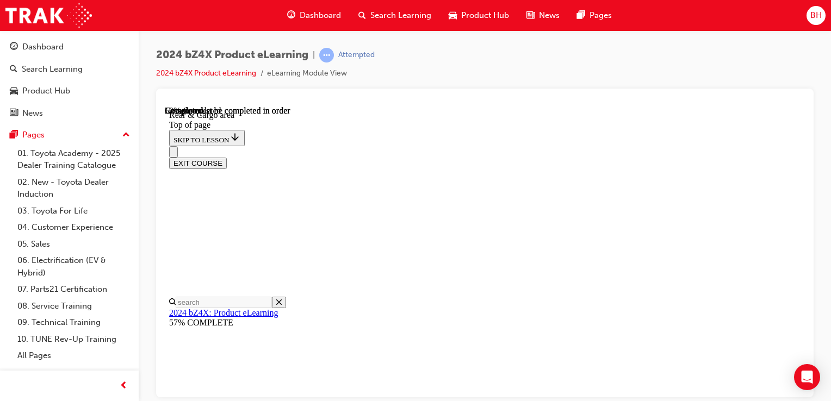
scroll to position [746, 0]
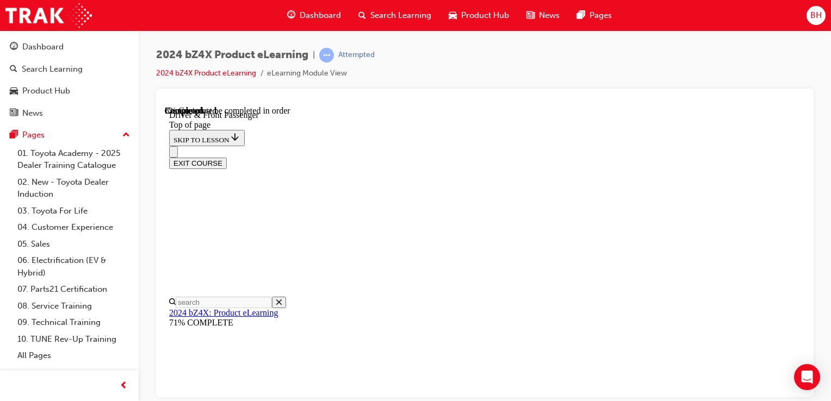
scroll to position [364, 0]
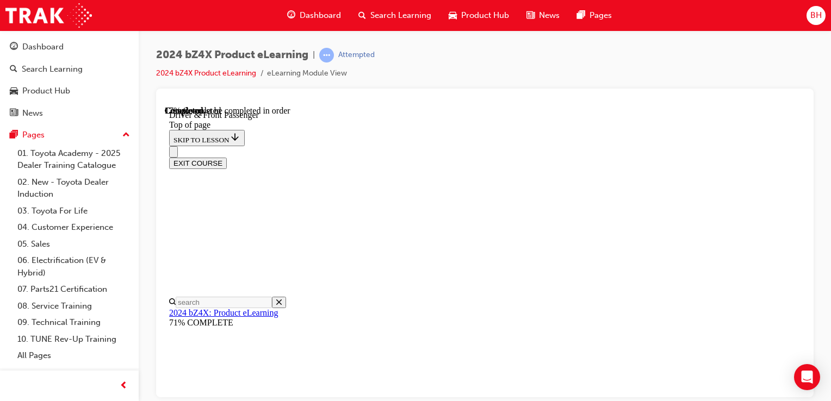
scroll to position [13, 0]
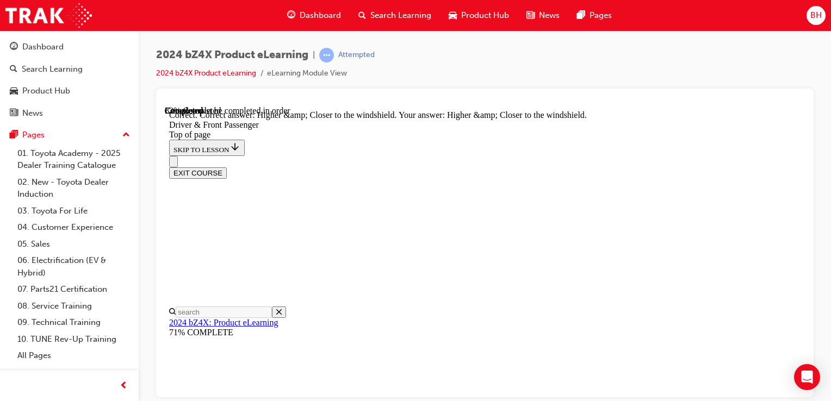
scroll to position [2139, 0]
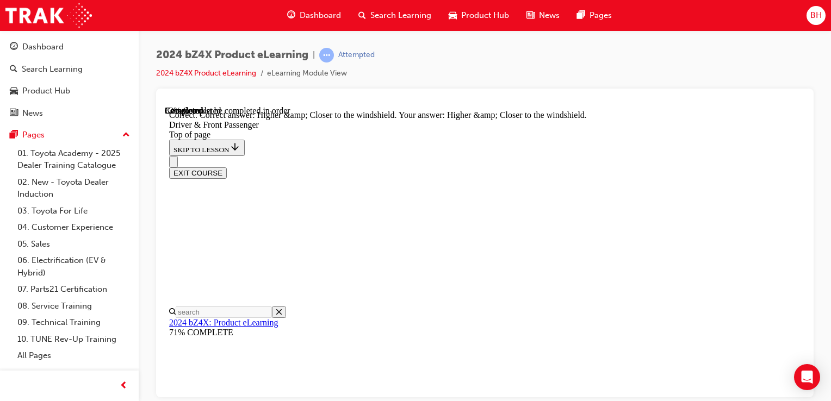
drag, startPoint x: 798, startPoint y: 267, endPoint x: 983, endPoint y: 505, distance: 301.7
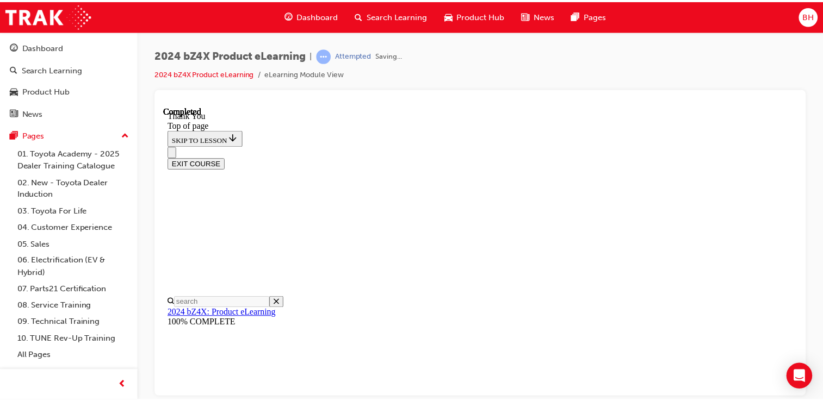
scroll to position [598, 0]
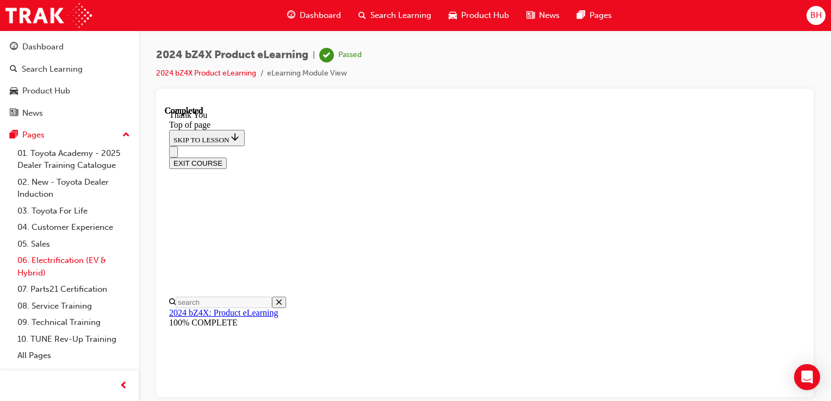
click at [59, 258] on link "06. Electrification (EV & Hybrid)" at bounding box center [73, 266] width 121 height 29
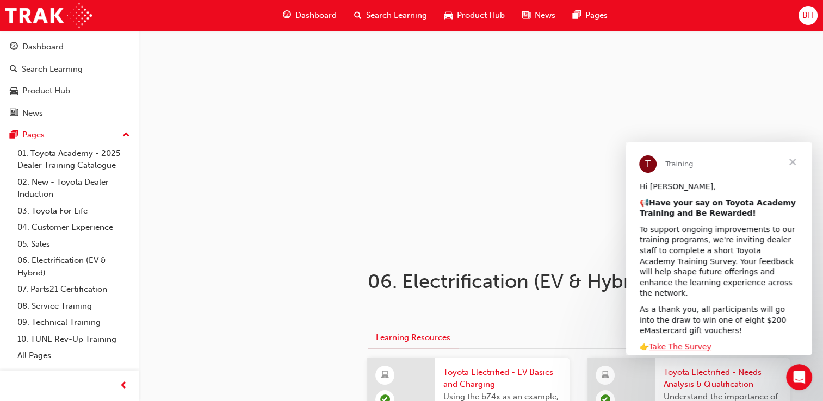
click at [711, 218] on b "Have your say on Toyota Academy Training and Be Rewarded!" at bounding box center [718, 209] width 156 height 20
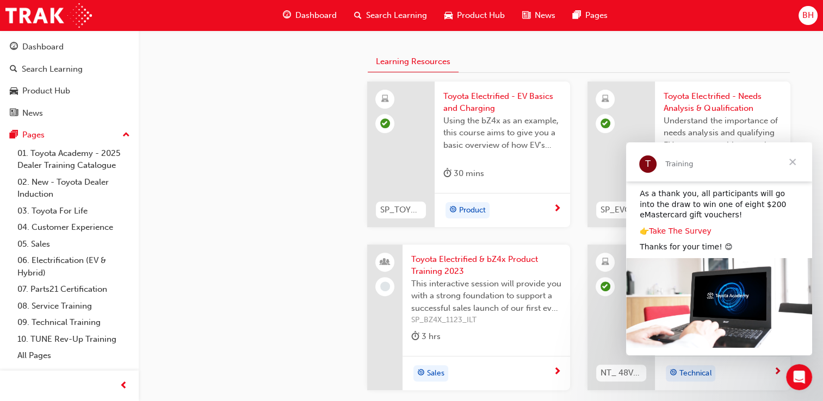
scroll to position [326, 0]
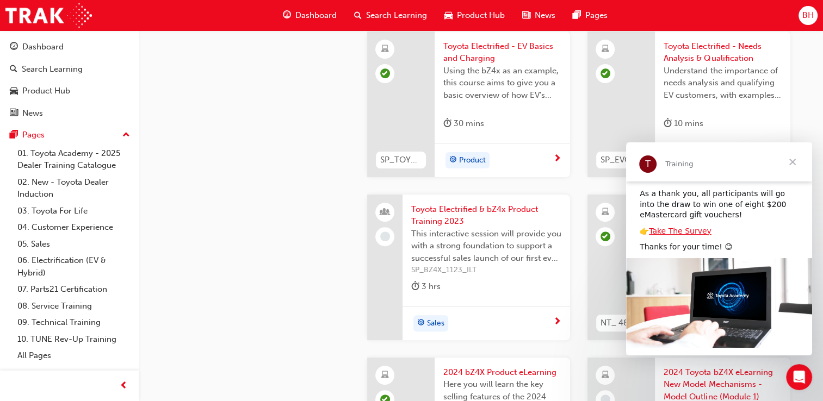
click at [680, 227] on div "Hi Bradley, 📢 Have your say on Toyota Academy Training and Be Rewarded! To supp…" at bounding box center [719, 218] width 186 height 304
click at [682, 227] on link "Take The Survey" at bounding box center [680, 231] width 63 height 9
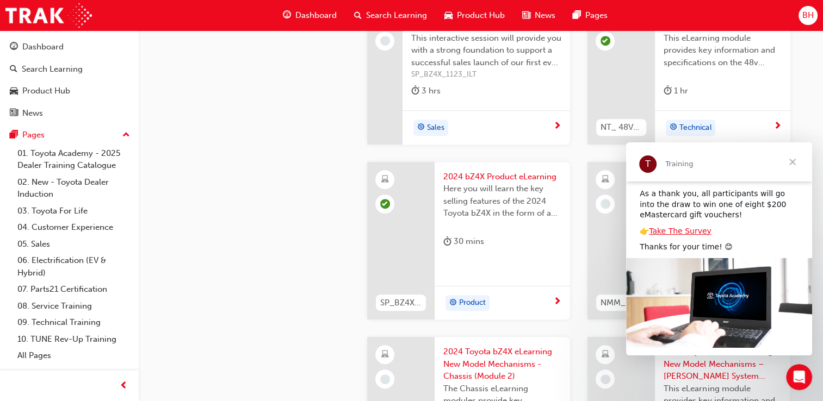
scroll to position [544, 0]
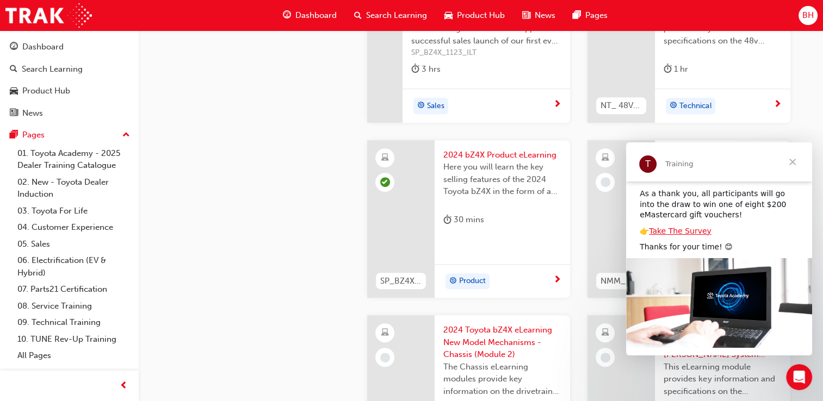
click at [793, 163] on span "Close" at bounding box center [792, 162] width 39 height 39
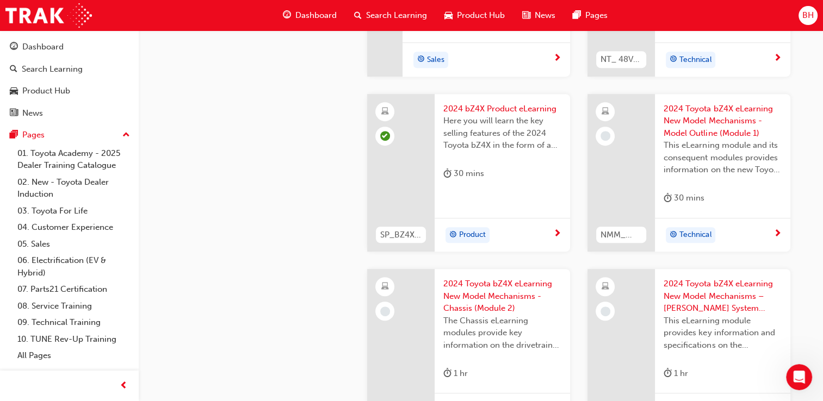
scroll to position [609, 0]
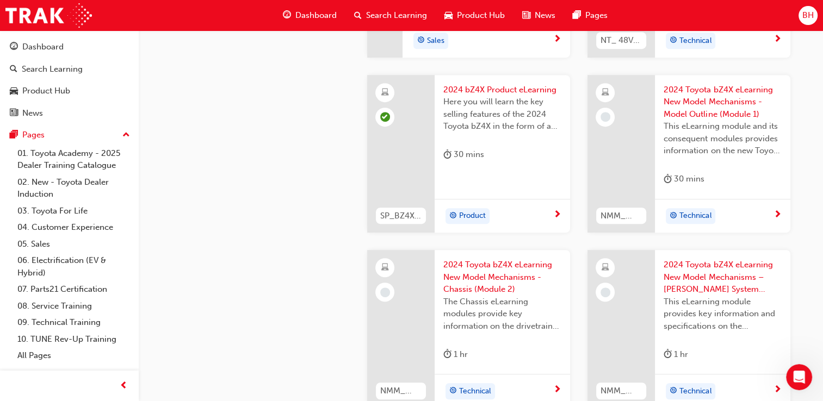
drag, startPoint x: 635, startPoint y: 121, endPoint x: 677, endPoint y: 95, distance: 49.2
click at [677, 95] on span "2024 Toyota bZ4X eLearning New Model Mechanisms - Model Outline (Module 1)" at bounding box center [723, 102] width 118 height 37
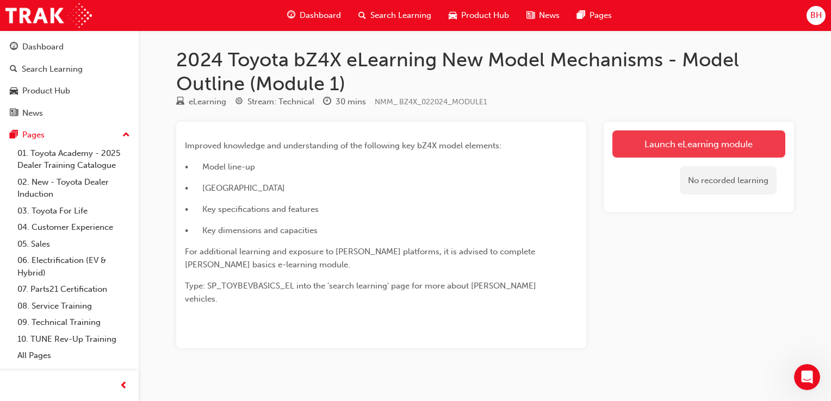
drag, startPoint x: 657, startPoint y: 147, endPoint x: 638, endPoint y: 135, distance: 22.8
click at [638, 135] on link "Launch eLearning module" at bounding box center [698, 144] width 173 height 27
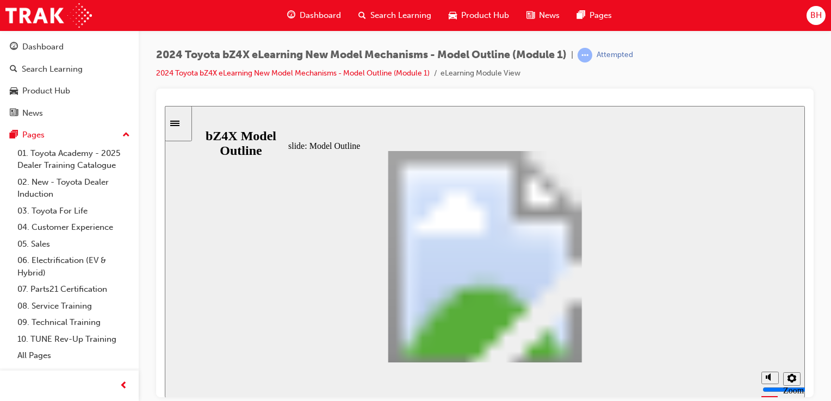
drag, startPoint x: 491, startPoint y: 1, endPoint x: 637, endPoint y: 83, distance: 167.3
click at [637, 83] on div "2024 Toyota bZ4X eLearning New Model Mechanisms - Model Outline (Module 1) | At…" at bounding box center [485, 68] width 658 height 41
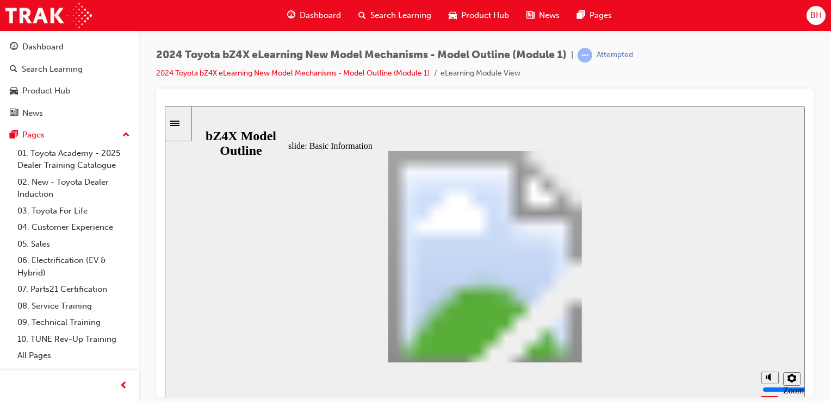
scroll to position [139, 0]
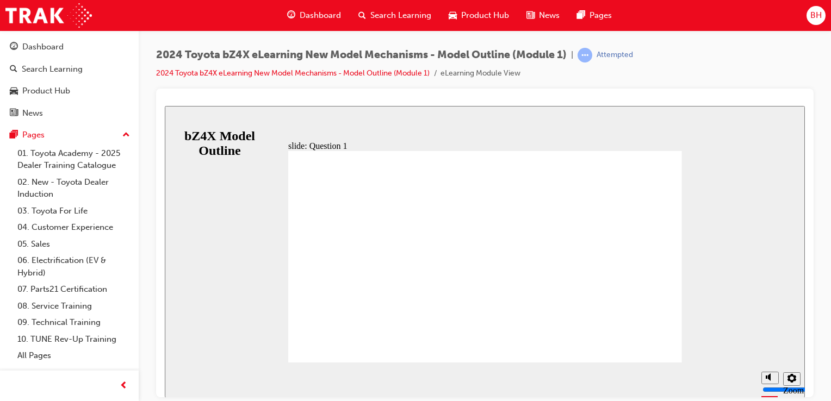
radio input "false"
radio input "true"
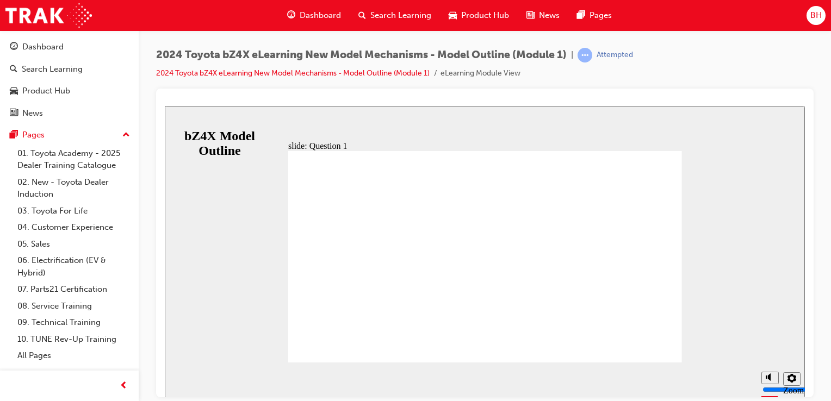
radio input "true"
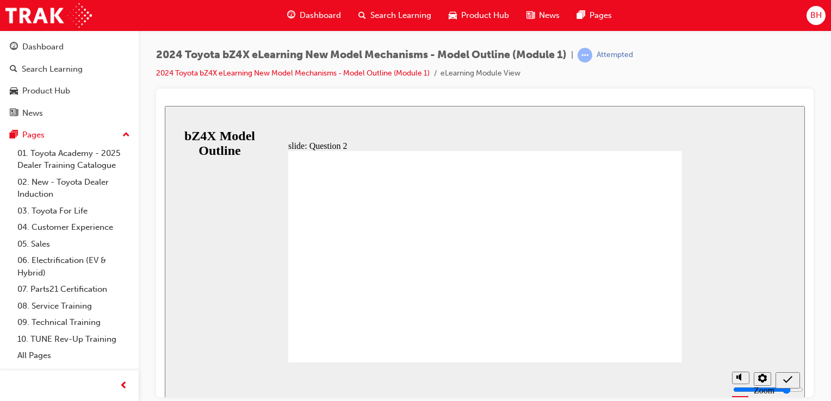
radio input "true"
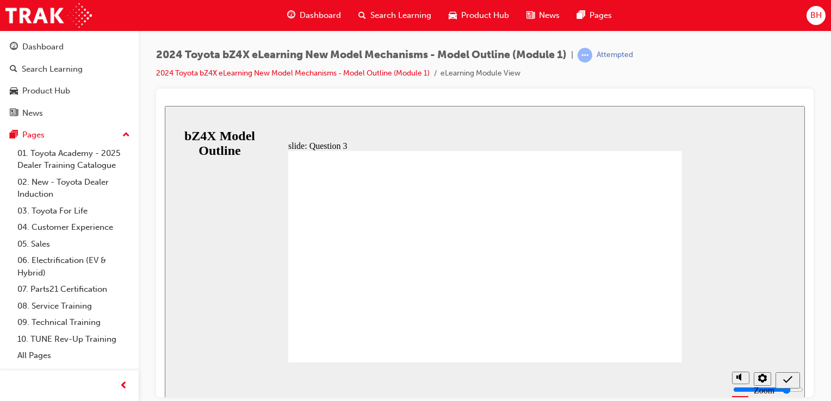
radio input "false"
radio input "true"
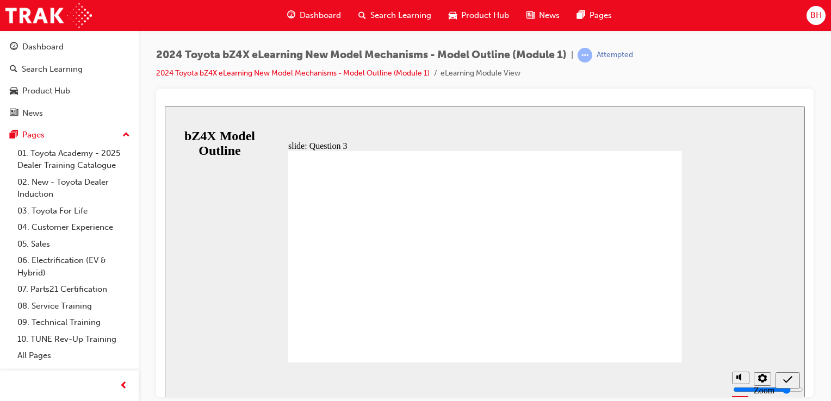
radio input "false"
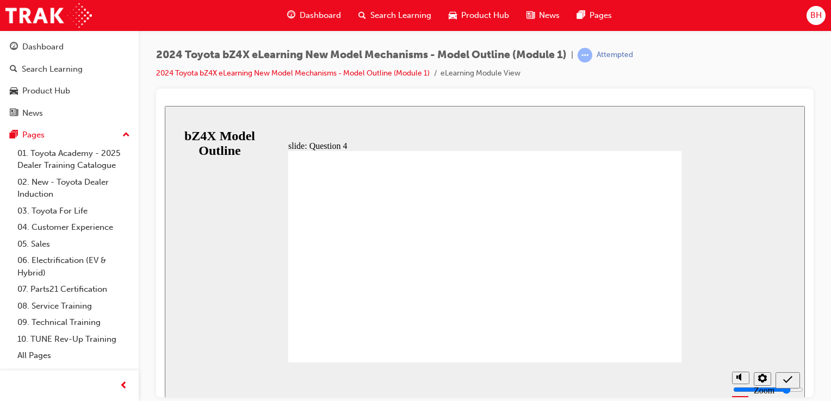
radio input "true"
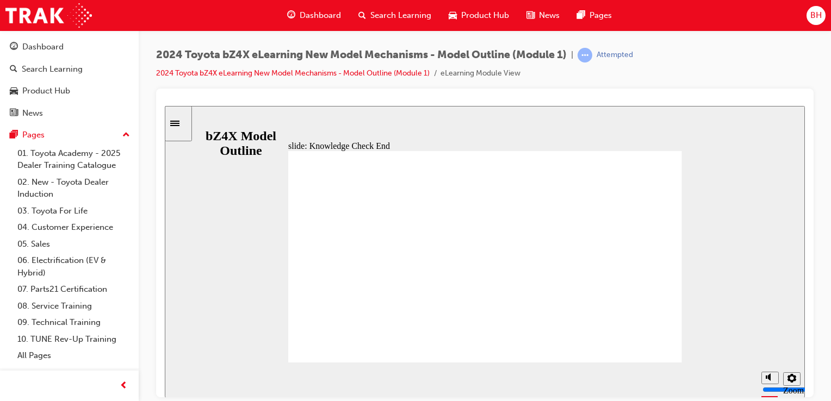
click at [186, 122] on icon "Sidebar Toggle" at bounding box center [178, 122] width 16 height 7
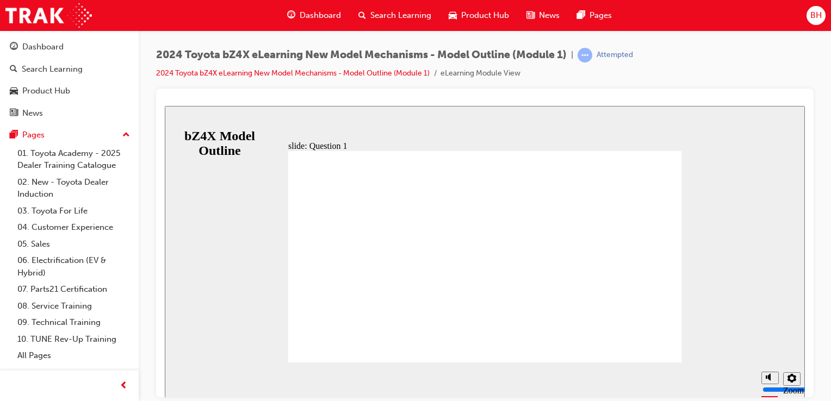
radio input "false"
radio input "true"
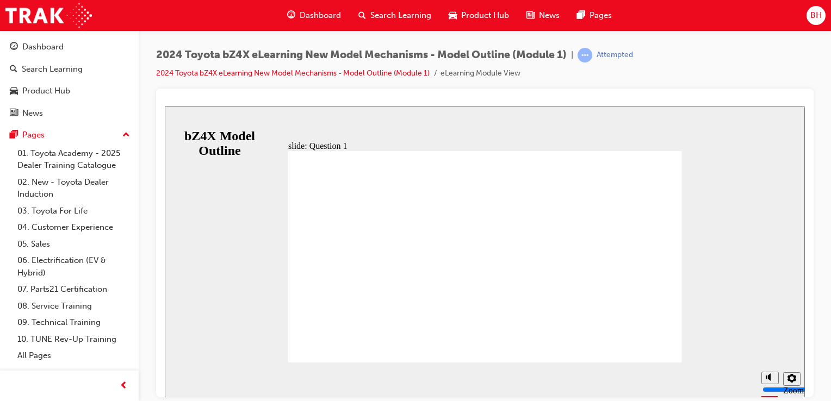
radio input "true"
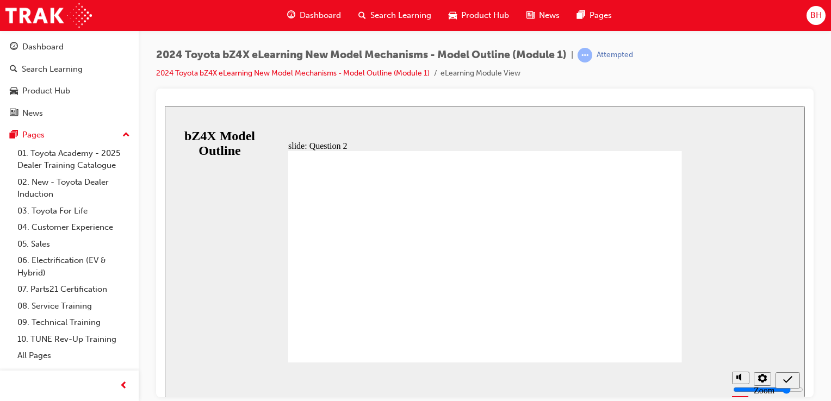
radio input "true"
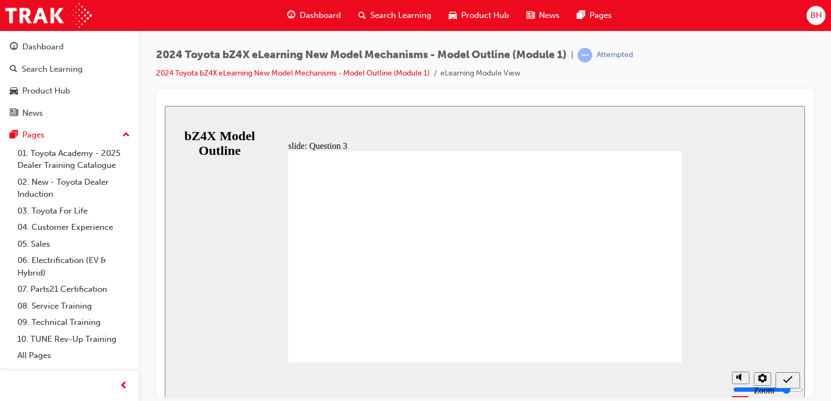
radio input "true"
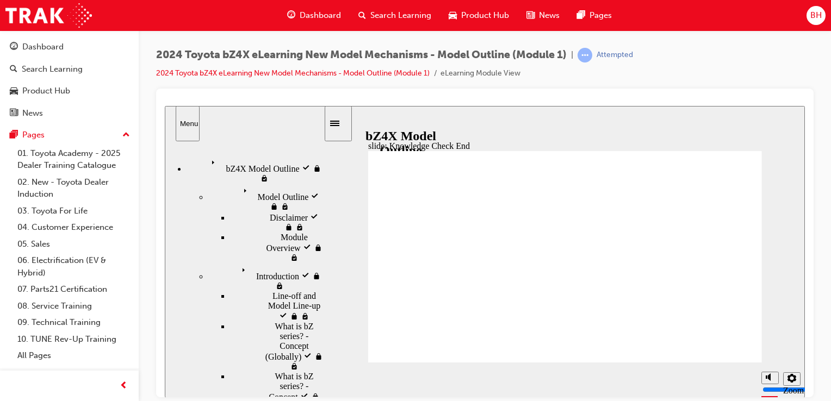
click at [69, 243] on link "05. Sales" at bounding box center [73, 244] width 121 height 17
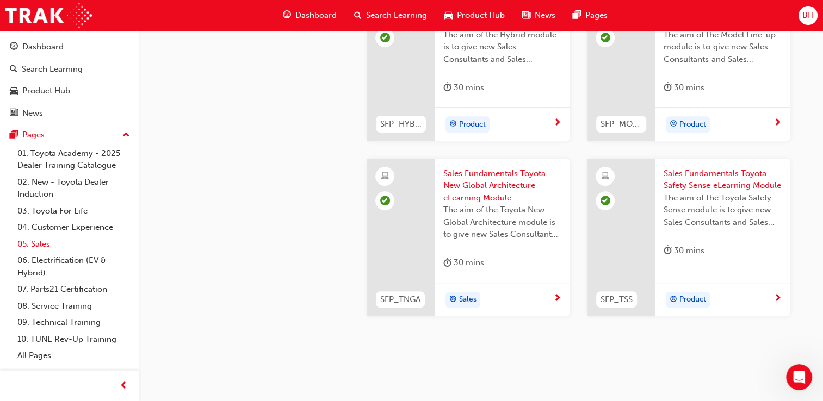
scroll to position [555, 0]
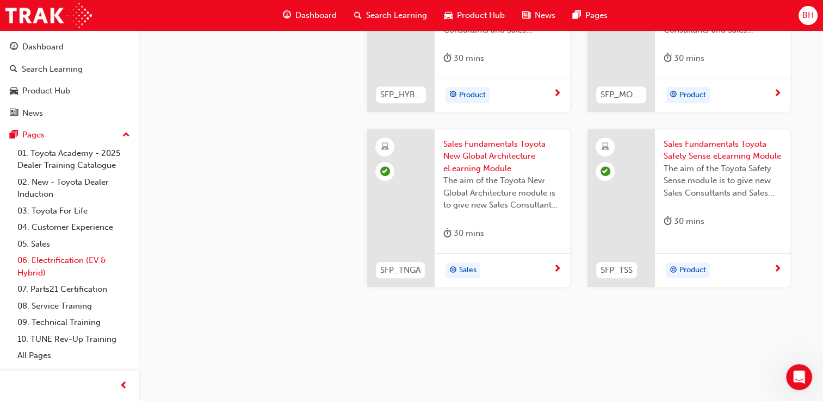
click at [67, 261] on link "06. Electrification (EV & Hybrid)" at bounding box center [73, 266] width 121 height 29
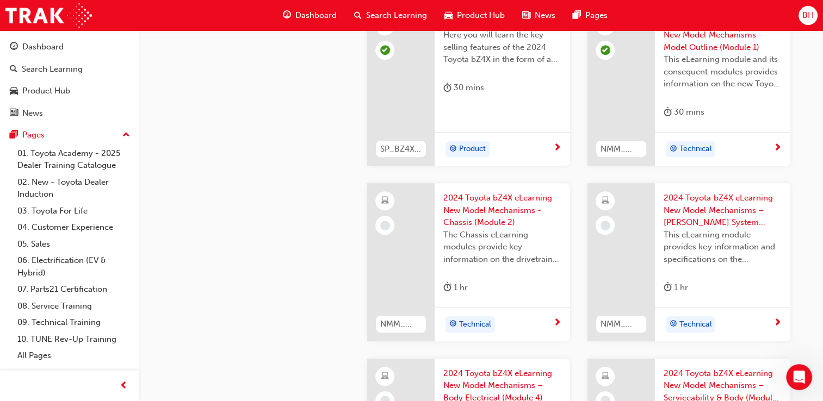
scroll to position [705, 0]
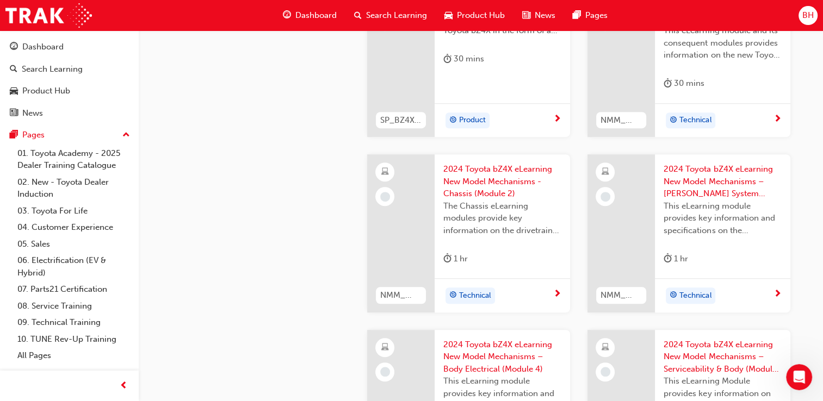
click at [457, 171] on span "2024 Toyota bZ4X eLearning New Model Mechanisms - Chassis (Module 2)" at bounding box center [502, 181] width 118 height 37
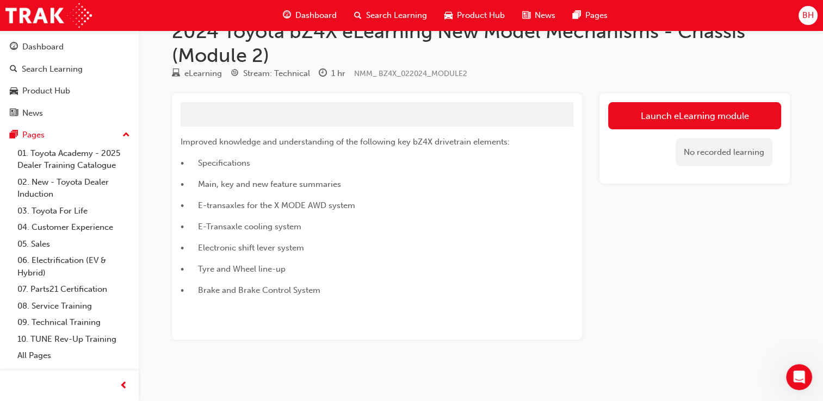
scroll to position [45, 0]
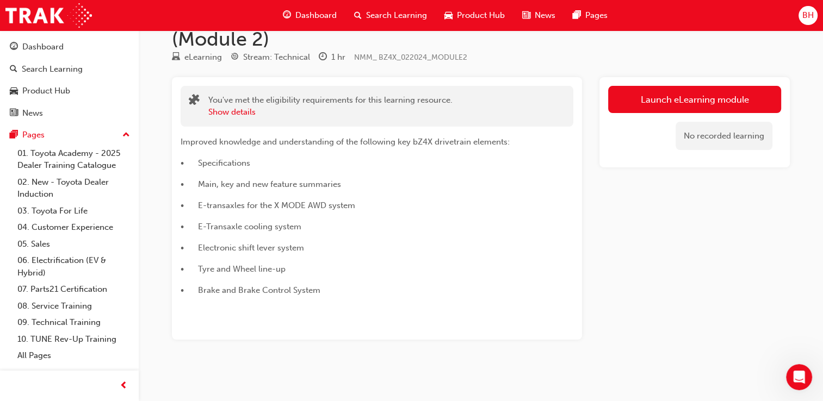
click at [626, 113] on div "No recorded learning" at bounding box center [694, 136] width 173 height 46
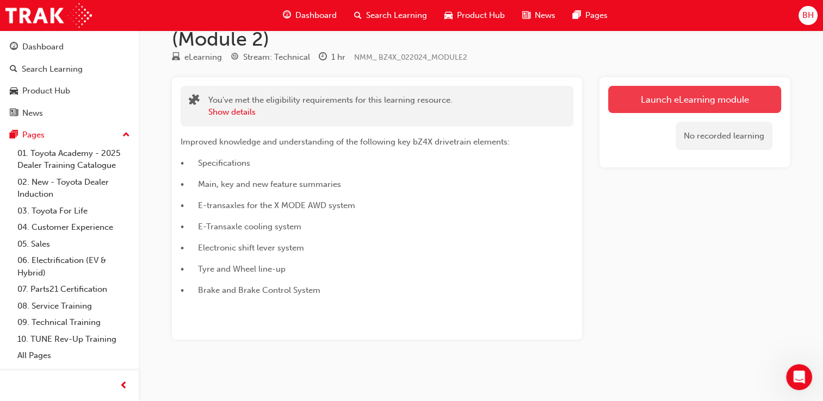
click at [629, 100] on link "Launch eLearning module" at bounding box center [694, 99] width 173 height 27
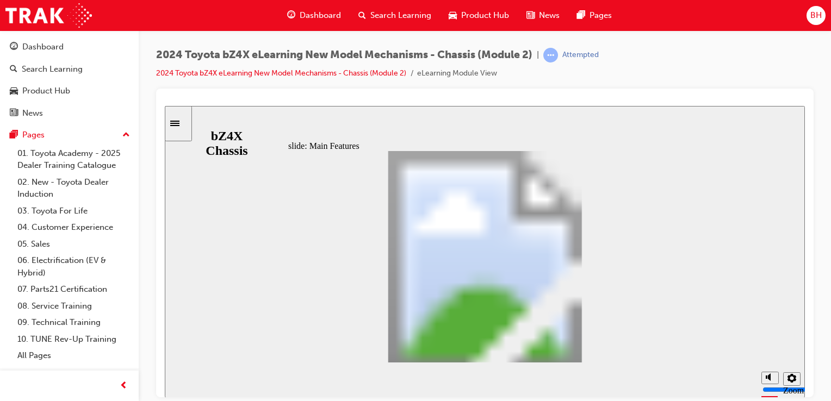
scroll to position [252, 0]
drag, startPoint x: 605, startPoint y: 299, endPoint x: 611, endPoint y: 226, distance: 72.5
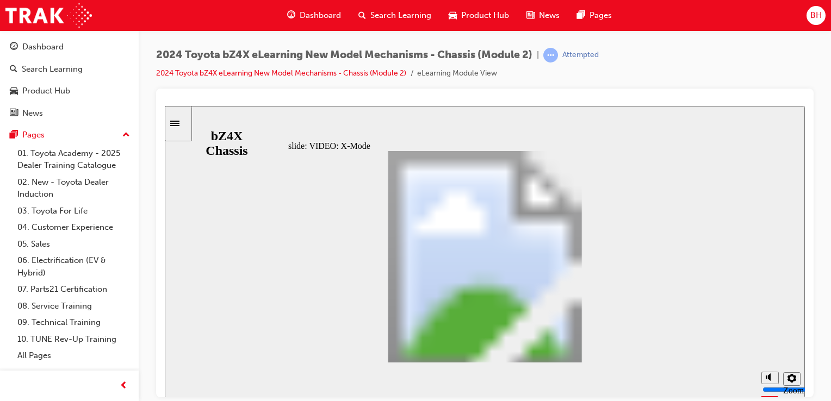
drag, startPoint x: 610, startPoint y: 261, endPoint x: 433, endPoint y: 252, distance: 177.0
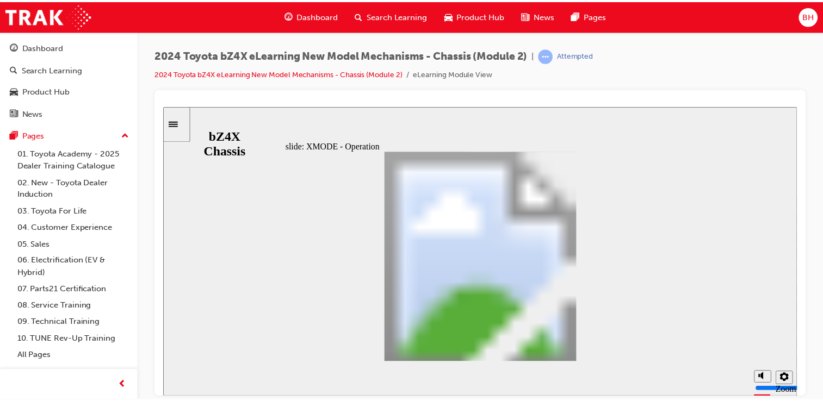
scroll to position [64, 0]
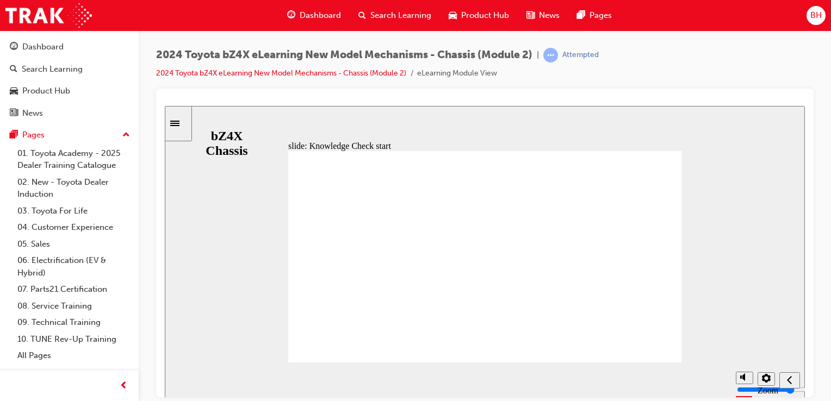
radio input "true"
drag, startPoint x: 505, startPoint y: 297, endPoint x: 459, endPoint y: 267, distance: 54.6
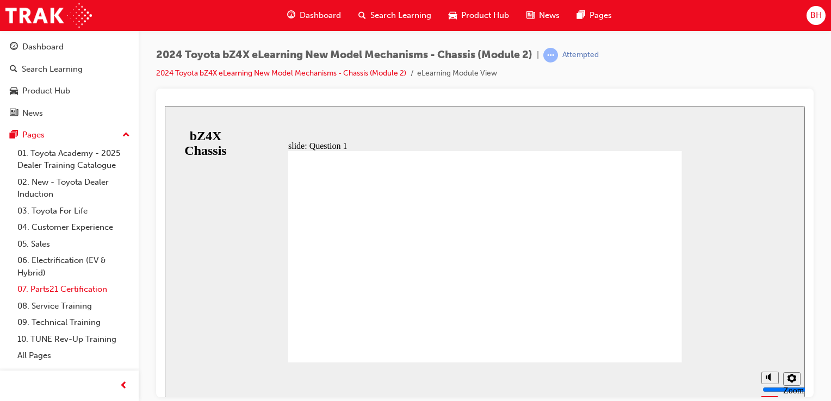
click at [65, 291] on link "07. Parts21 Certification" at bounding box center [73, 289] width 121 height 17
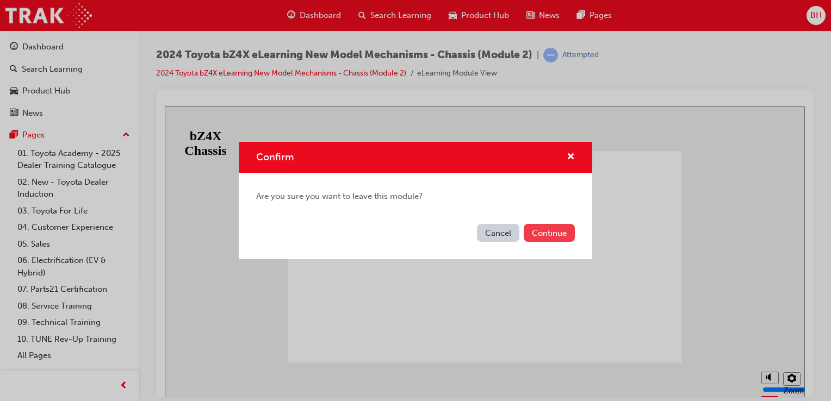
click at [550, 232] on button "Continue" at bounding box center [549, 233] width 51 height 18
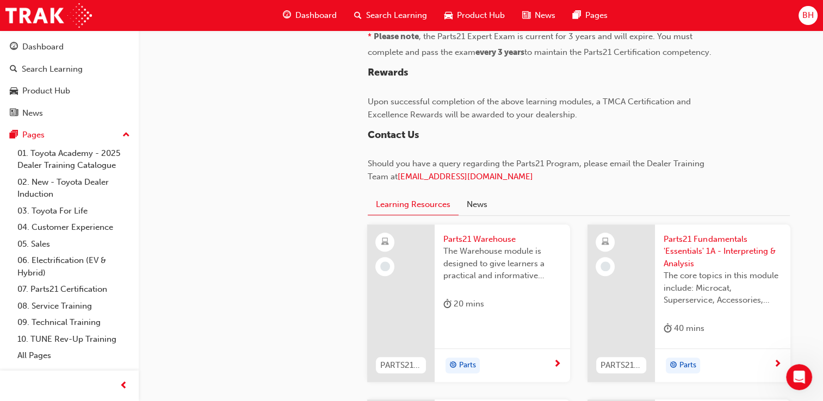
scroll to position [979, 0]
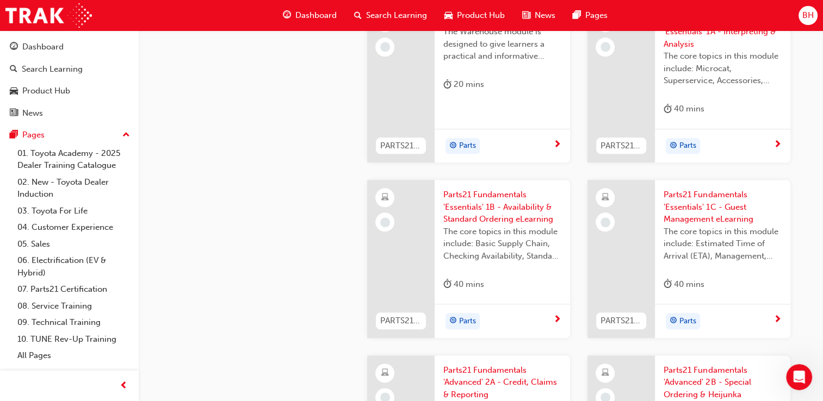
click at [546, 216] on div "Parts21 Fundamentals 'Essentials' 1B - Availability & Standard Ordering eLearni…" at bounding box center [502, 242] width 135 height 124
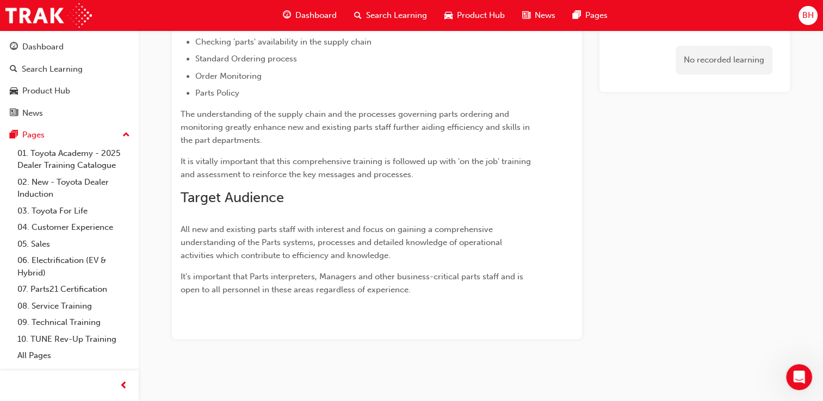
scroll to position [940, 0]
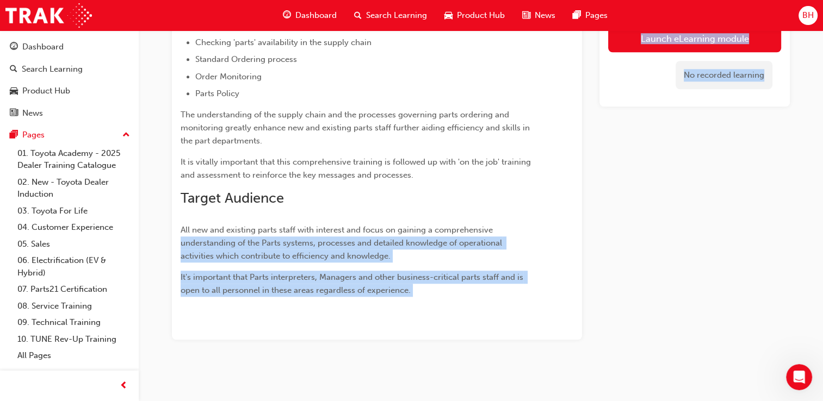
drag, startPoint x: 546, startPoint y: 216, endPoint x: 832, endPoint y: 428, distance: 356.3
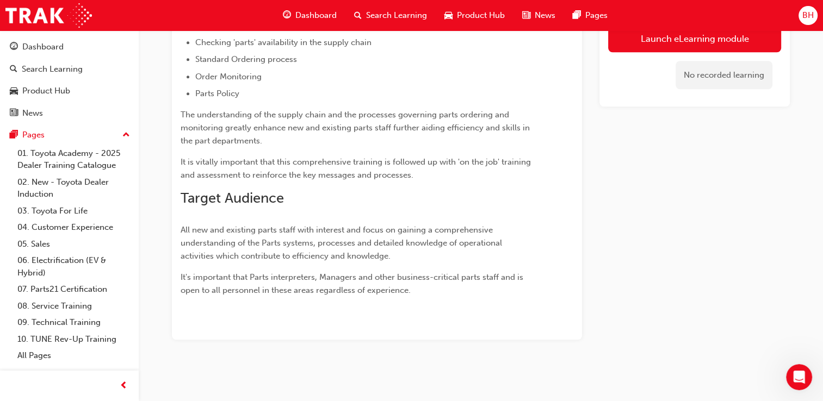
click at [806, 12] on span "BH" at bounding box center [807, 15] width 11 height 13
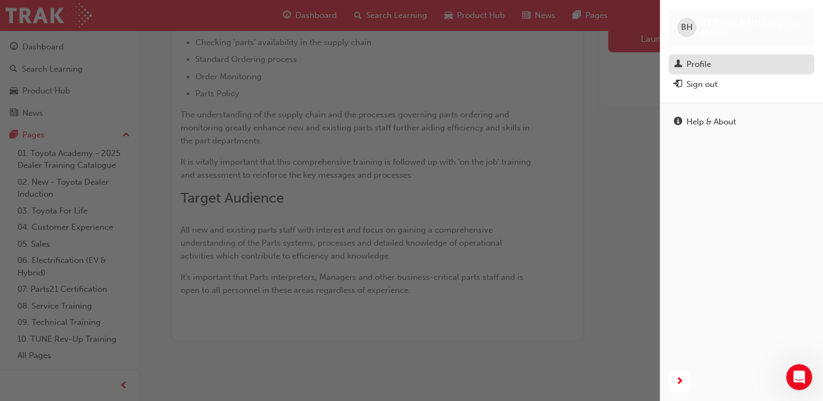
click at [721, 60] on div "Profile" at bounding box center [741, 65] width 135 height 14
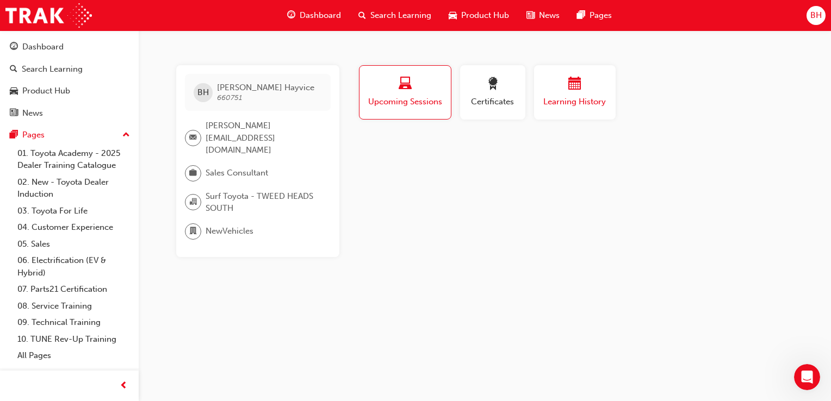
click at [557, 94] on div "Learning History" at bounding box center [574, 92] width 65 height 31
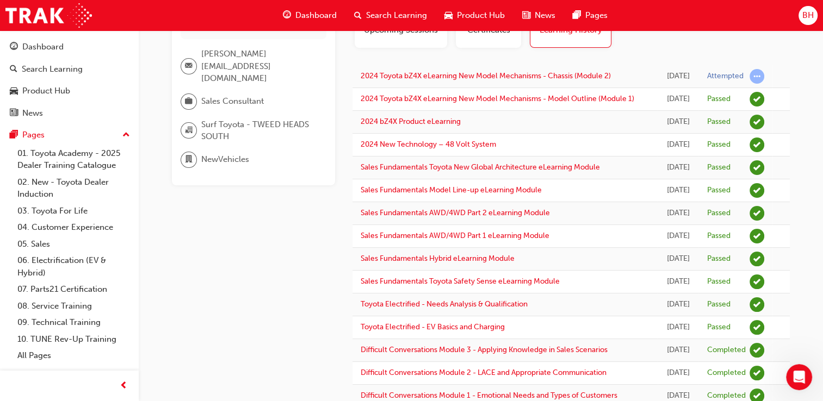
scroll to position [71, 0]
click at [82, 290] on link "07. Parts21 Certification" at bounding box center [73, 289] width 121 height 17
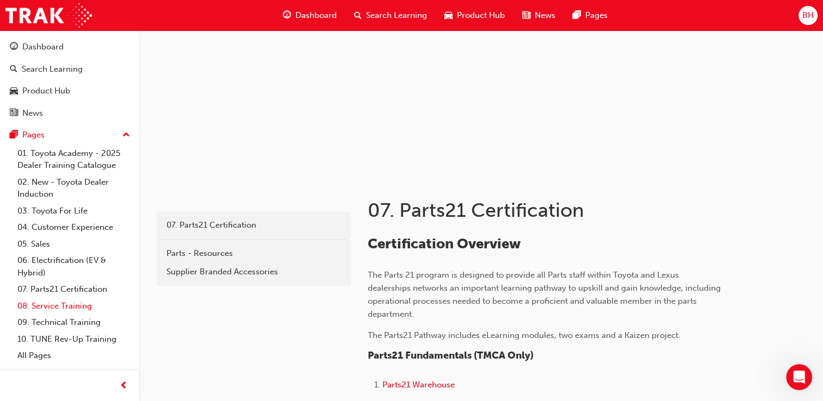
click at [76, 305] on link "08. Service Training" at bounding box center [73, 306] width 121 height 17
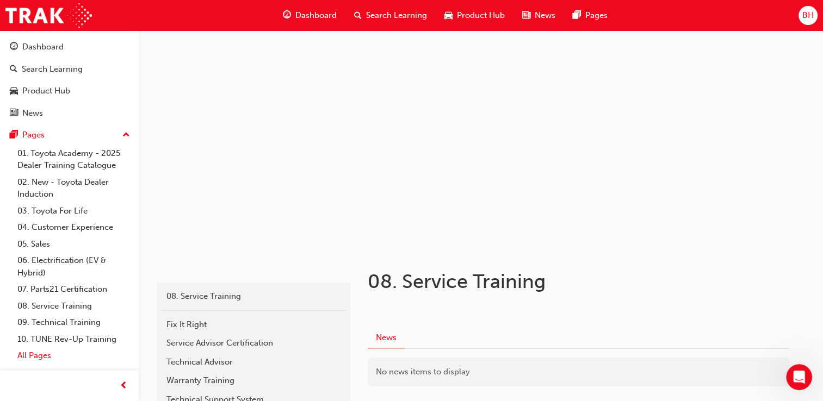
click at [44, 359] on link "All Pages" at bounding box center [73, 356] width 121 height 17
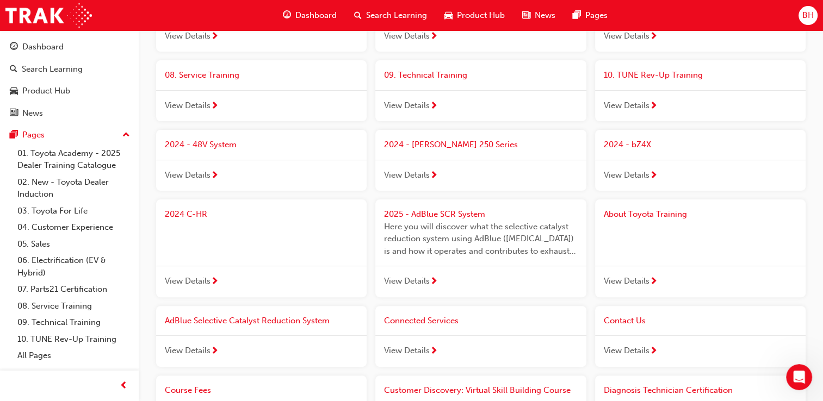
scroll to position [303, 0]
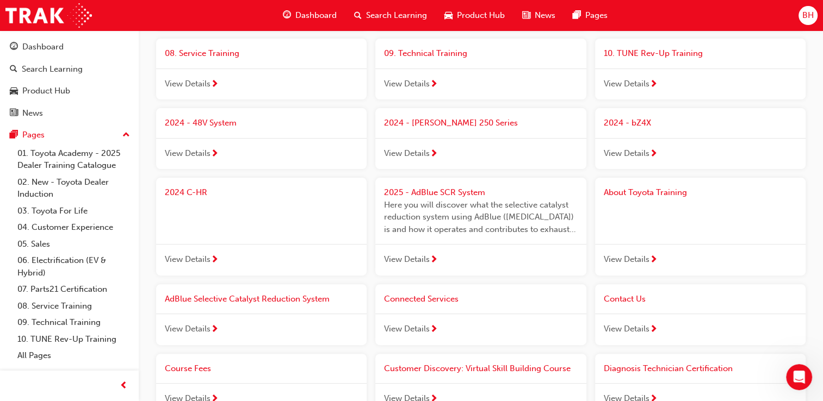
click at [809, 18] on span "BH" at bounding box center [807, 15] width 11 height 13
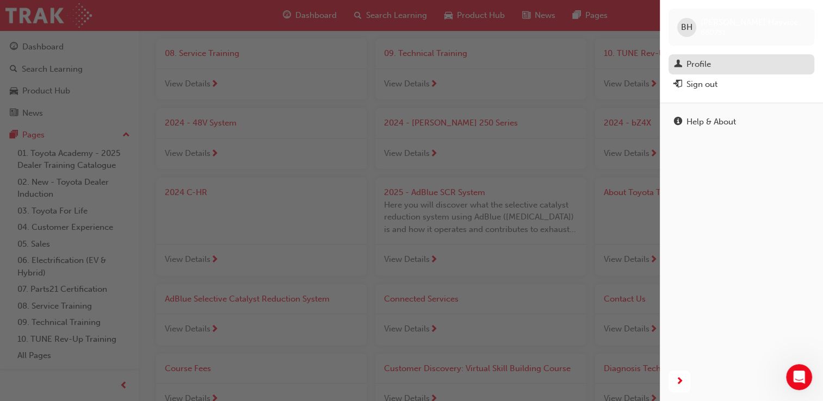
click at [739, 60] on div "Profile" at bounding box center [741, 65] width 135 height 14
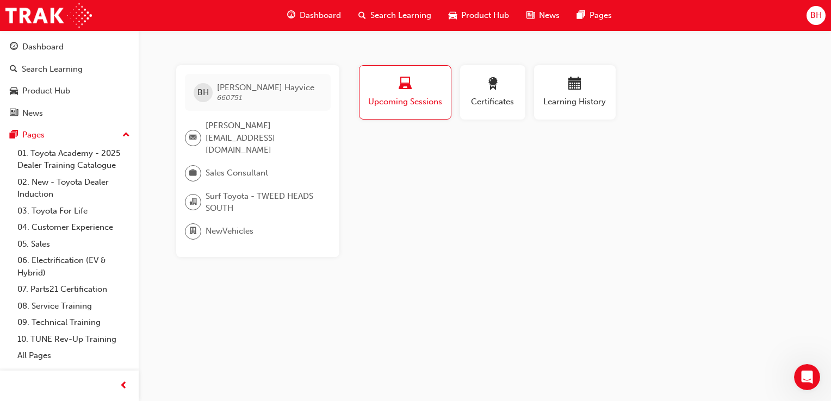
drag, startPoint x: 561, startPoint y: 85, endPoint x: 618, endPoint y: 47, distance: 67.9
click at [618, 47] on div "BH Bradley Hayvice 660751 bradley.hayvice@surftoyota.com.au Sales Consultant Su…" at bounding box center [415, 200] width 831 height 401
click at [602, 89] on div "button" at bounding box center [574, 85] width 65 height 17
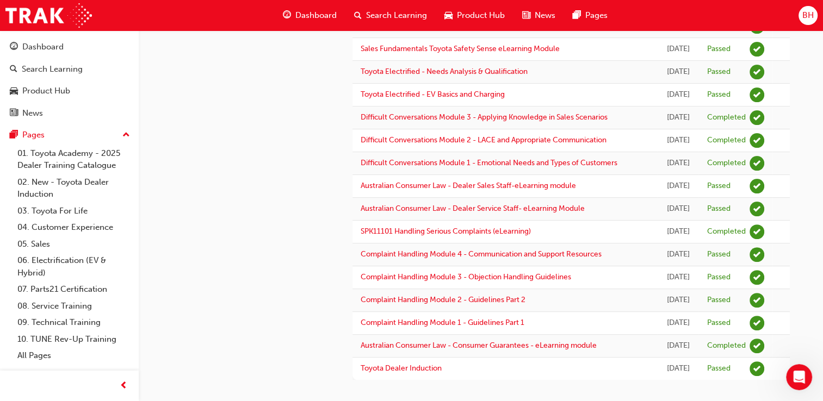
scroll to position [308, 0]
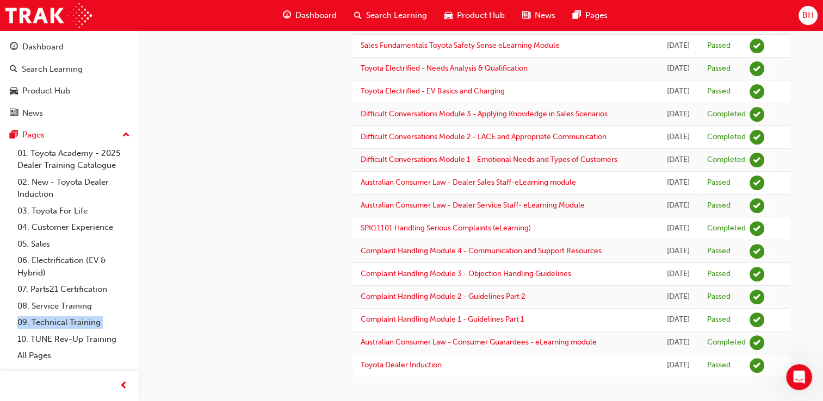
click at [11, 336] on div "01. Toyota Academy - 2025 Dealer Training Catalogue 02. New - Toyota Dealer Ind…" at bounding box center [69, 254] width 130 height 219
drag, startPoint x: 11, startPoint y: 336, endPoint x: 26, endPoint y: 354, distance: 22.8
click at [26, 354] on link "All Pages" at bounding box center [73, 356] width 121 height 17
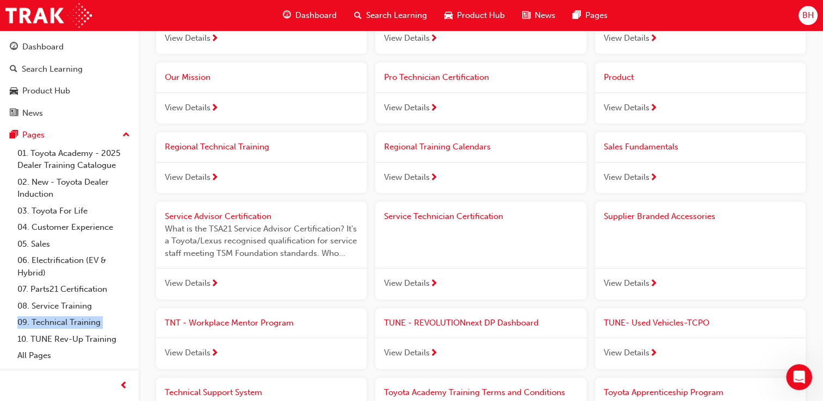
scroll to position [950, 0]
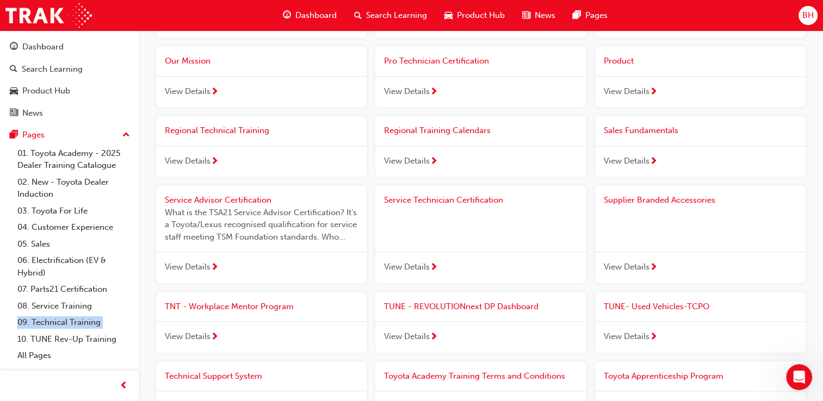
click at [640, 331] on span "View Details" at bounding box center [627, 337] width 46 height 13
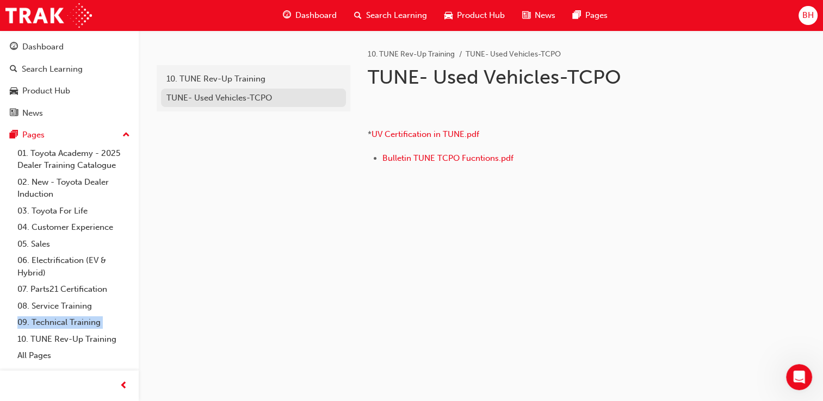
click at [288, 100] on div "TUNE- Used Vehicles-TCPO" at bounding box center [253, 98] width 174 height 13
click at [248, 75] on div "10. TUNE Rev-Up Training" at bounding box center [253, 79] width 174 height 13
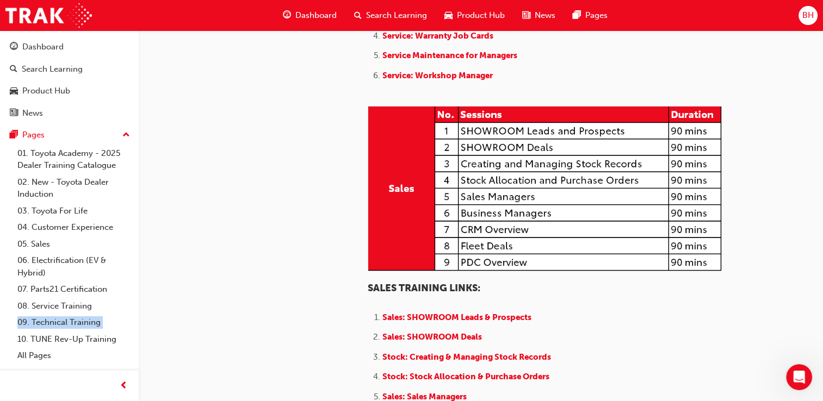
scroll to position [914, 0]
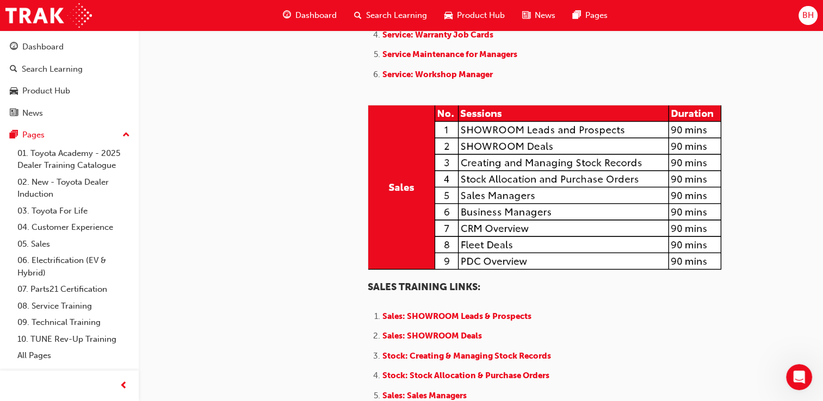
click at [171, 259] on div "tunerevup 10. TUNE Rev-Up Training TUNE- Used Vehicles-TCPO TUNE - REVOLUTIONne…" at bounding box center [252, 89] width 196 height 1944
click at [37, 360] on link "All Pages" at bounding box center [73, 356] width 121 height 17
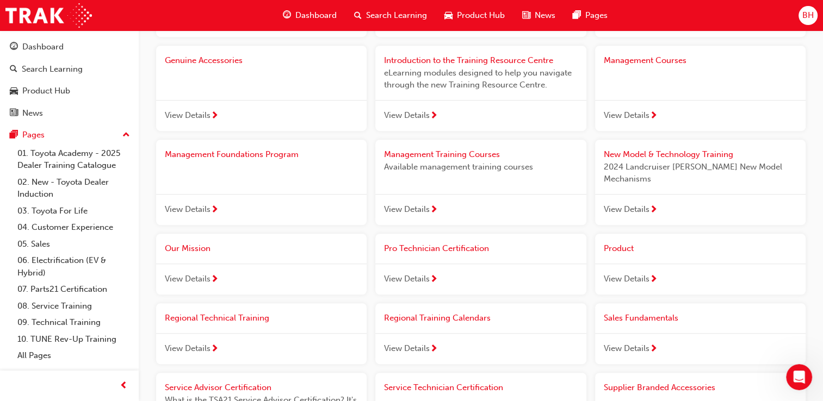
scroll to position [762, 0]
